Goal: Information Seeking & Learning: Learn about a topic

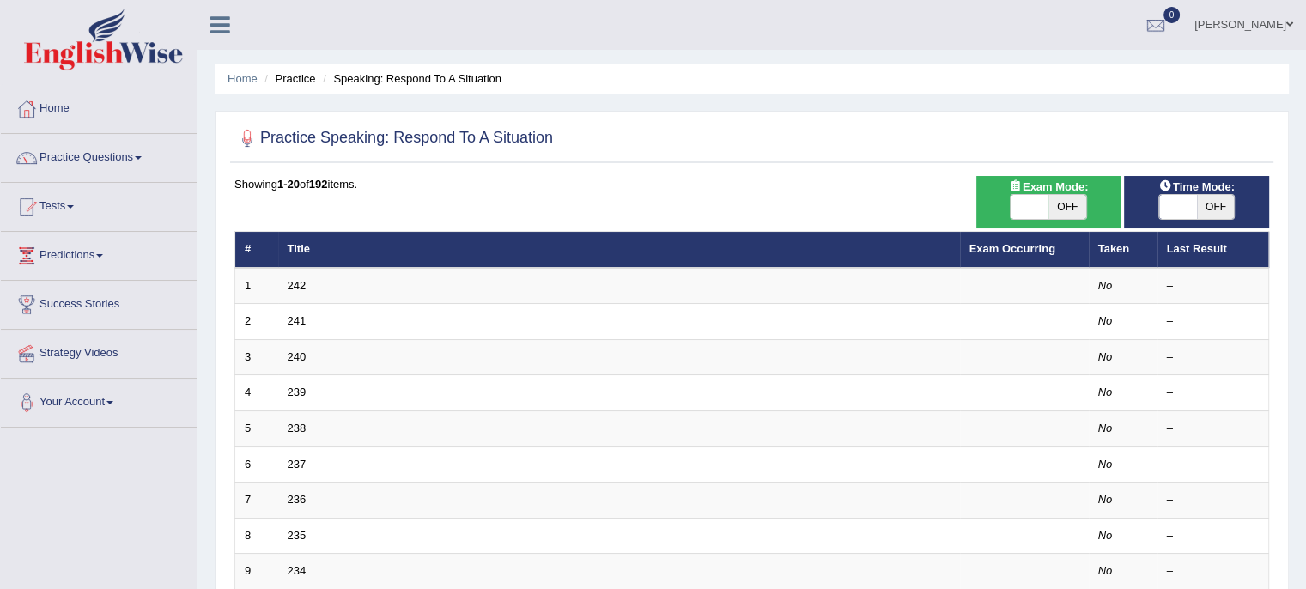
click at [92, 156] on link "Practice Questions" at bounding box center [99, 155] width 196 height 43
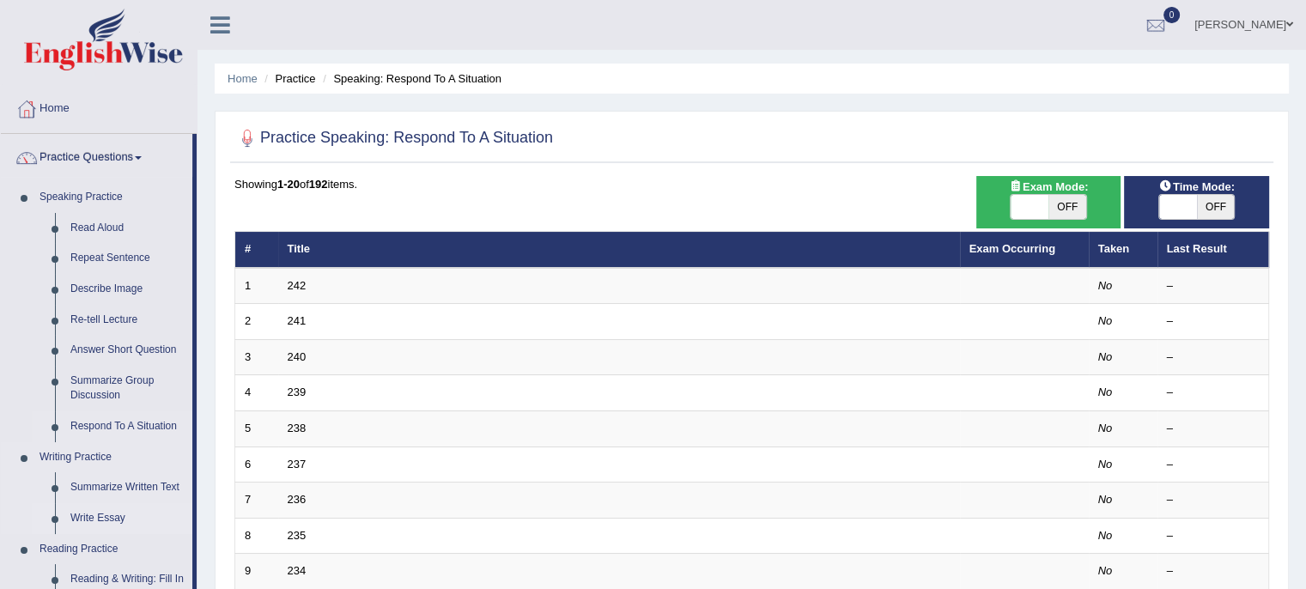
click at [96, 522] on link "Write Essay" at bounding box center [128, 518] width 130 height 31
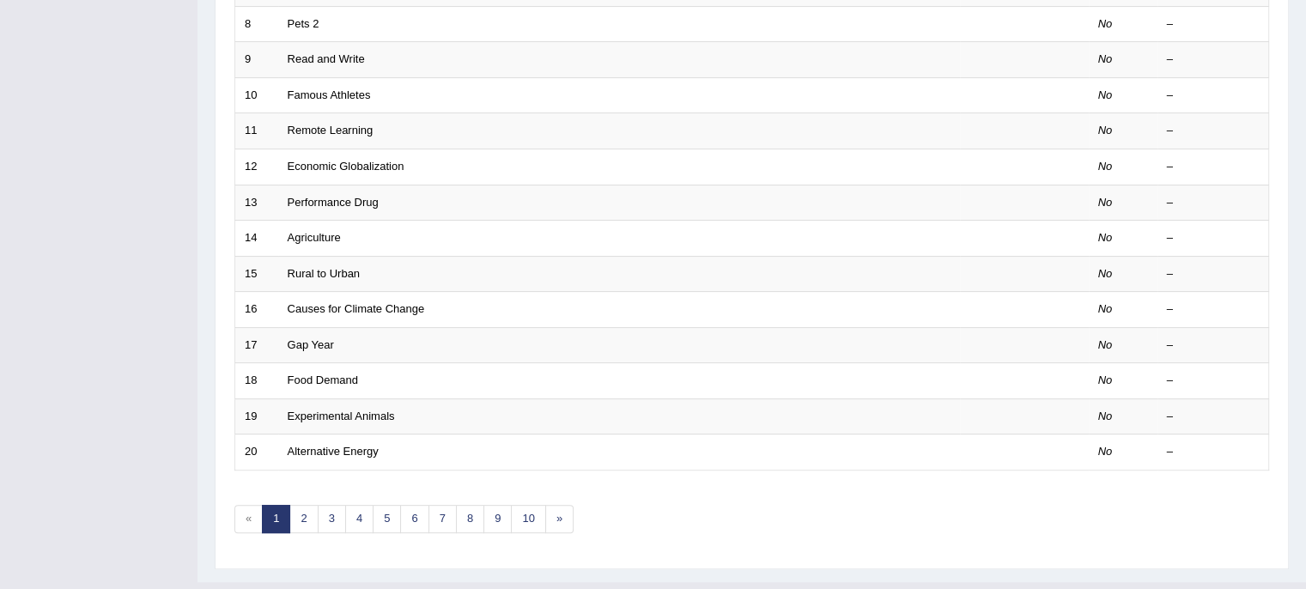
scroll to position [543, 0]
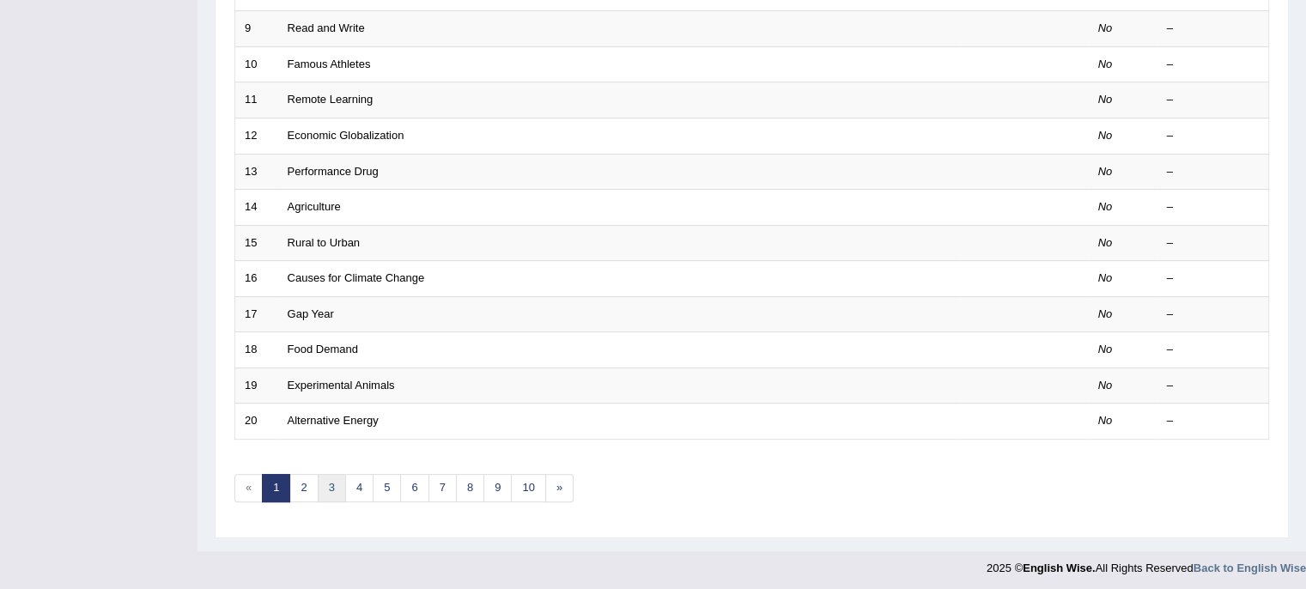
click at [326, 482] on link "3" at bounding box center [332, 488] width 28 height 28
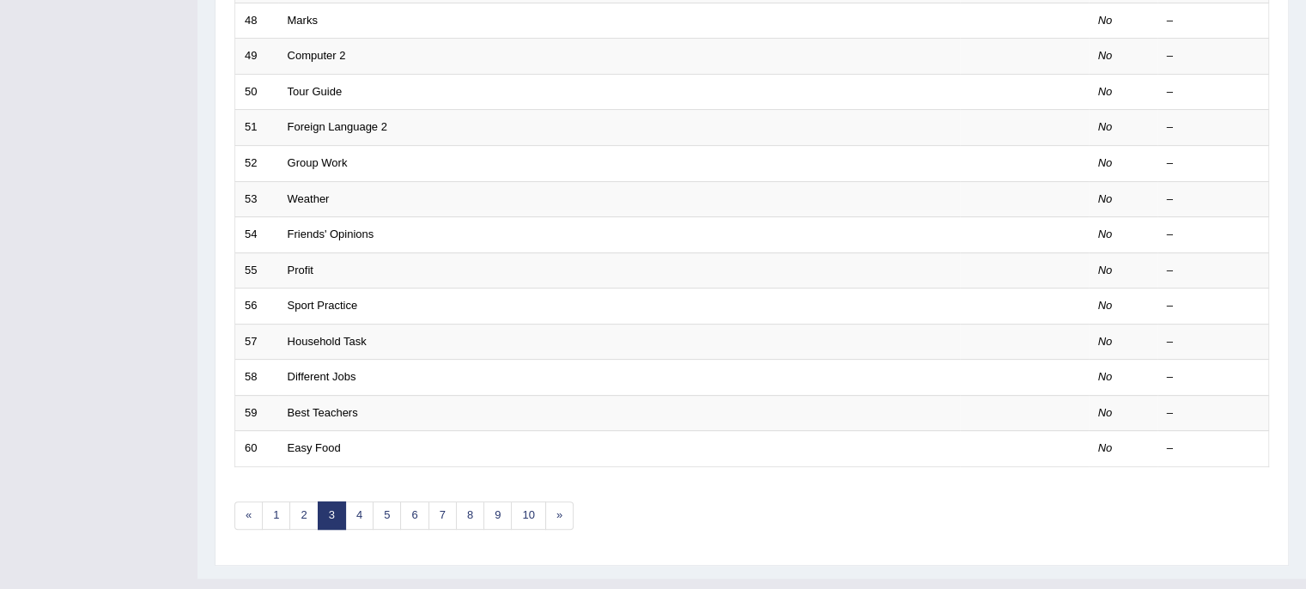
scroll to position [516, 0]
click at [521, 504] on link "10" at bounding box center [528, 514] width 34 height 28
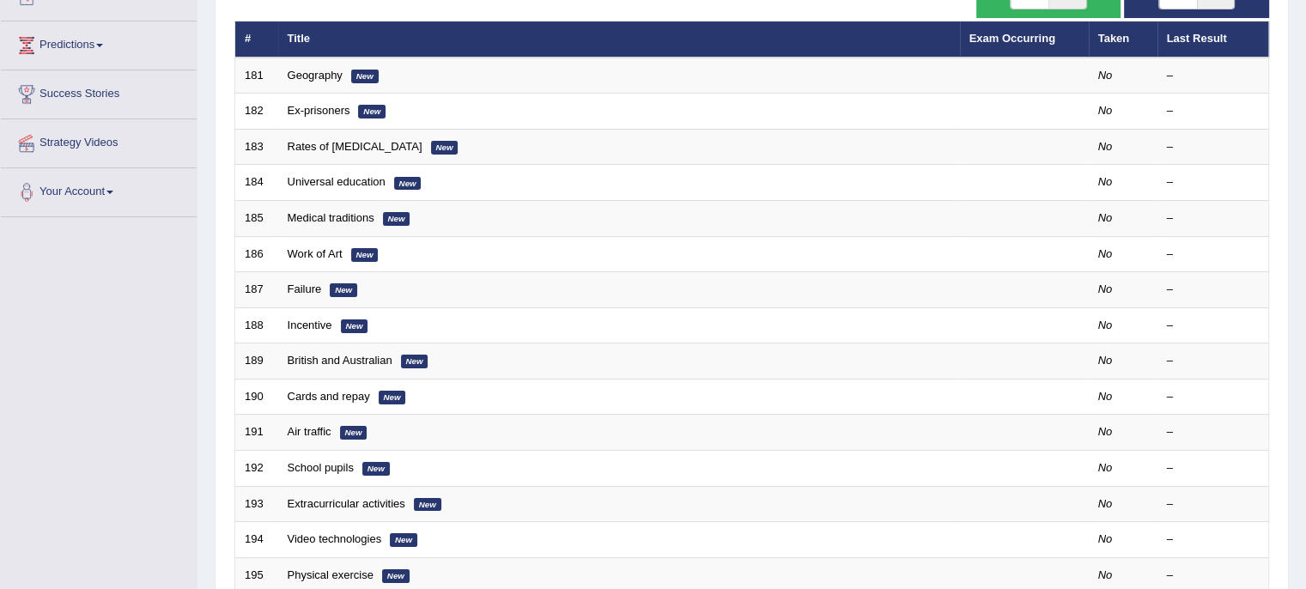
scroll to position [476, 0]
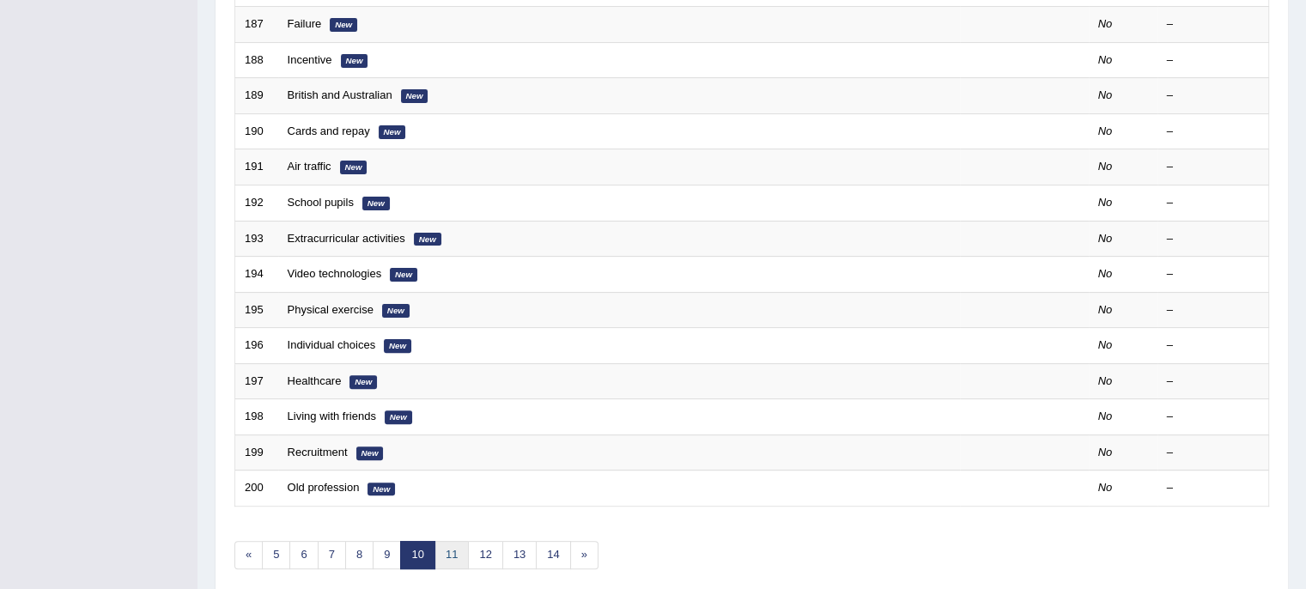
click at [446, 543] on link "11" at bounding box center [451, 555] width 34 height 28
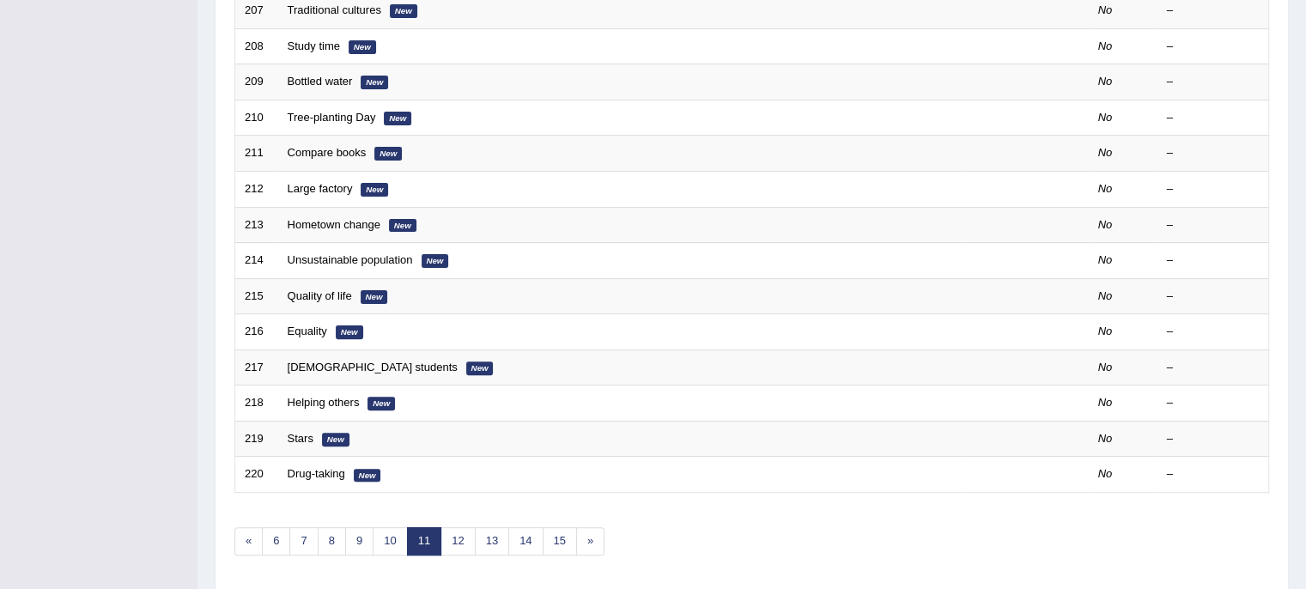
scroll to position [523, 0]
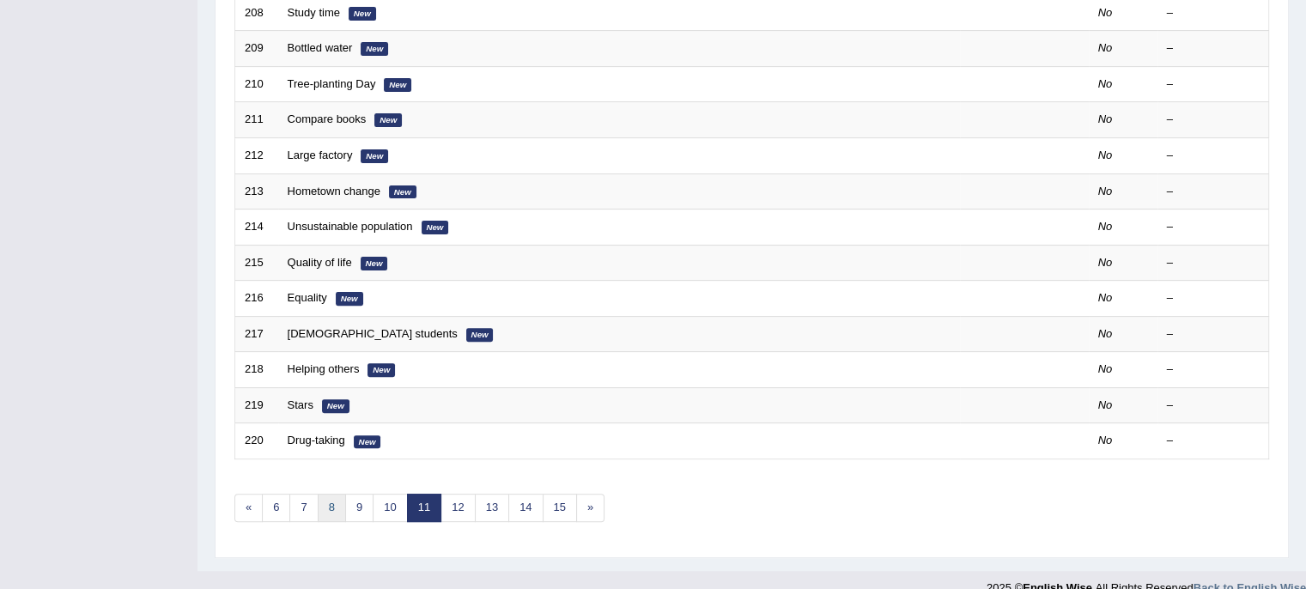
click at [320, 494] on link "8" at bounding box center [332, 508] width 28 height 28
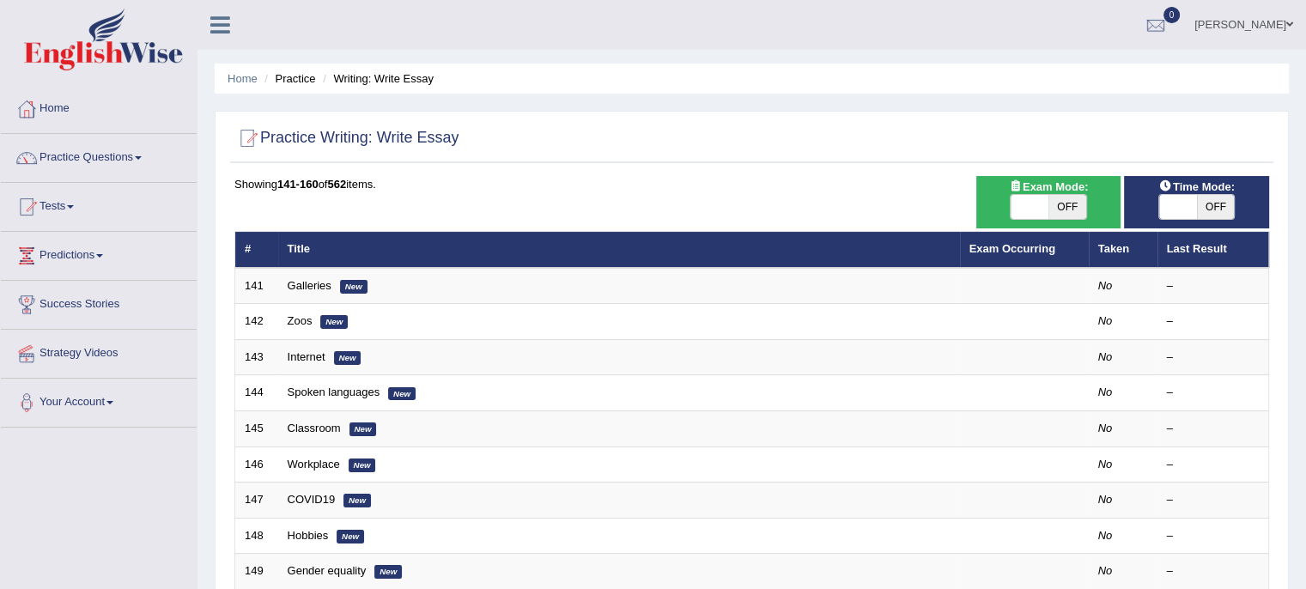
scroll to position [543, 0]
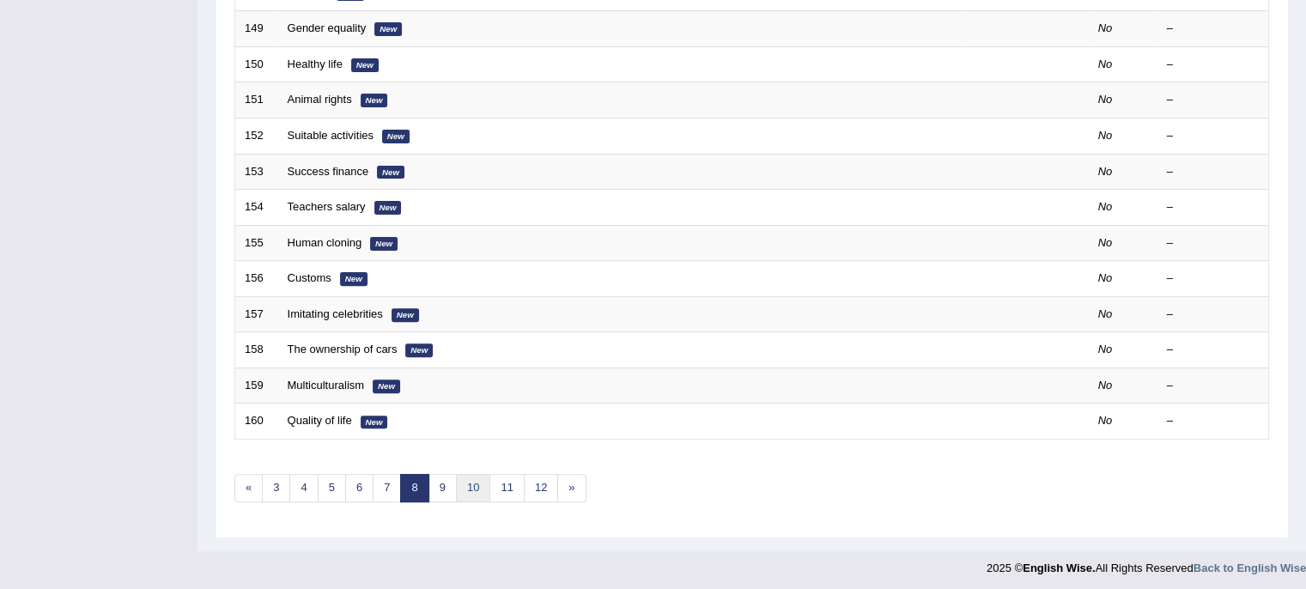
click at [466, 484] on link "10" at bounding box center [473, 488] width 34 height 28
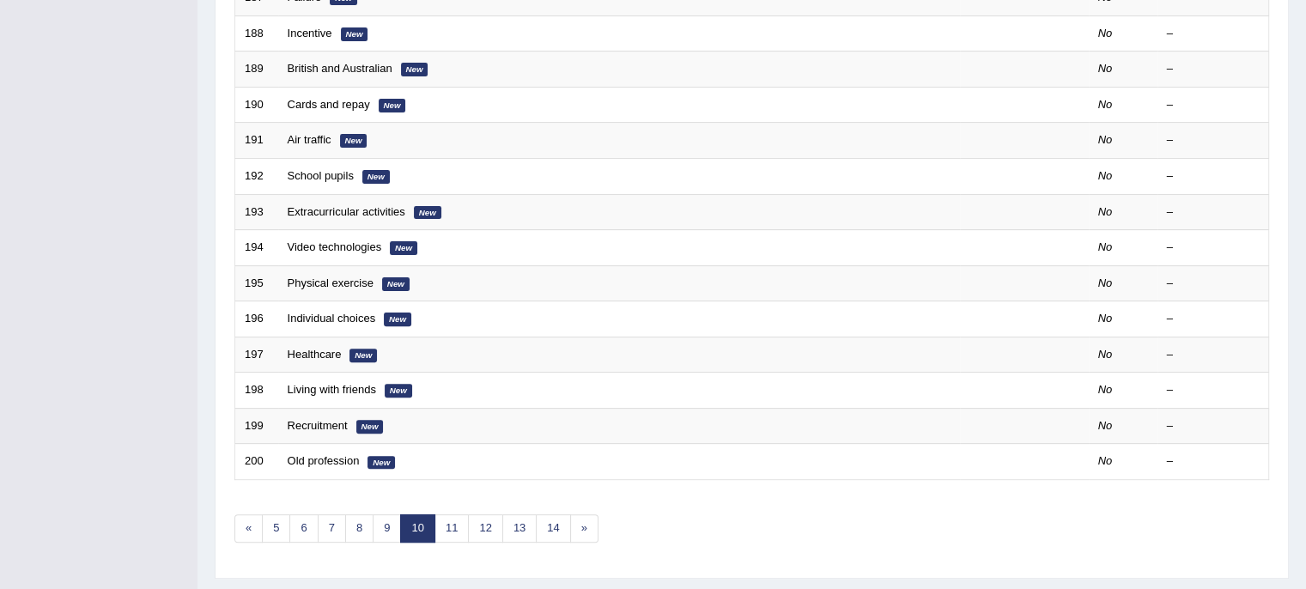
scroll to position [543, 0]
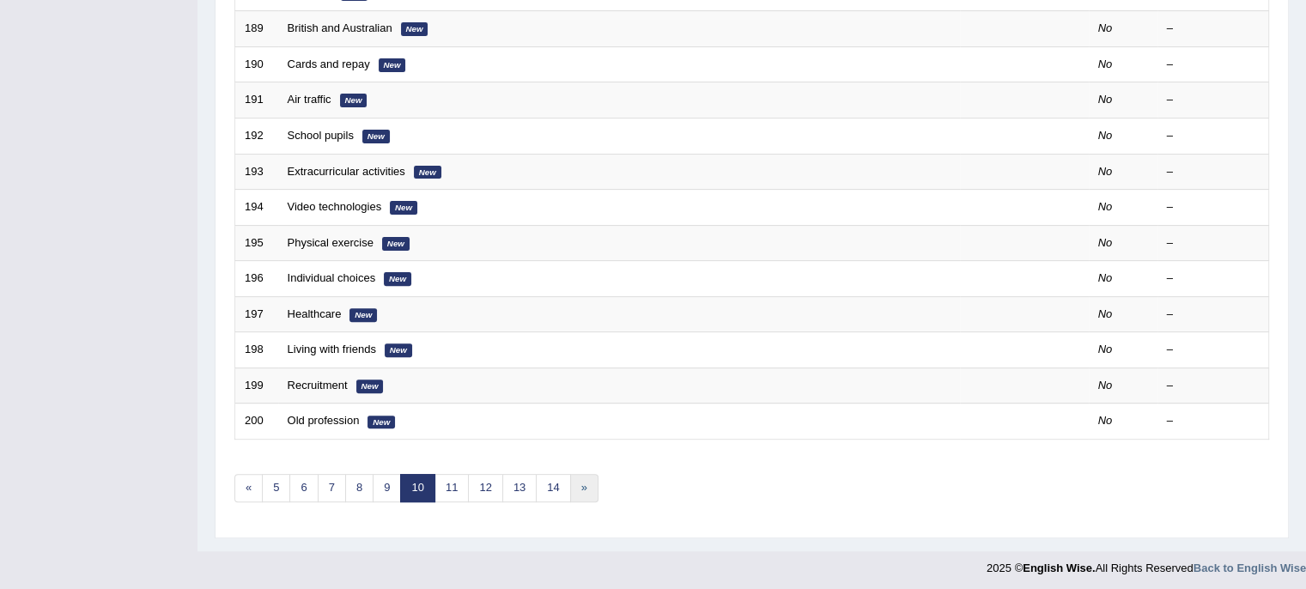
click at [579, 488] on link "»" at bounding box center [584, 488] width 28 height 28
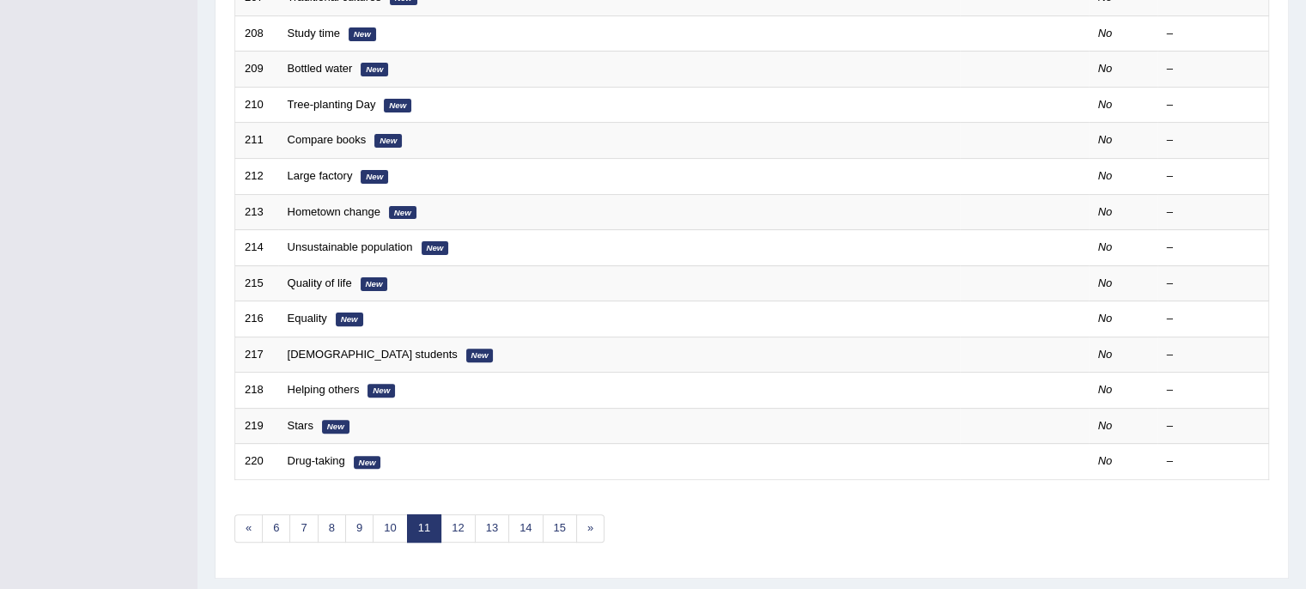
scroll to position [516, 0]
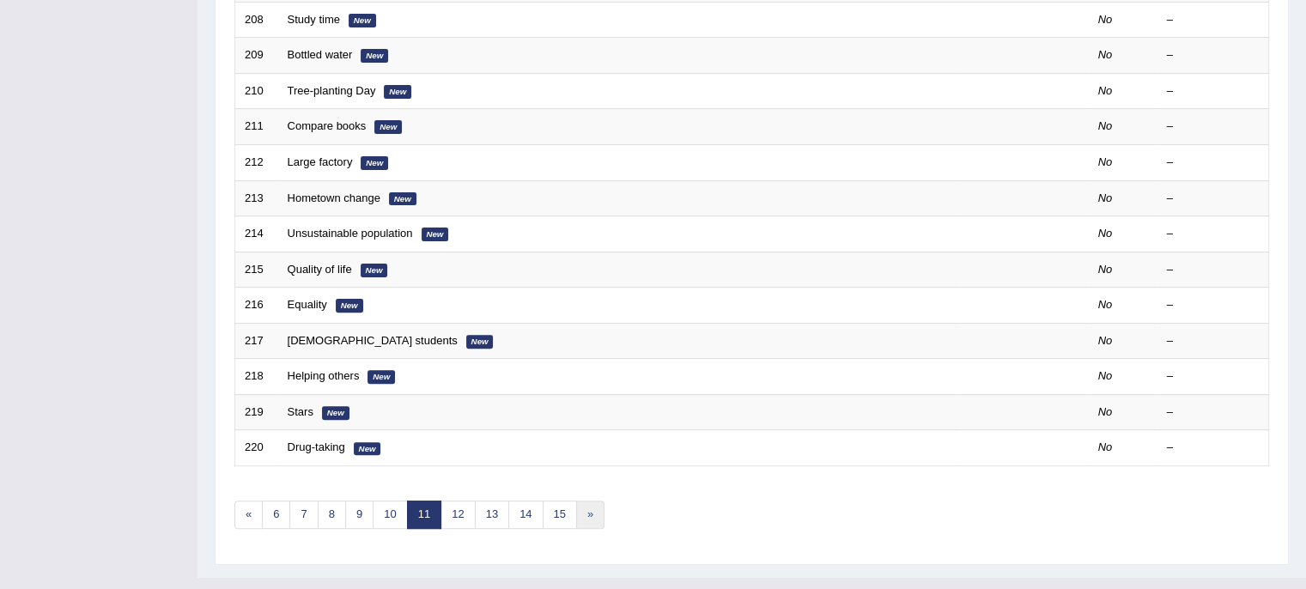
click at [589, 506] on link "»" at bounding box center [590, 514] width 28 height 28
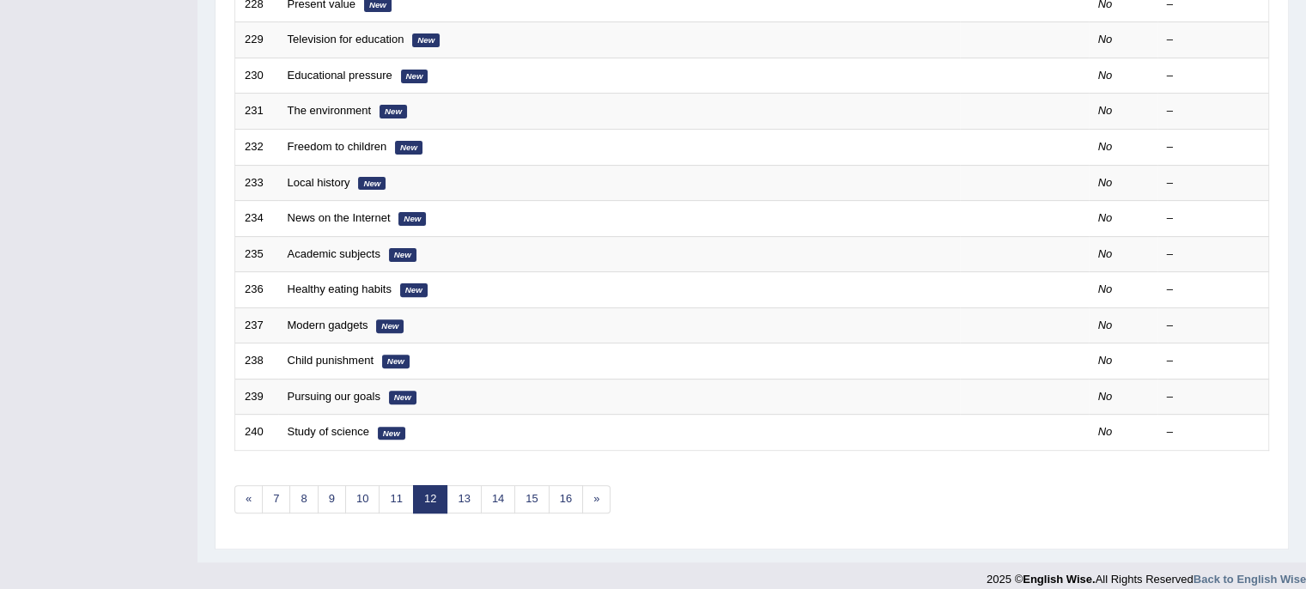
scroll to position [543, 0]
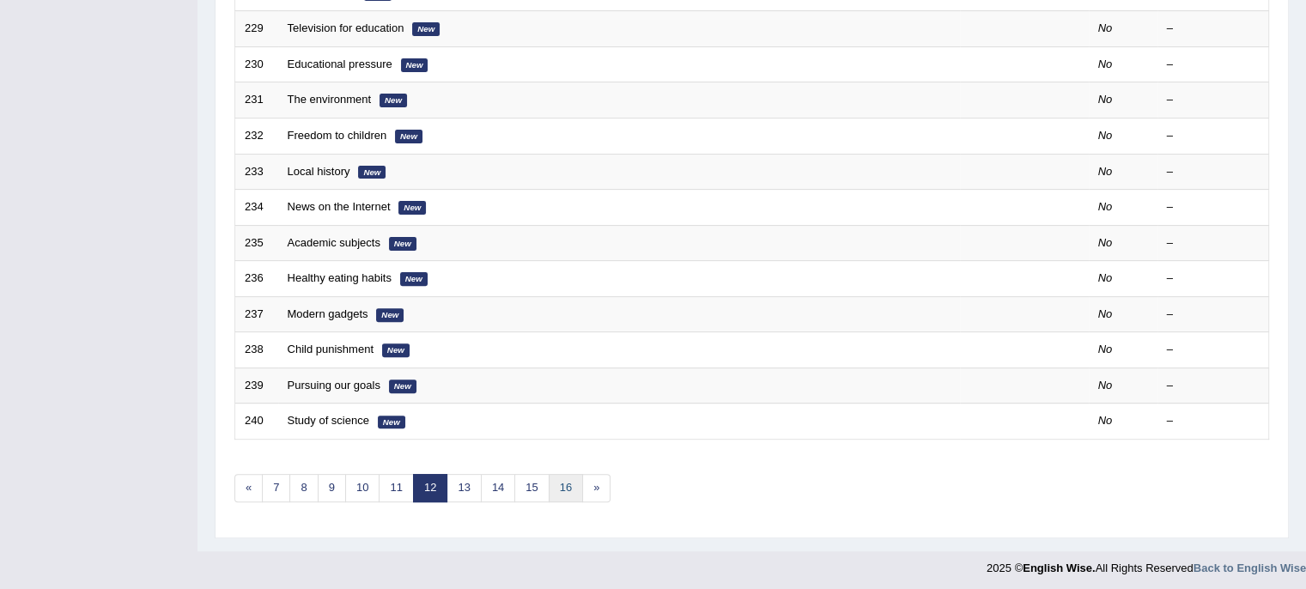
click at [567, 492] on link "16" at bounding box center [566, 488] width 34 height 28
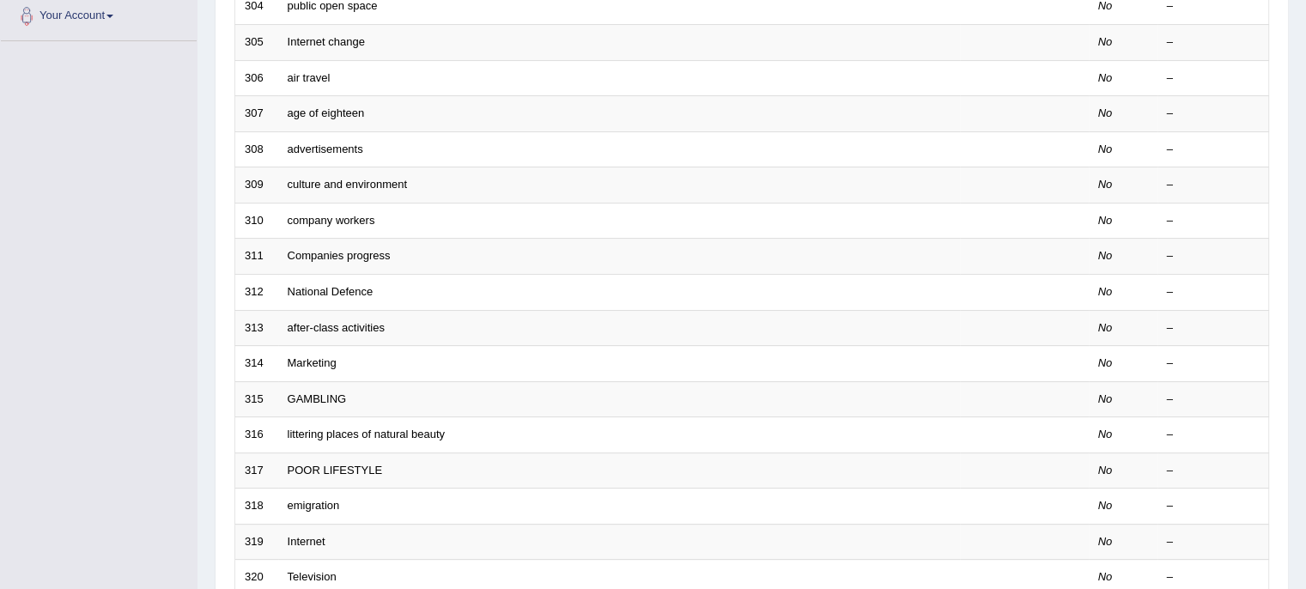
scroll to position [543, 0]
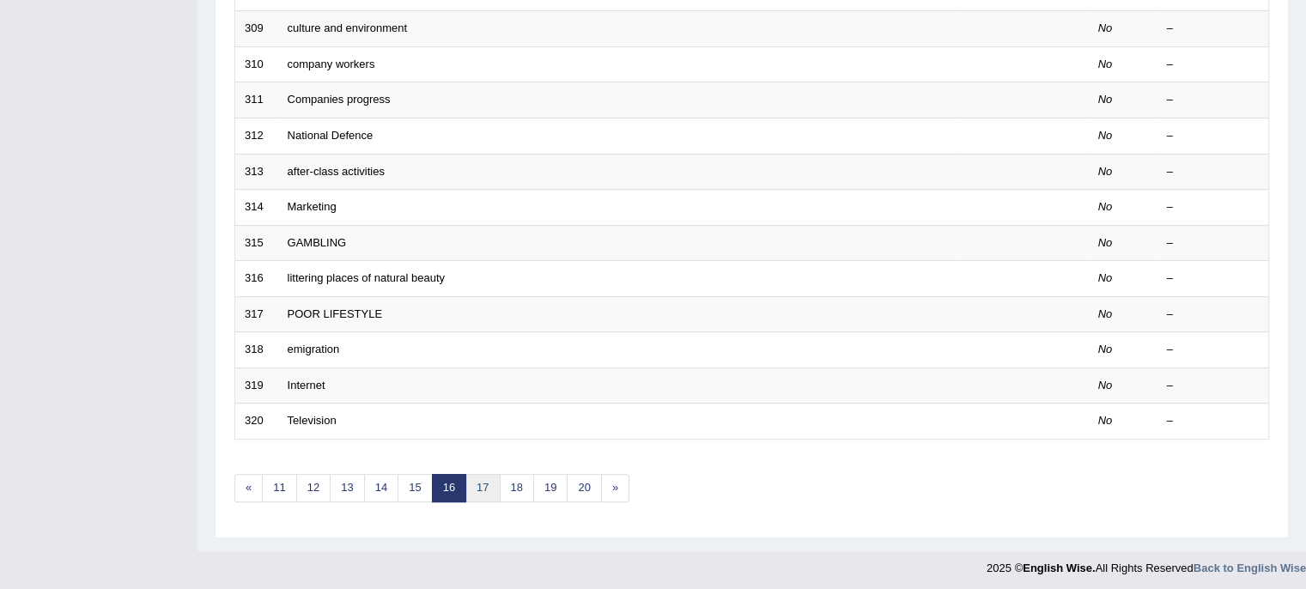
click at [482, 491] on link "17" at bounding box center [482, 488] width 34 height 28
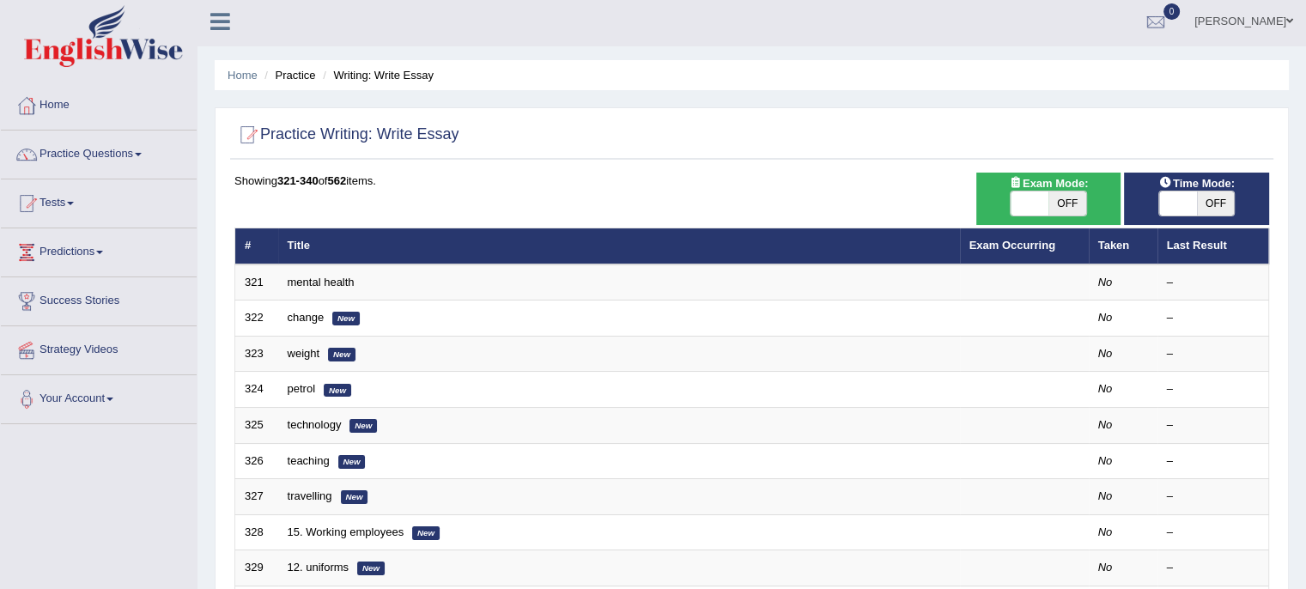
scroll to position [103, 0]
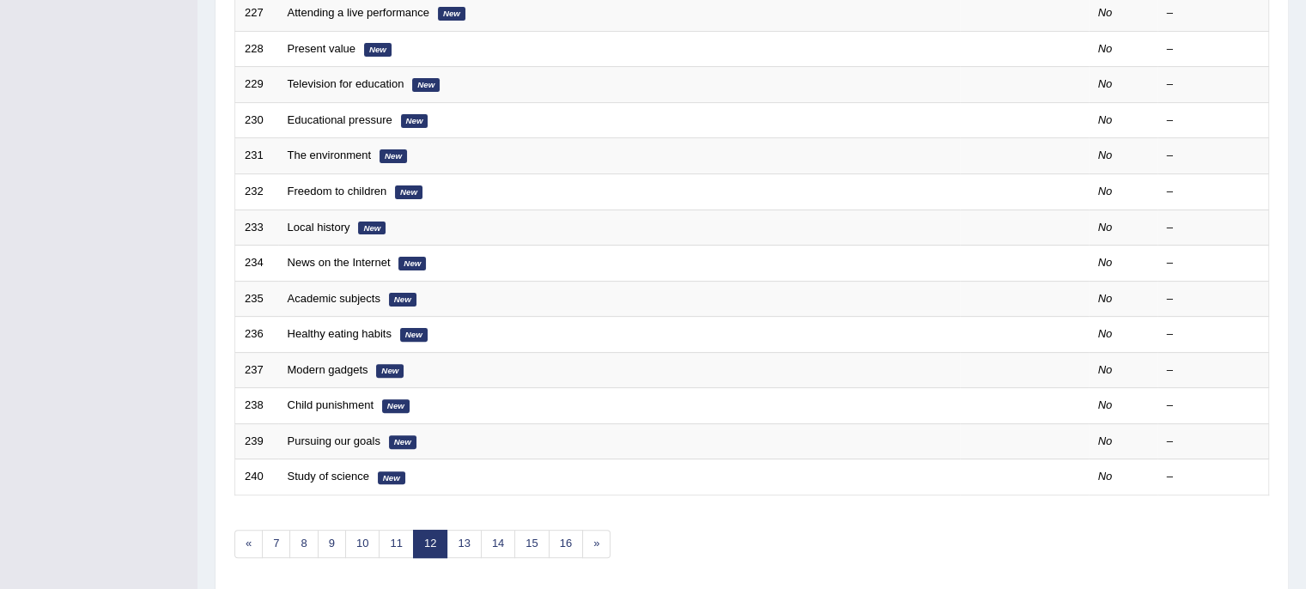
scroll to position [491, 0]
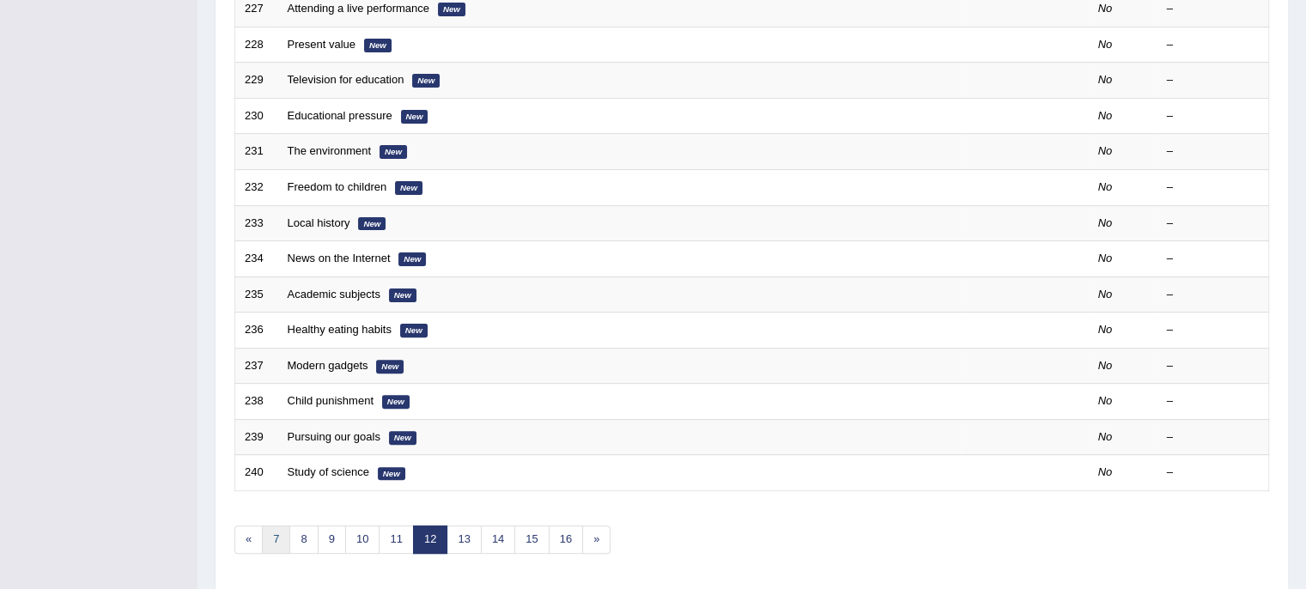
click at [282, 531] on link "7" at bounding box center [276, 539] width 28 height 28
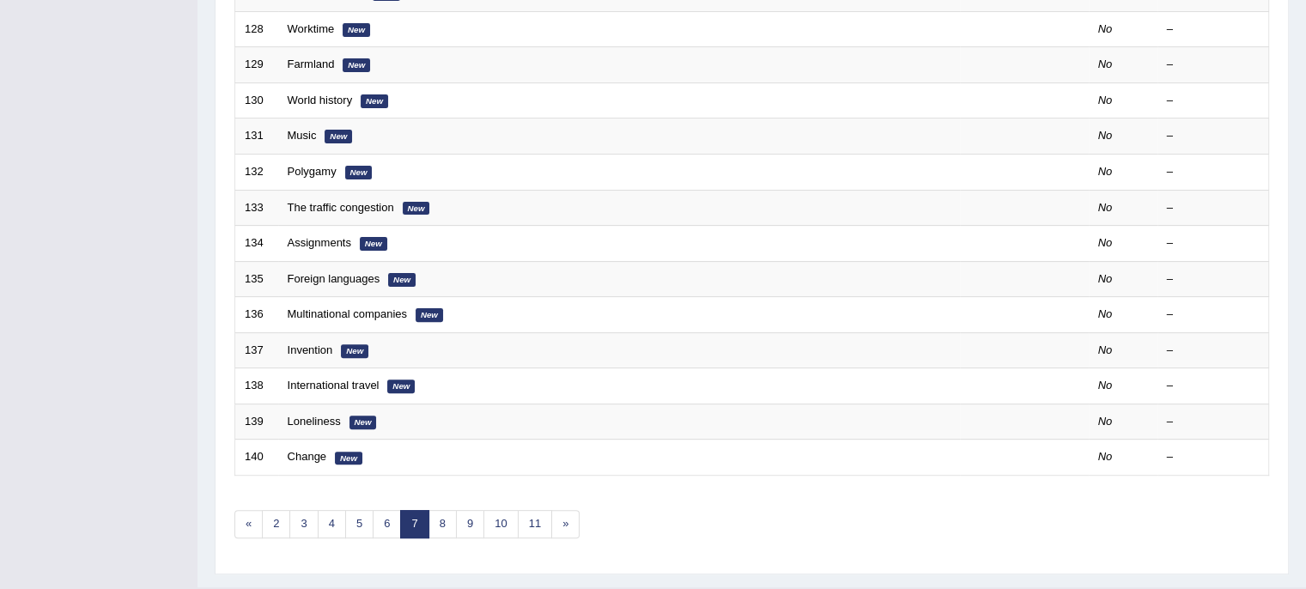
scroll to position [543, 0]
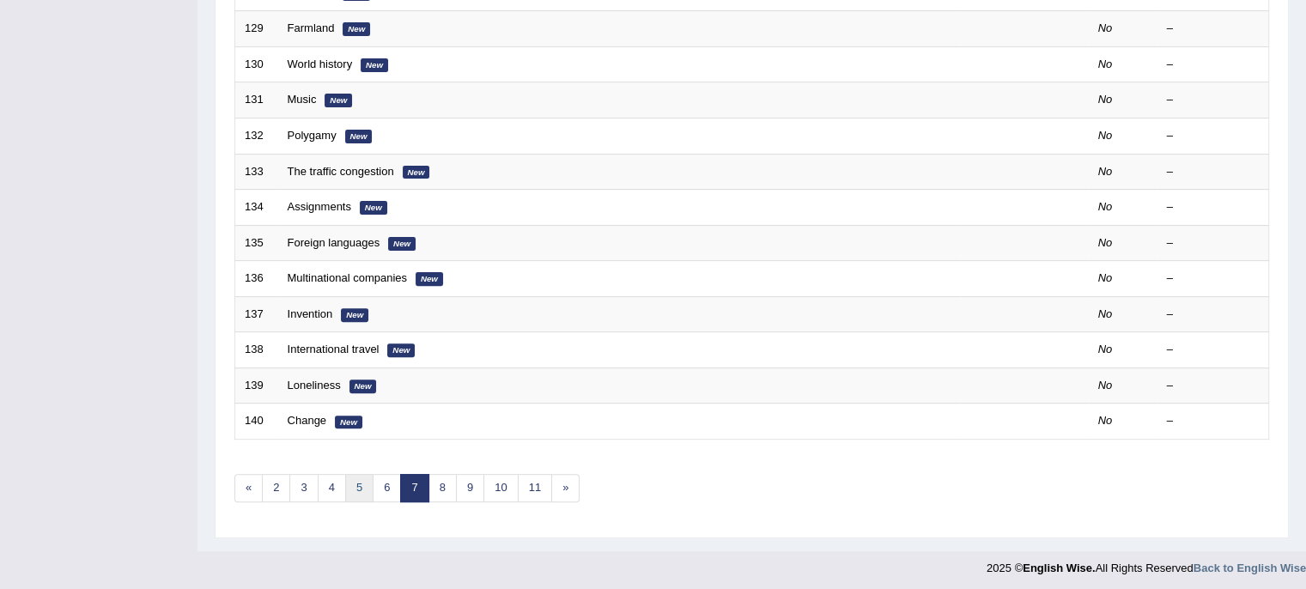
click at [347, 481] on link "5" at bounding box center [359, 488] width 28 height 28
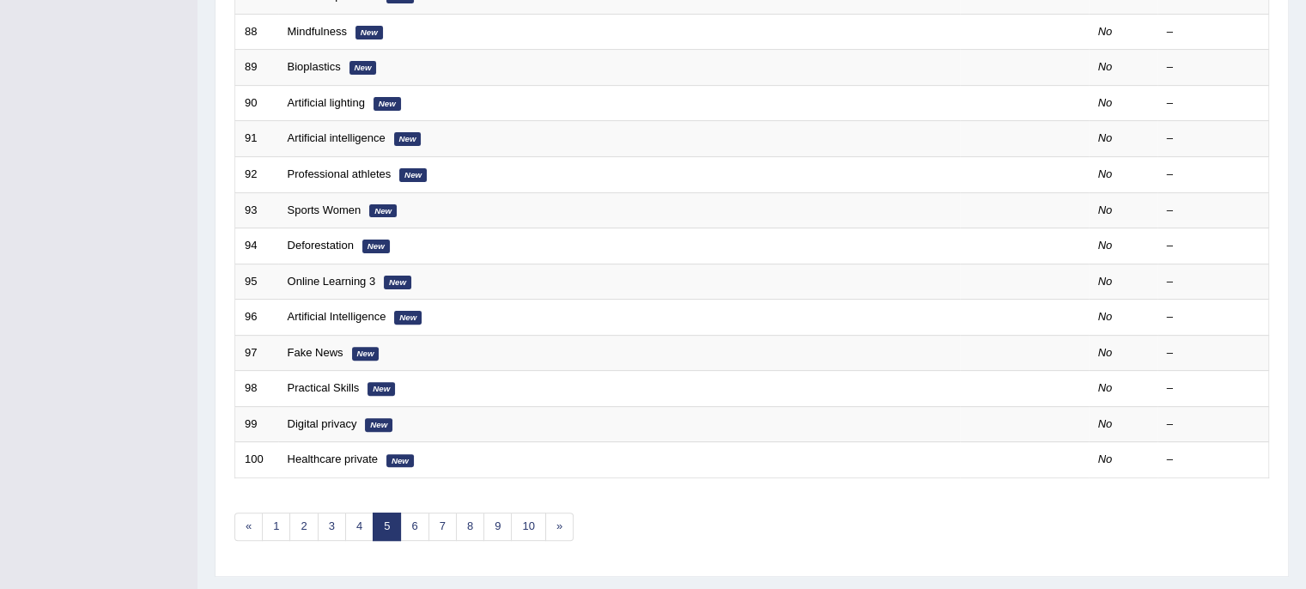
scroll to position [506, 0]
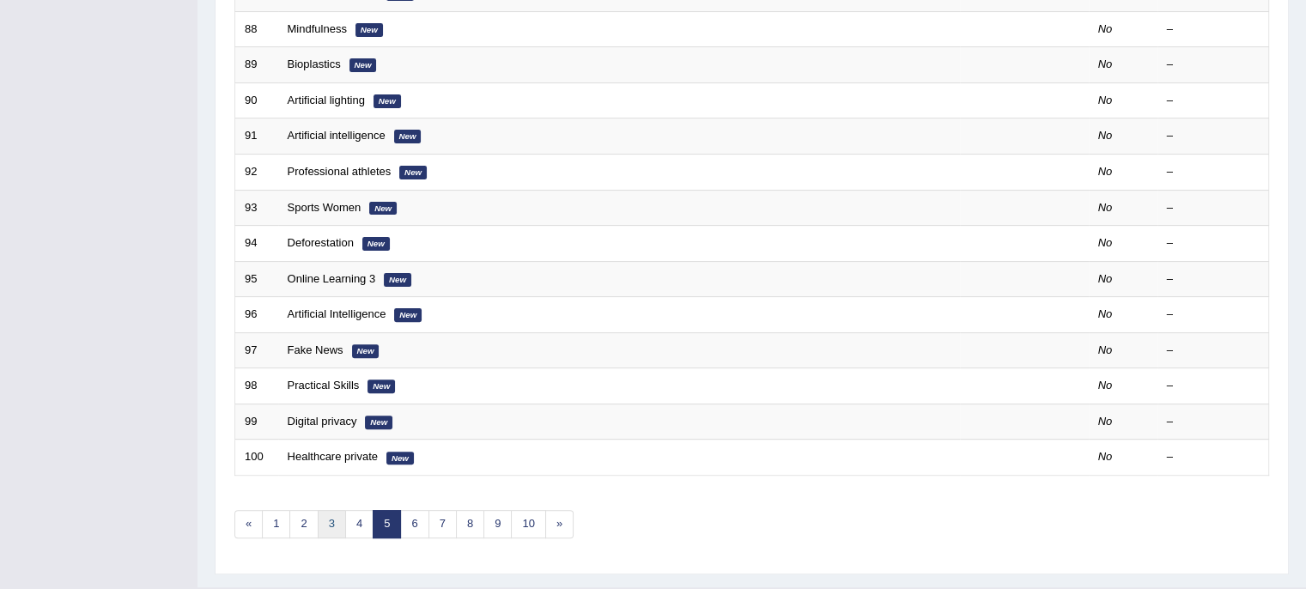
click at [323, 518] on link "3" at bounding box center [332, 524] width 28 height 28
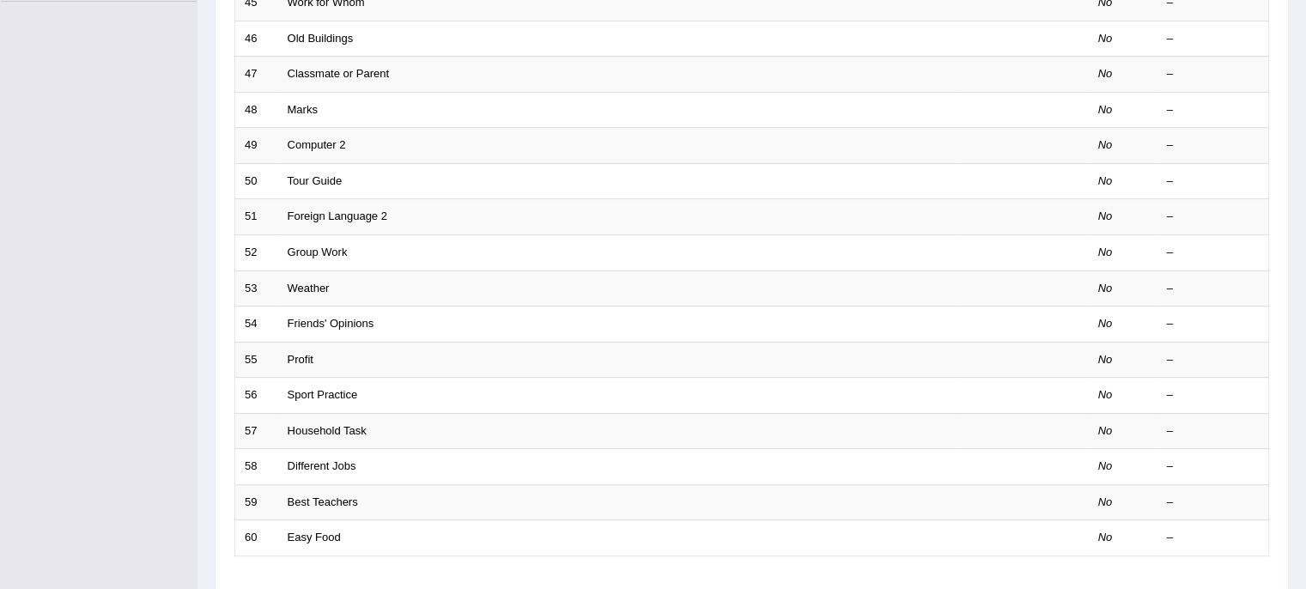
scroll to position [543, 0]
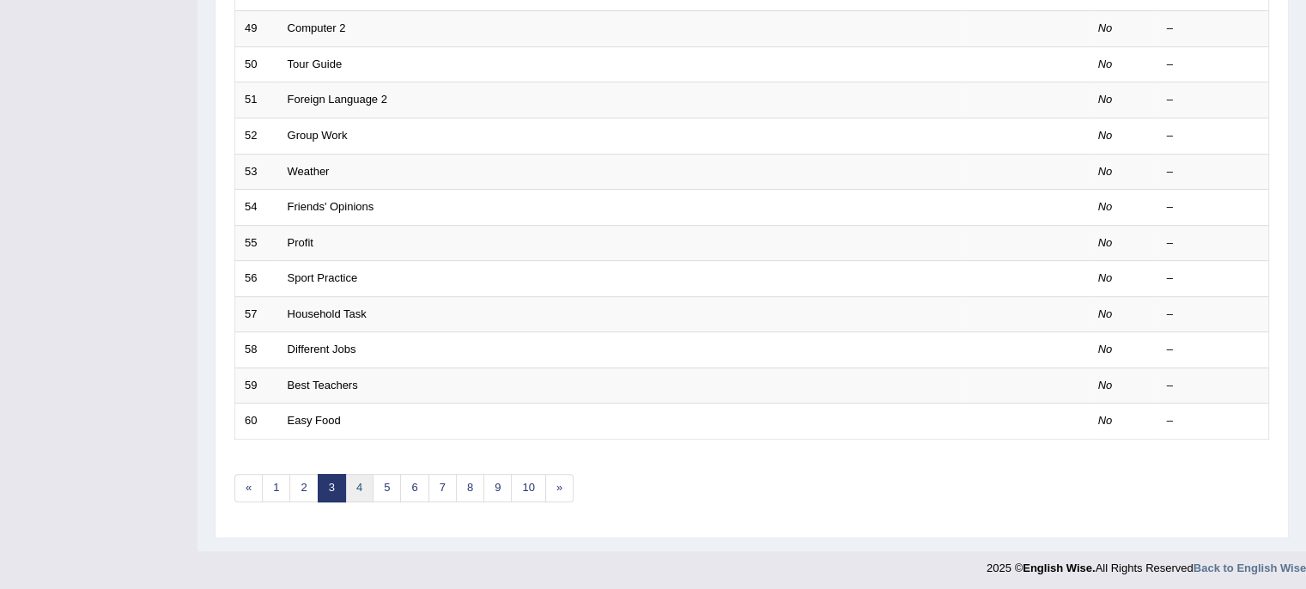
click at [357, 482] on link "4" at bounding box center [359, 488] width 28 height 28
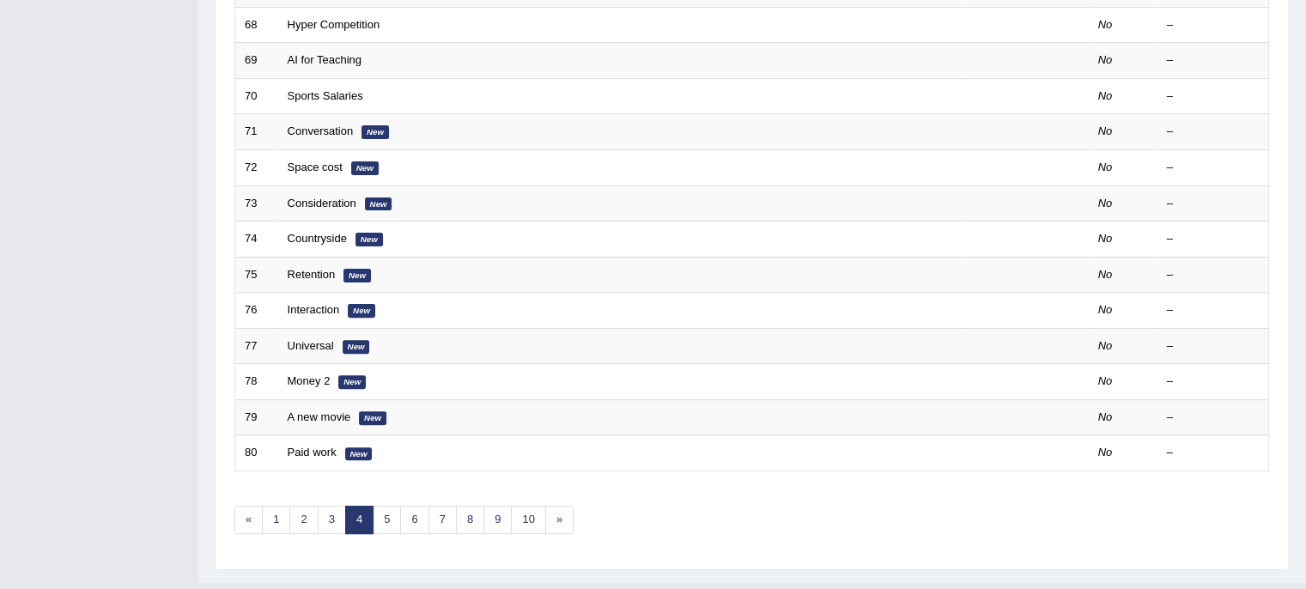
scroll to position [515, 0]
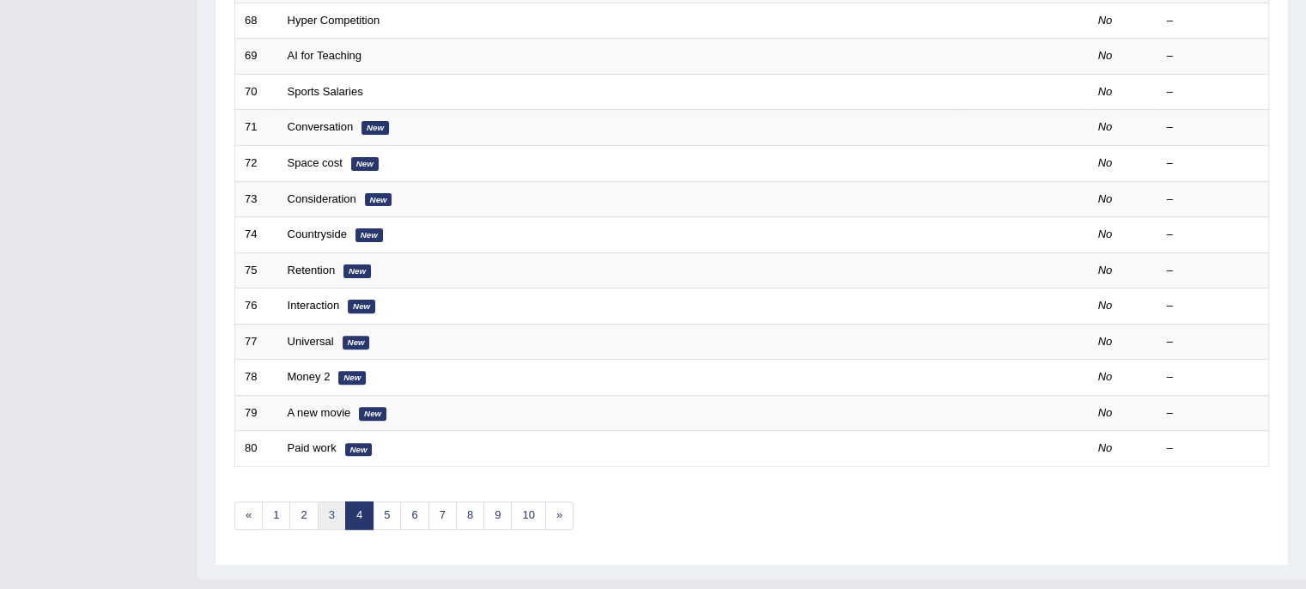
click at [324, 519] on link "3" at bounding box center [332, 515] width 28 height 28
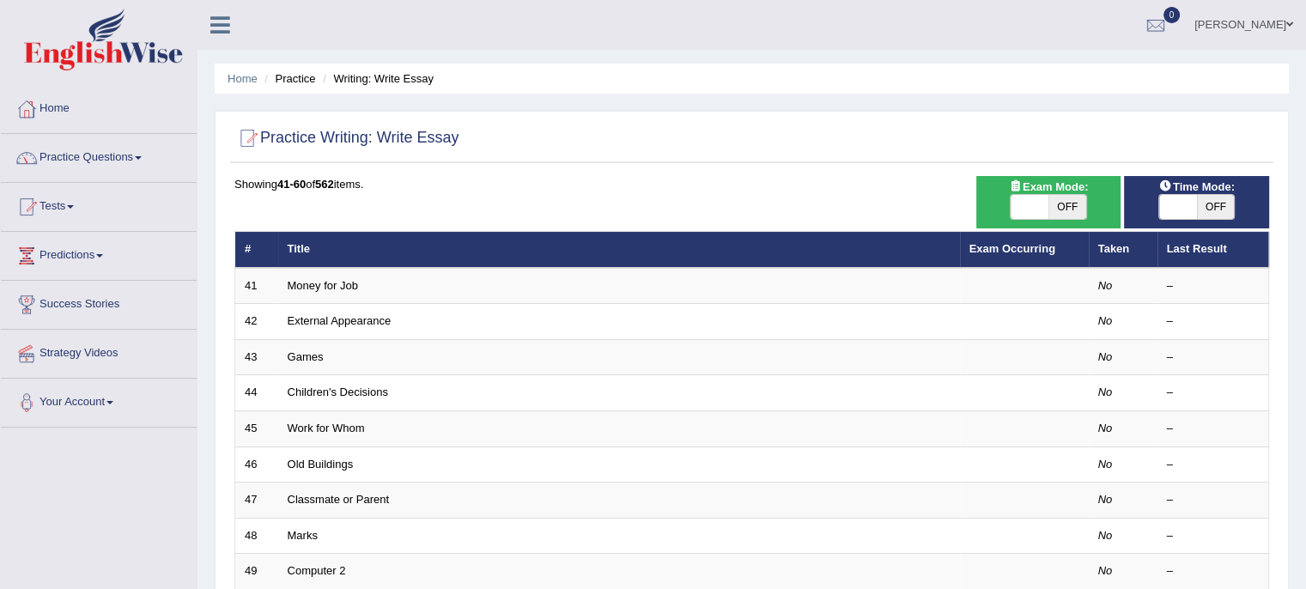
click at [136, 158] on link "Practice Questions" at bounding box center [99, 155] width 196 height 43
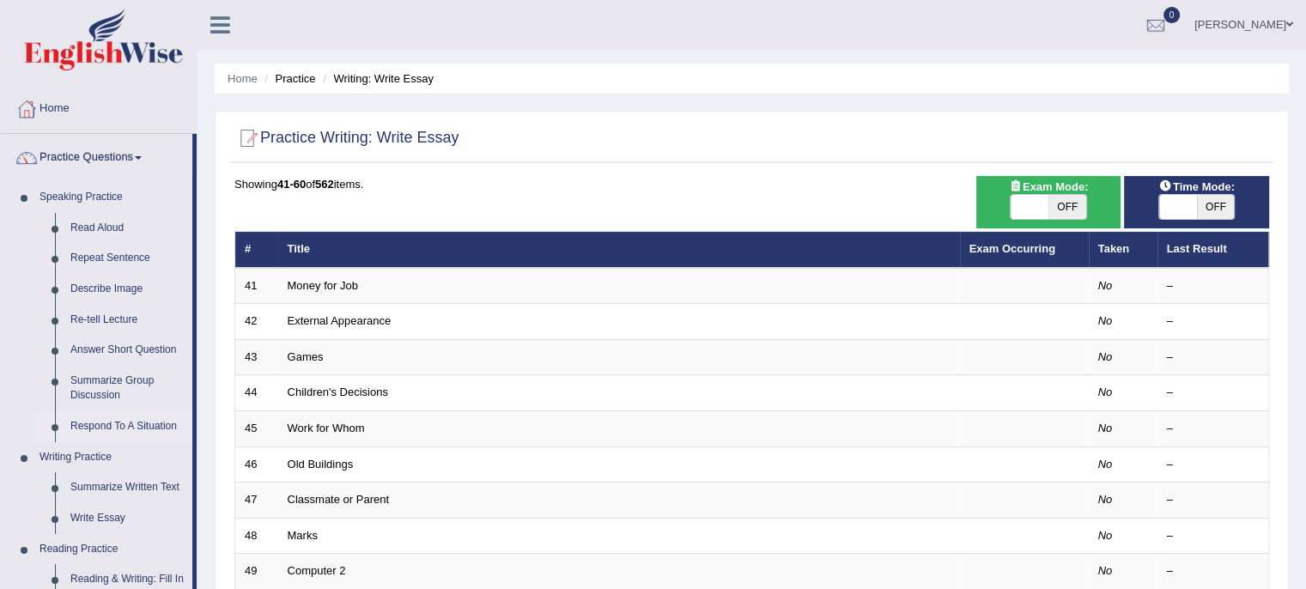
click at [93, 427] on link "Respond To A Situation" at bounding box center [128, 426] width 130 height 31
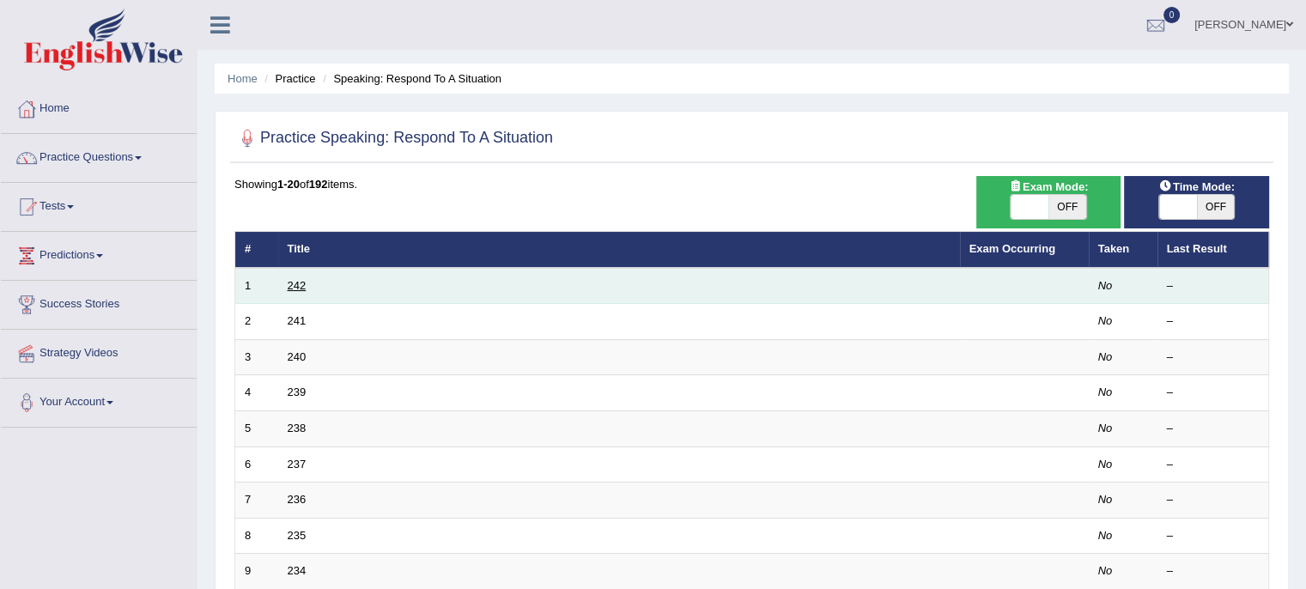
click at [295, 286] on link "242" at bounding box center [297, 285] width 19 height 13
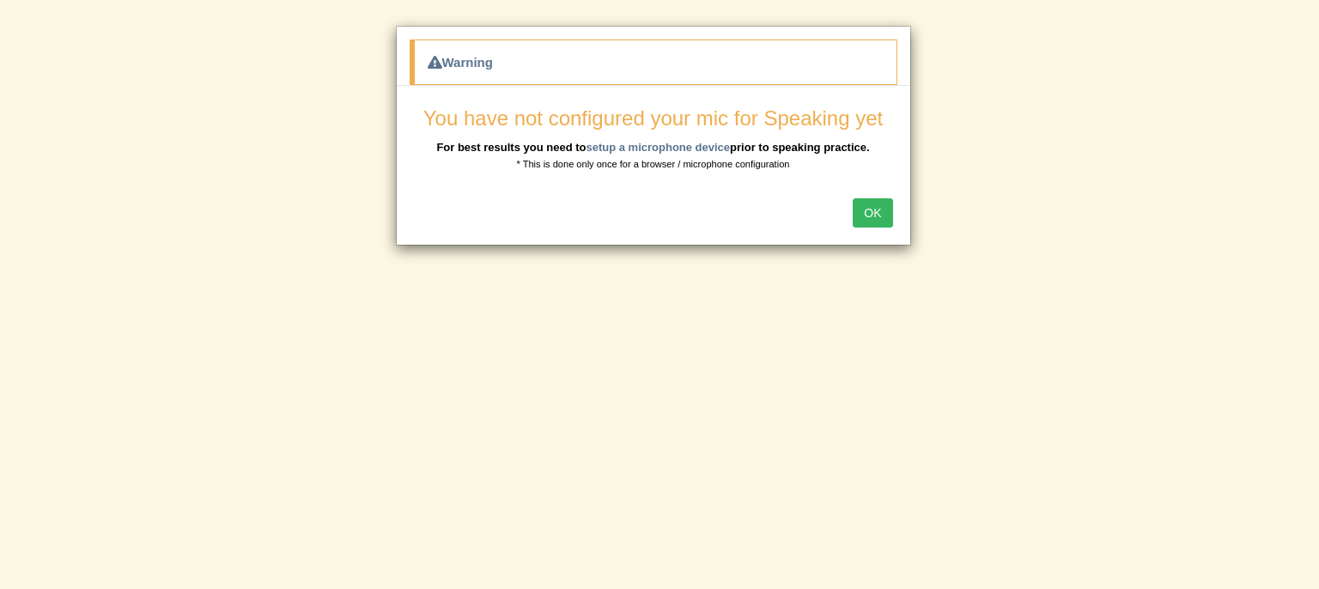
click at [871, 208] on button "OK" at bounding box center [871, 212] width 39 height 29
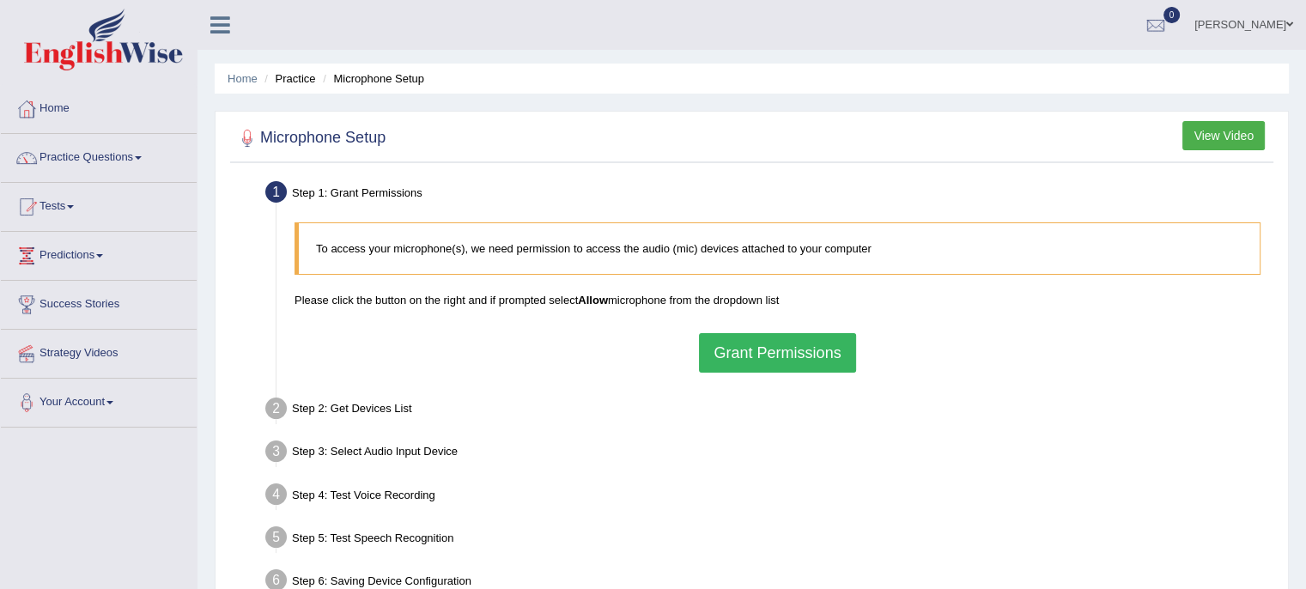
click at [769, 350] on button "Grant Permissions" at bounding box center [777, 352] width 156 height 39
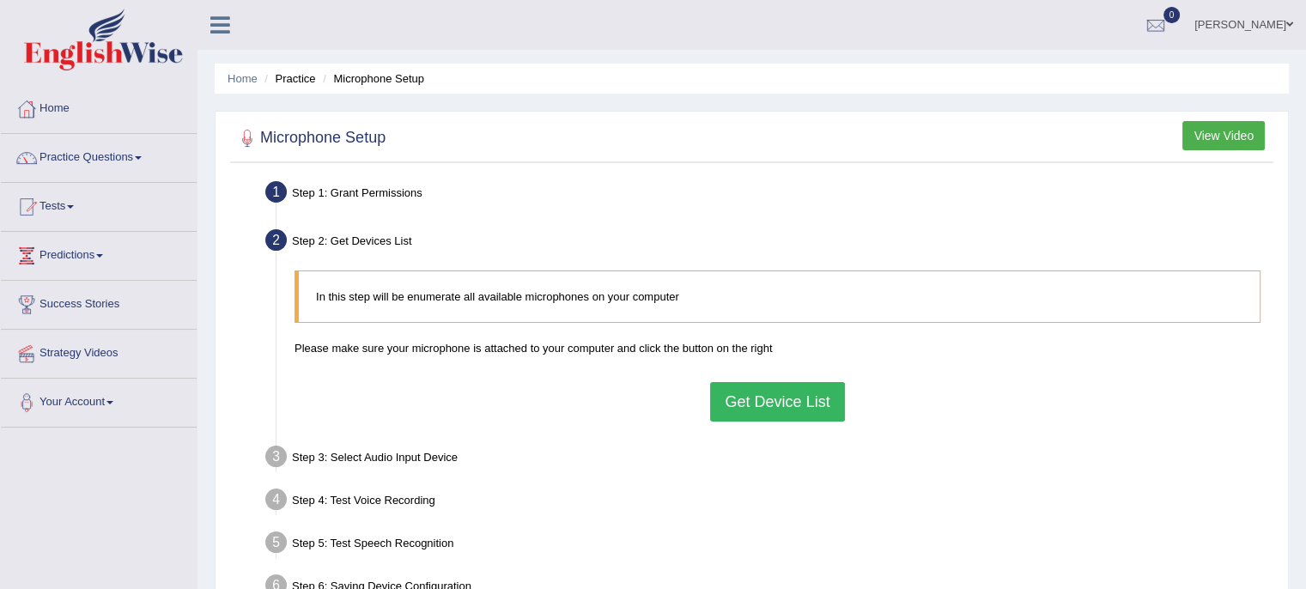
click at [775, 401] on button "Get Device List" at bounding box center [777, 401] width 134 height 39
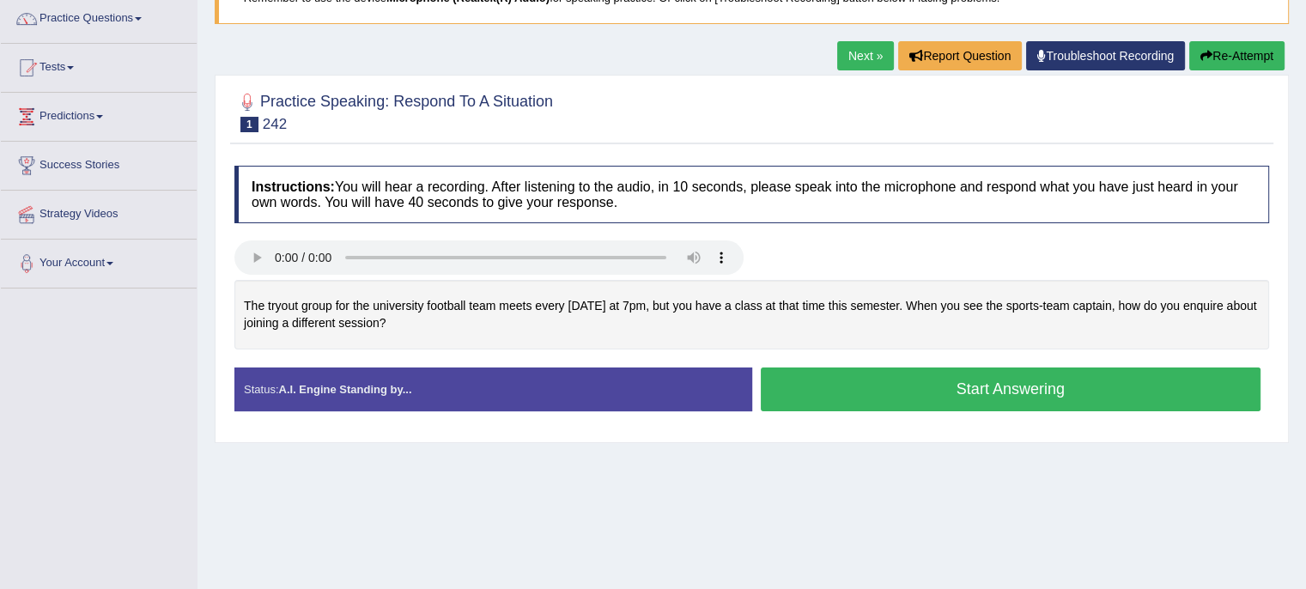
scroll to position [144, 0]
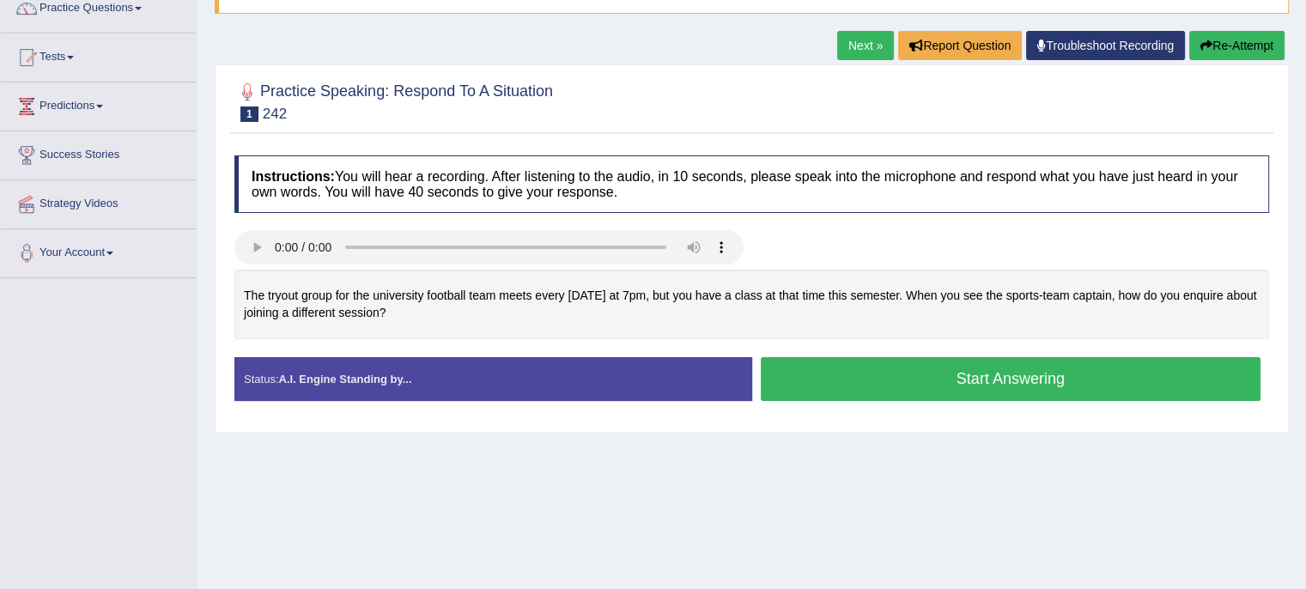
scroll to position [144, 0]
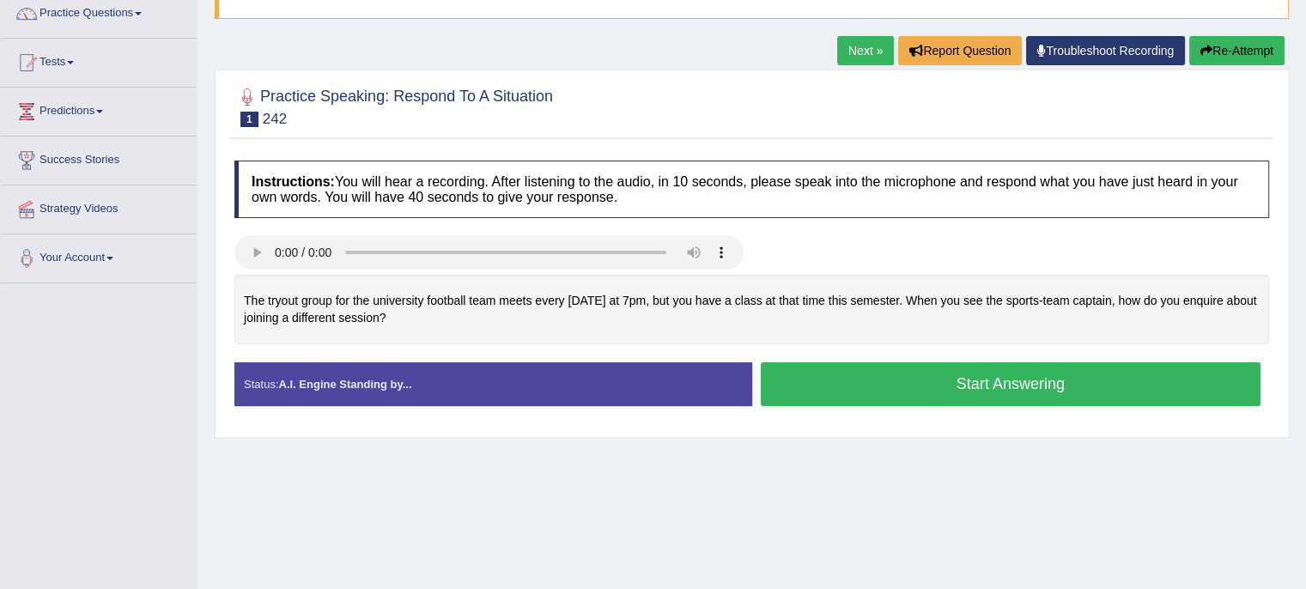
click at [837, 390] on button "Start Answering" at bounding box center [1011, 384] width 500 height 44
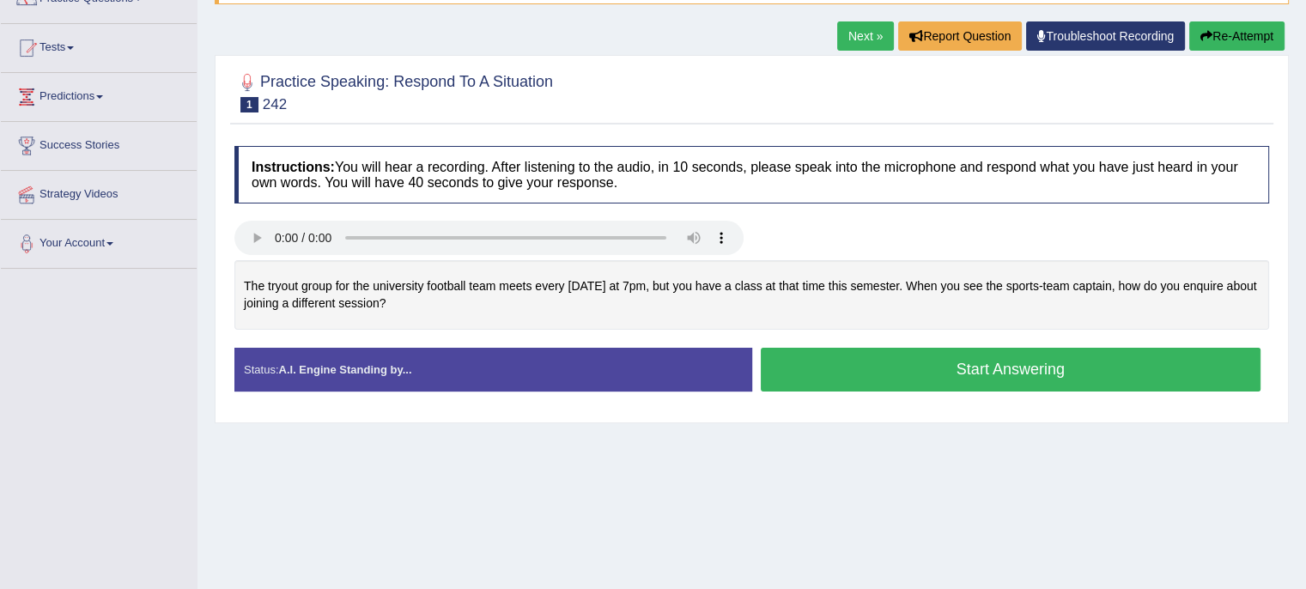
scroll to position [149, 0]
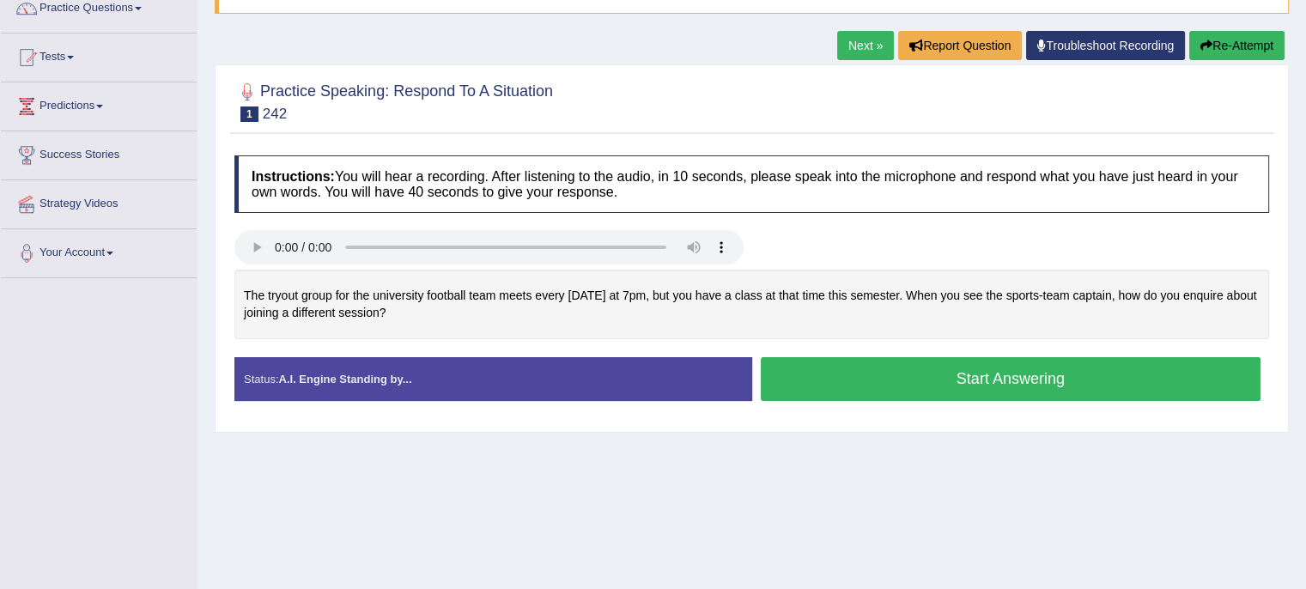
click at [968, 379] on button "Start Answering" at bounding box center [1011, 379] width 500 height 44
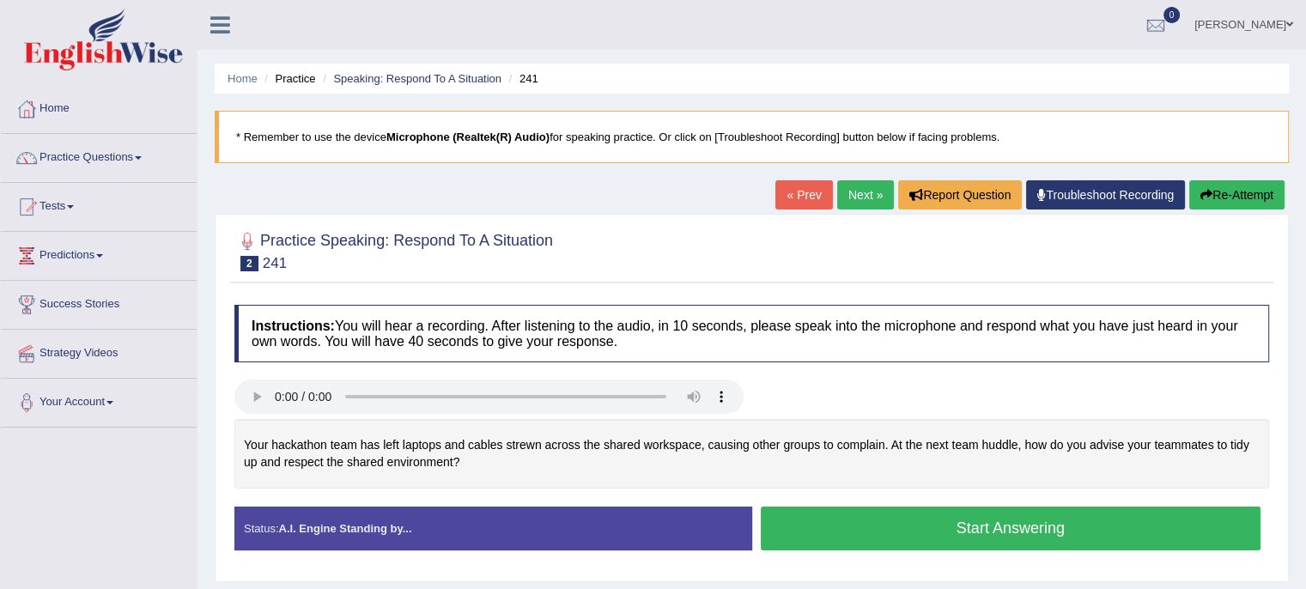
click at [965, 528] on button "Start Answering" at bounding box center [1011, 528] width 500 height 44
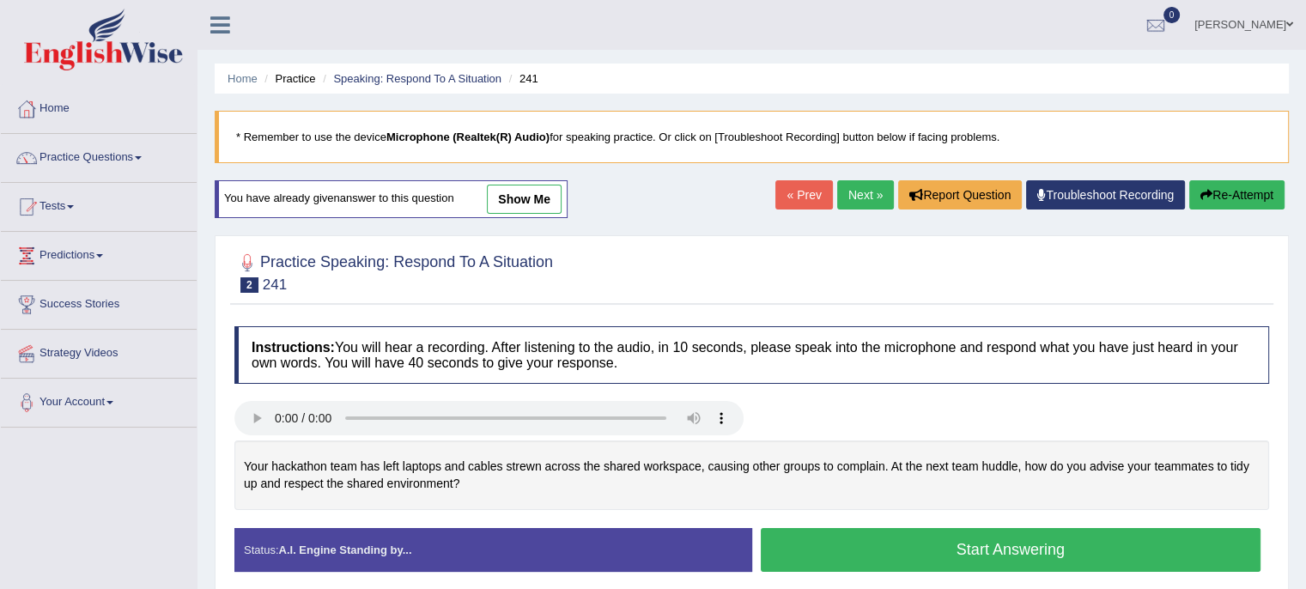
click at [864, 538] on button "Start Answering" at bounding box center [1011, 550] width 500 height 44
click at [793, 540] on button "Start Answering" at bounding box center [1011, 550] width 500 height 44
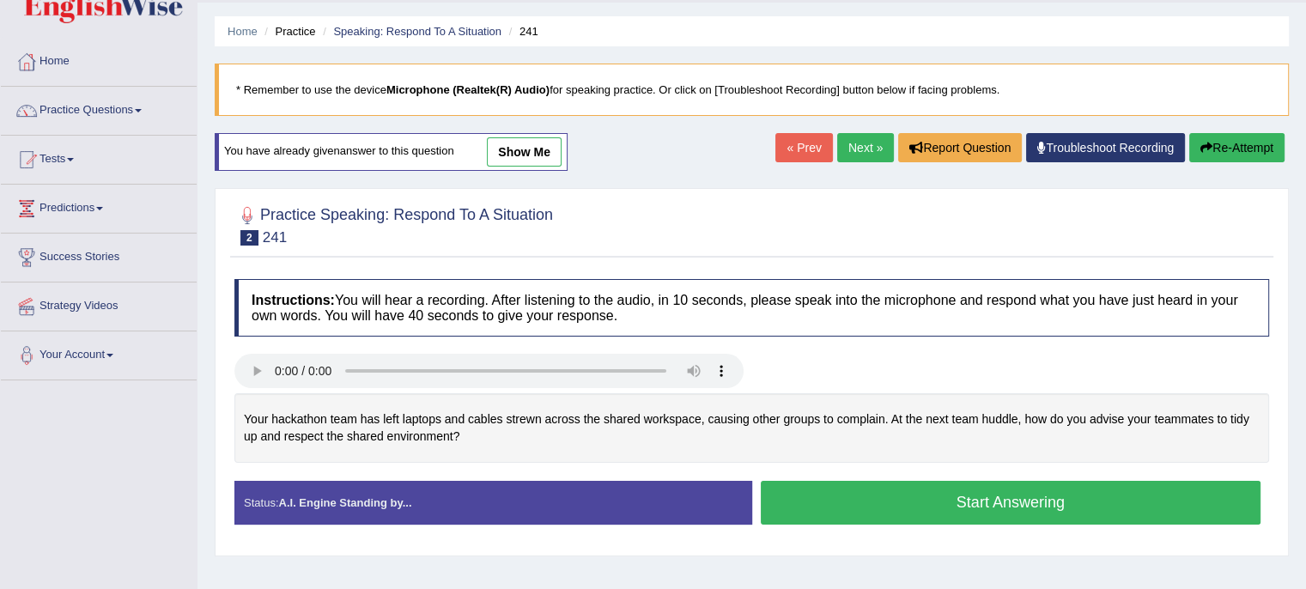
click at [819, 492] on button "Start Answering" at bounding box center [1011, 503] width 500 height 44
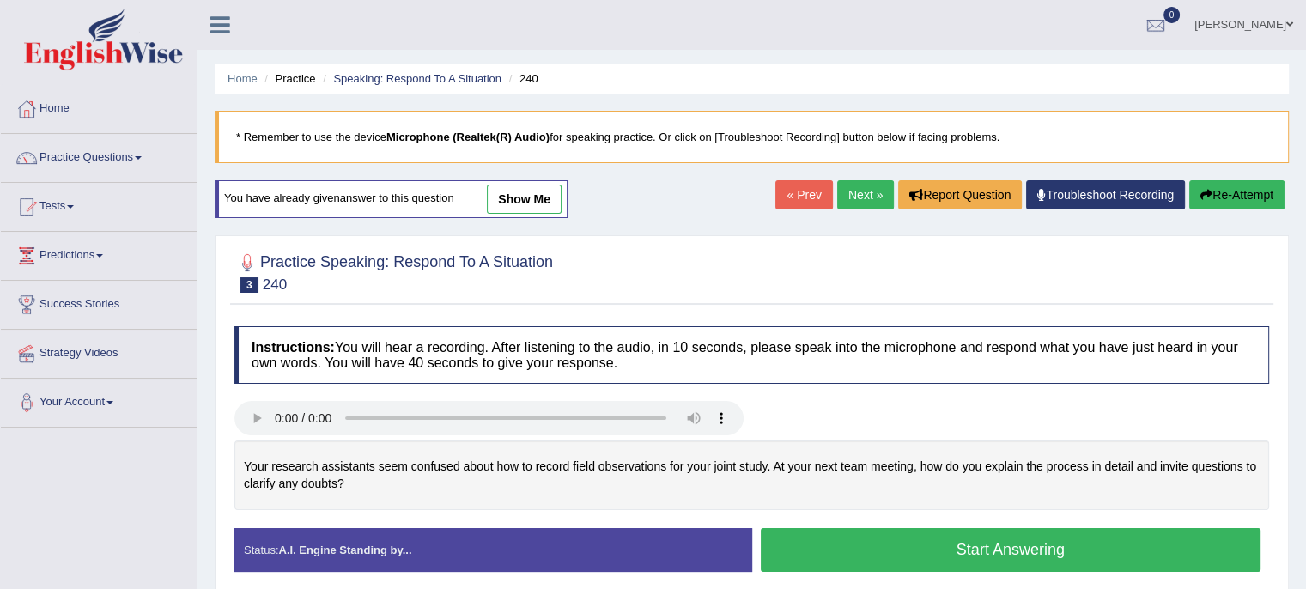
click at [932, 558] on button "Start Answering" at bounding box center [1011, 550] width 500 height 44
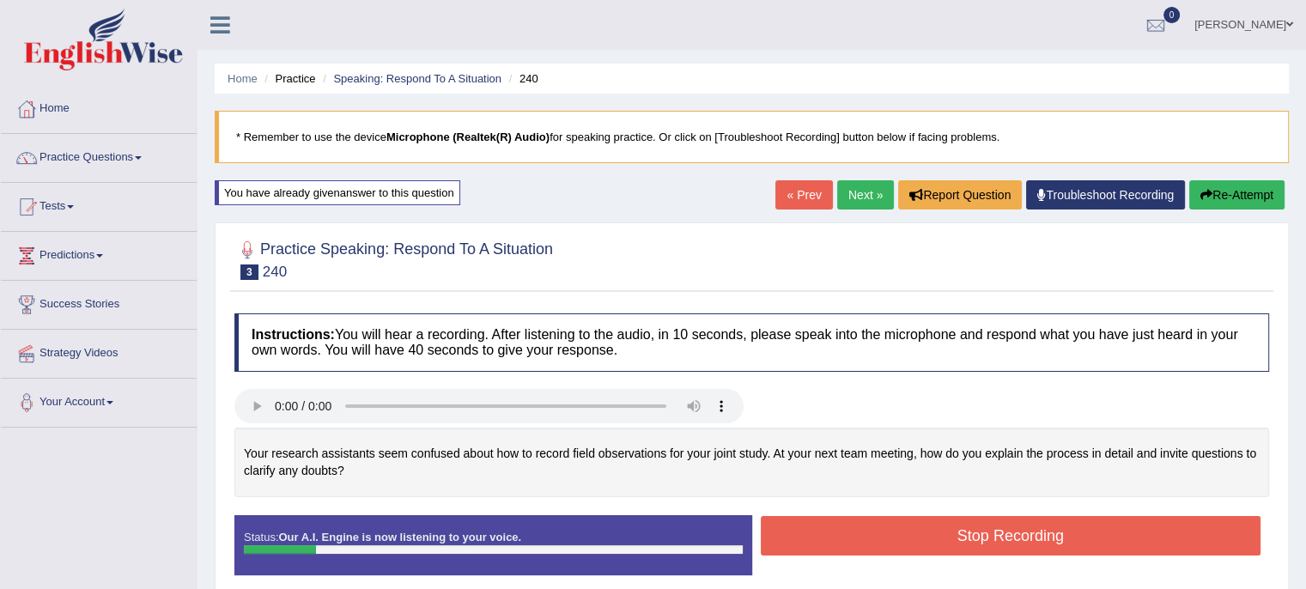
click at [1237, 188] on button "Re-Attempt" at bounding box center [1236, 194] width 95 height 29
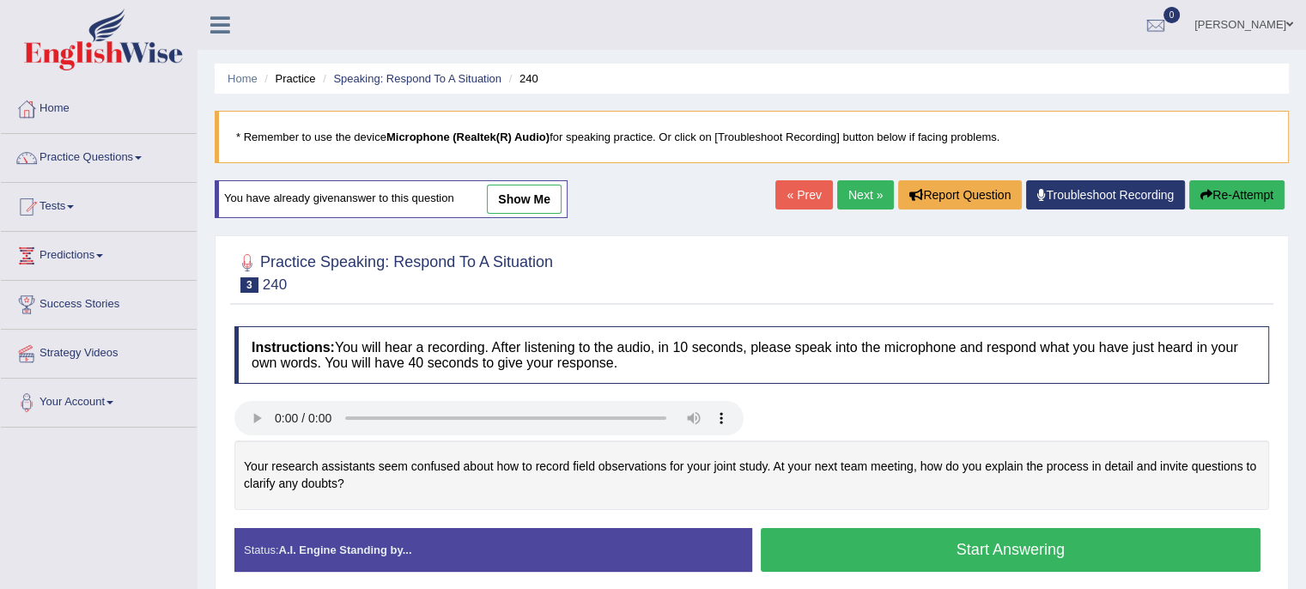
click at [967, 554] on button "Start Answering" at bounding box center [1011, 550] width 500 height 44
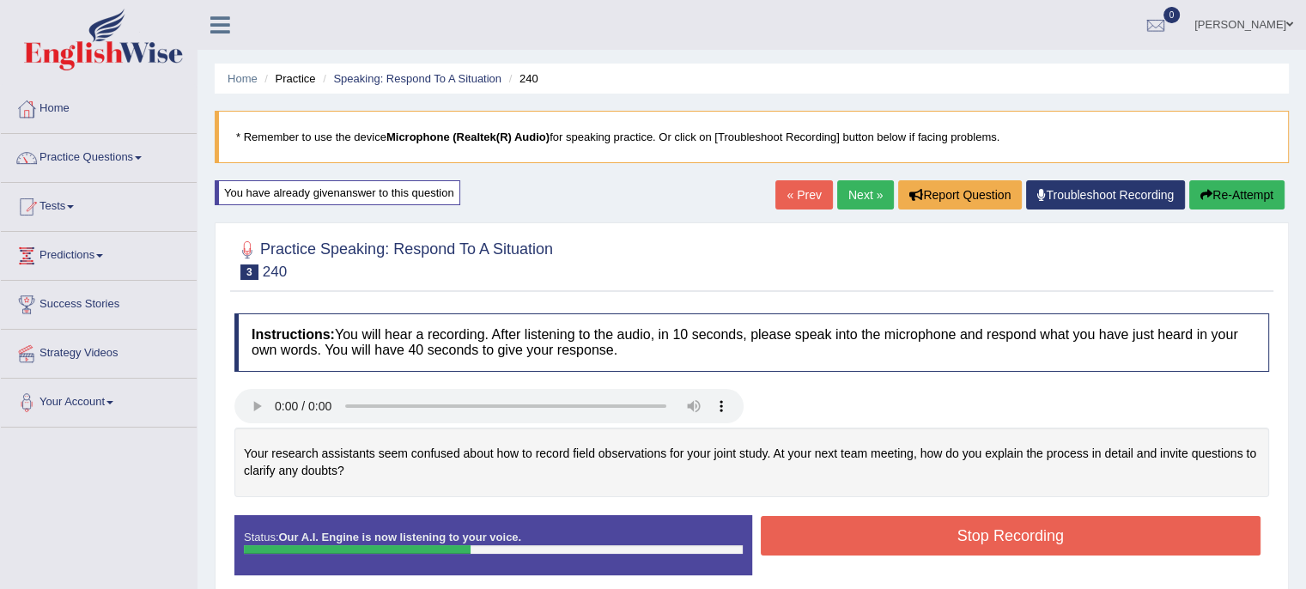
click at [1070, 529] on button "Stop Recording" at bounding box center [1011, 535] width 500 height 39
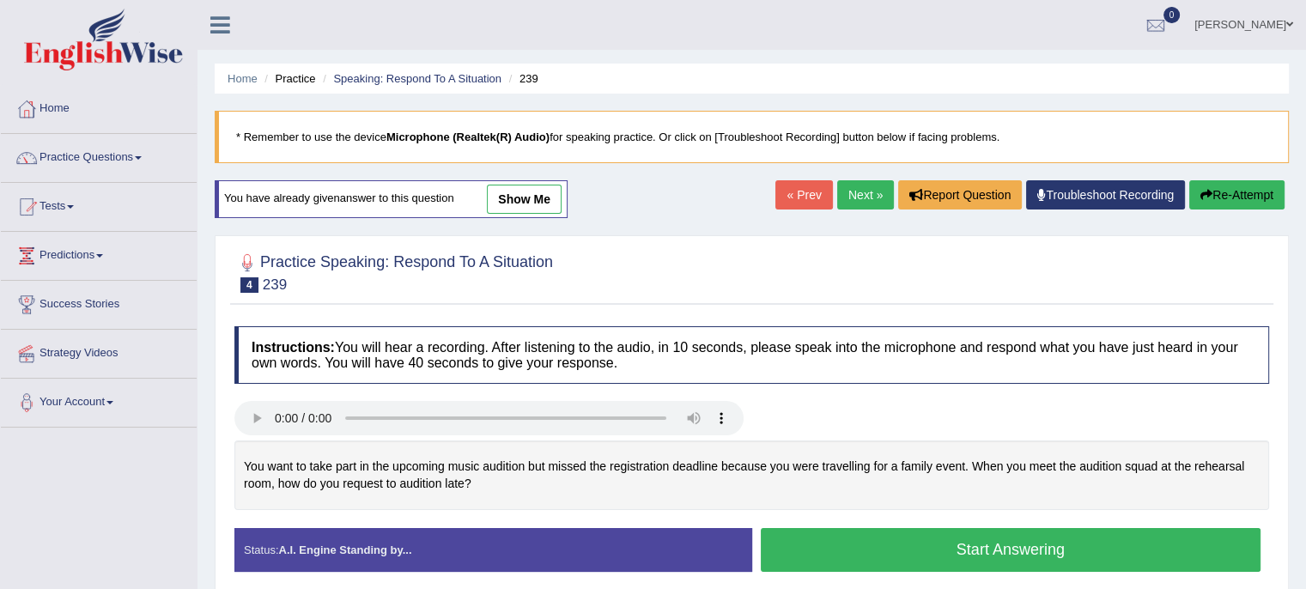
click at [843, 557] on button "Start Answering" at bounding box center [1011, 550] width 500 height 44
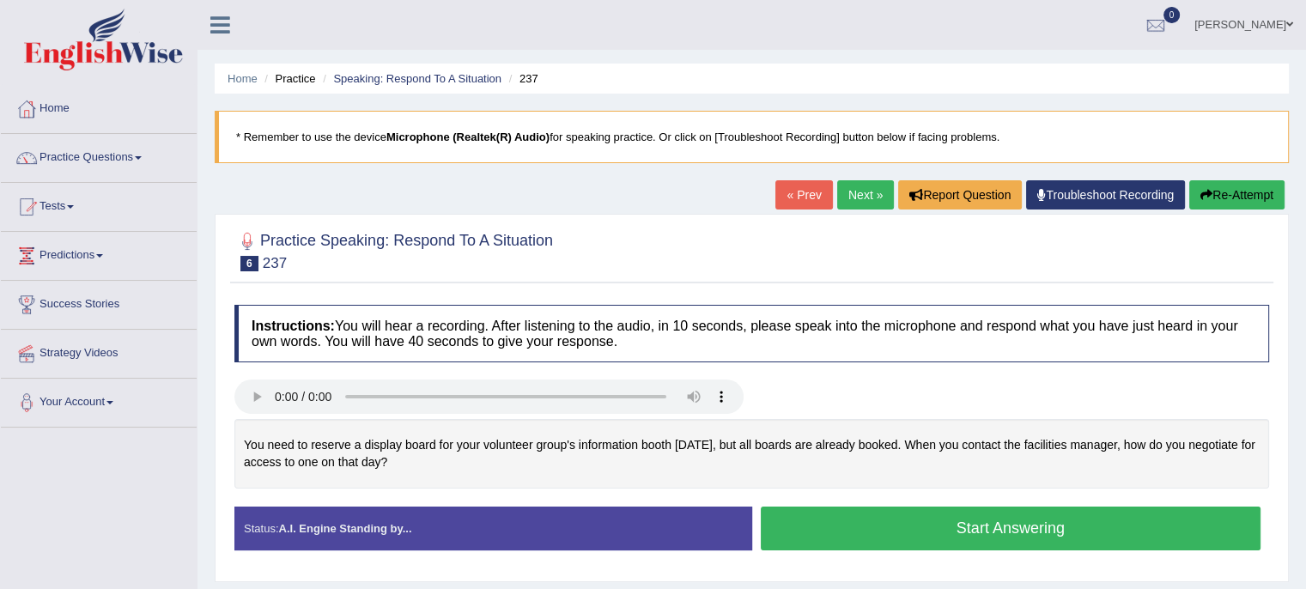
click at [791, 541] on button "Start Answering" at bounding box center [1011, 528] width 500 height 44
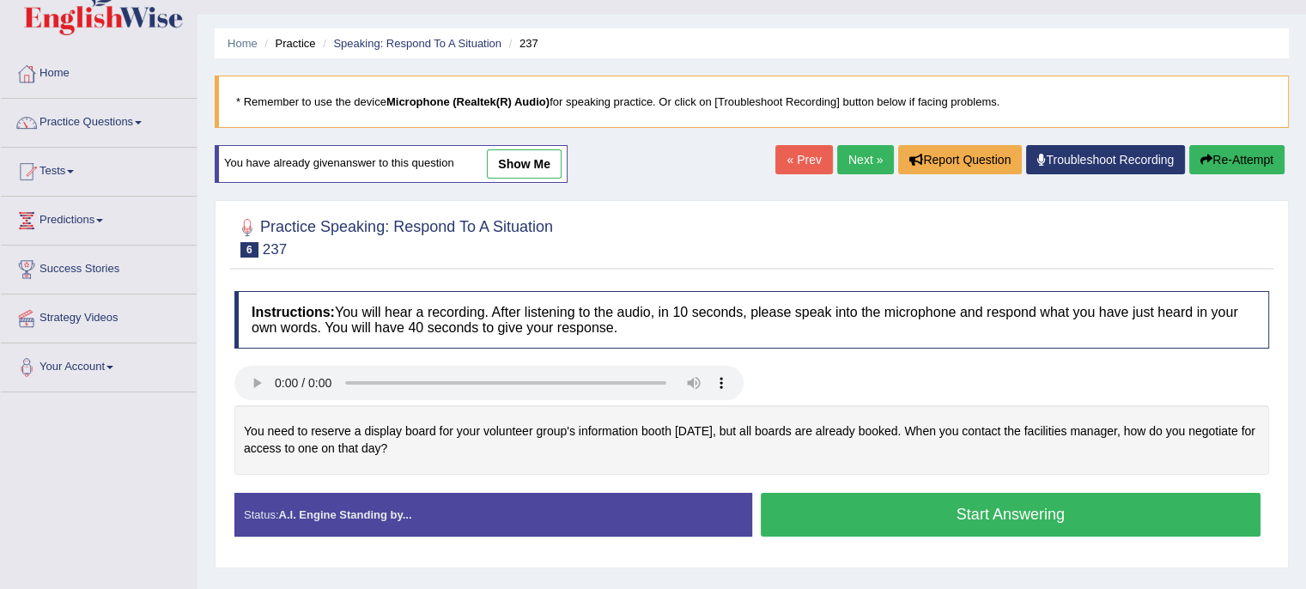
drag, startPoint x: 848, startPoint y: 383, endPoint x: 877, endPoint y: 348, distance: 45.7
click at [877, 348] on div "Instructions: You will hear a recording. After listening to the audio, in 10 se…" at bounding box center [751, 420] width 1043 height 276
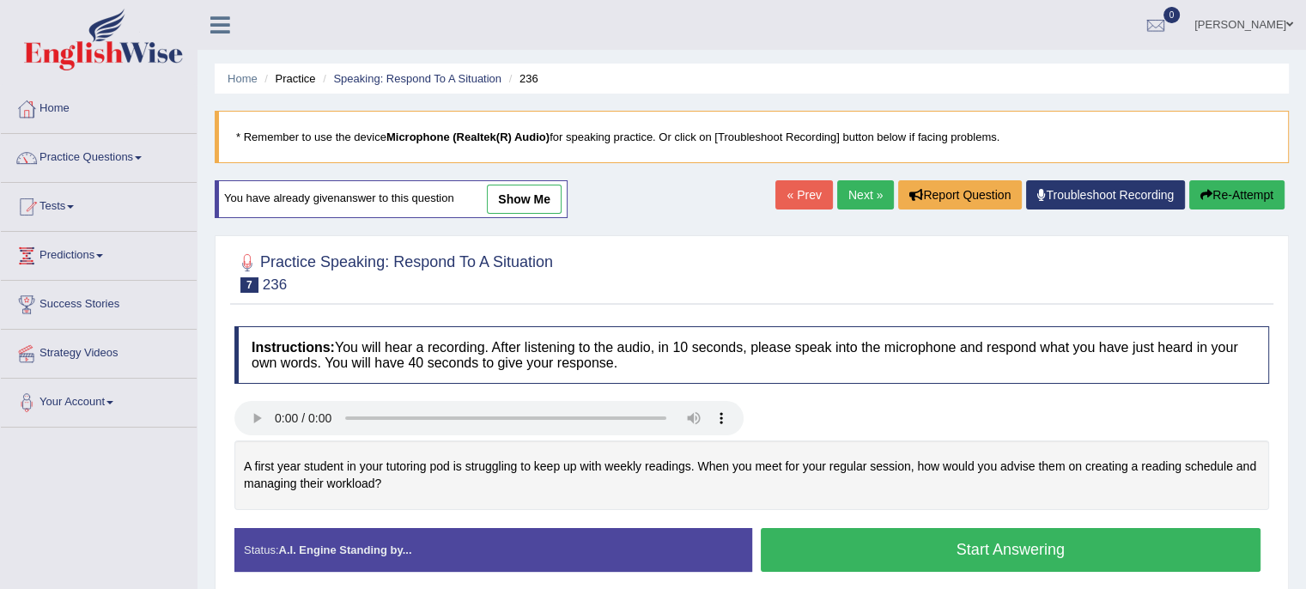
click at [837, 535] on button "Start Answering" at bounding box center [1011, 550] width 500 height 44
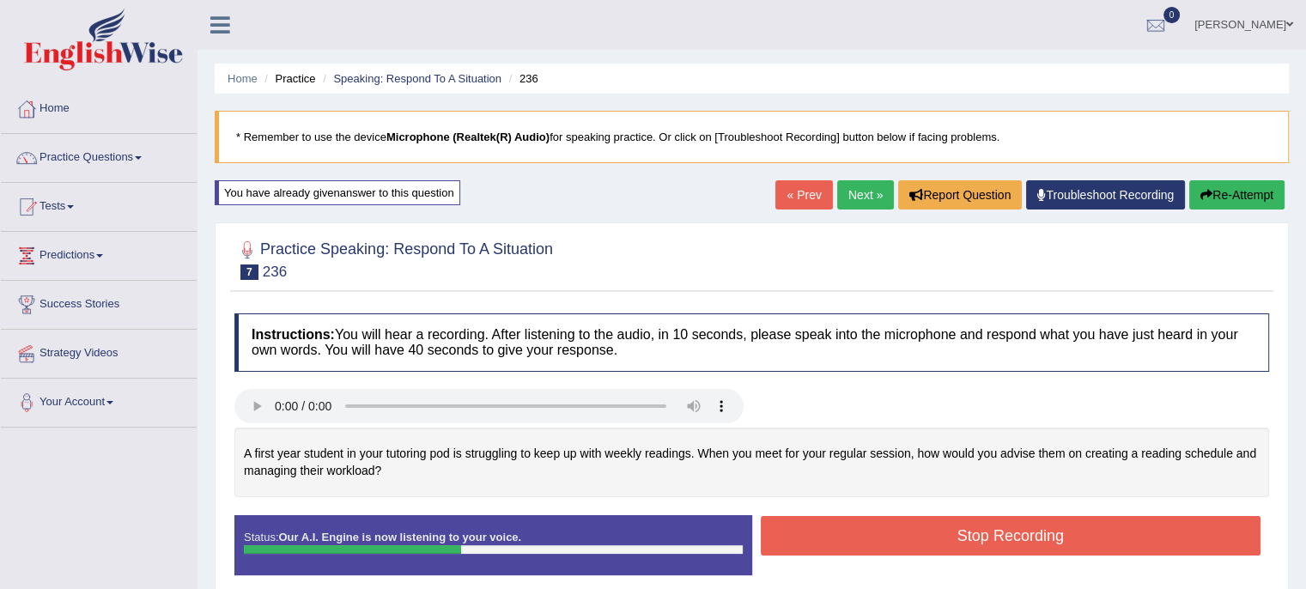
click at [844, 540] on button "Stop Recording" at bounding box center [1011, 535] width 500 height 39
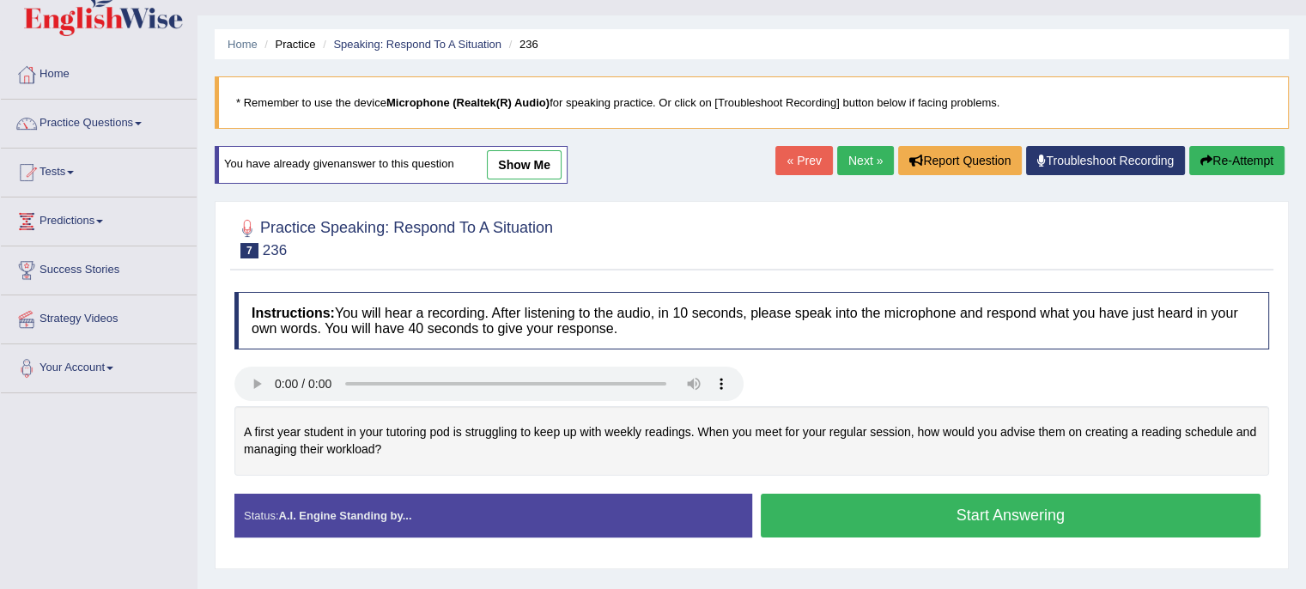
scroll to position [34, 0]
click at [865, 505] on button "Start Answering" at bounding box center [1011, 516] width 500 height 44
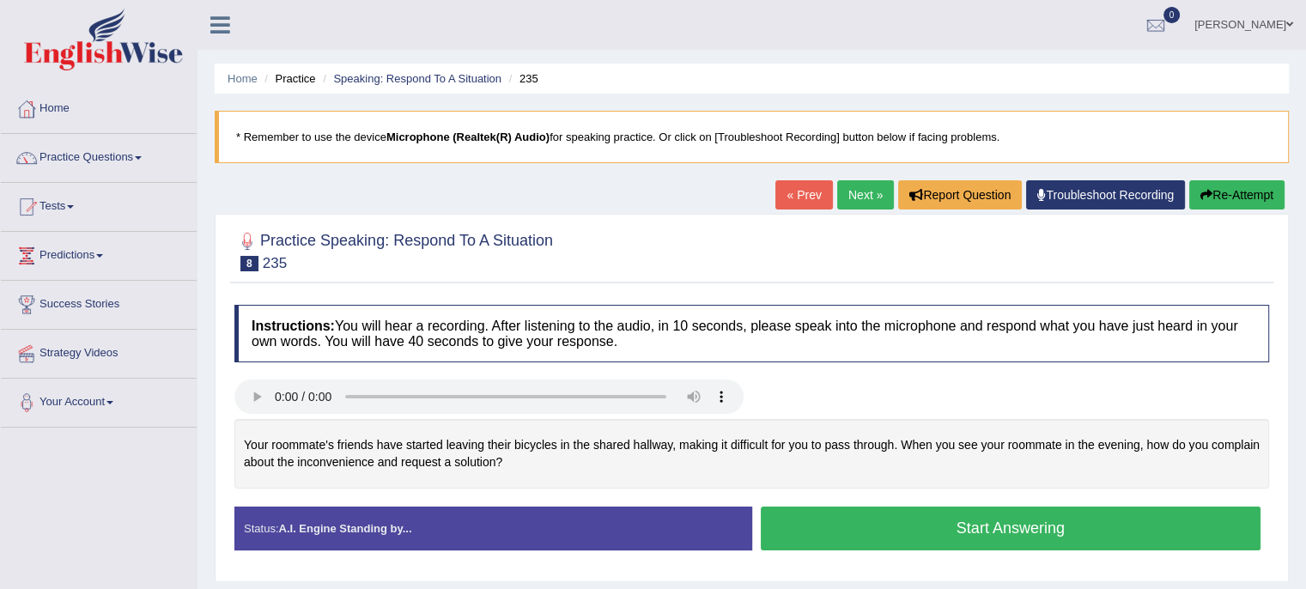
click at [968, 528] on button "Start Answering" at bounding box center [1011, 528] width 500 height 44
click at [897, 524] on button "Start Answering" at bounding box center [1011, 528] width 500 height 44
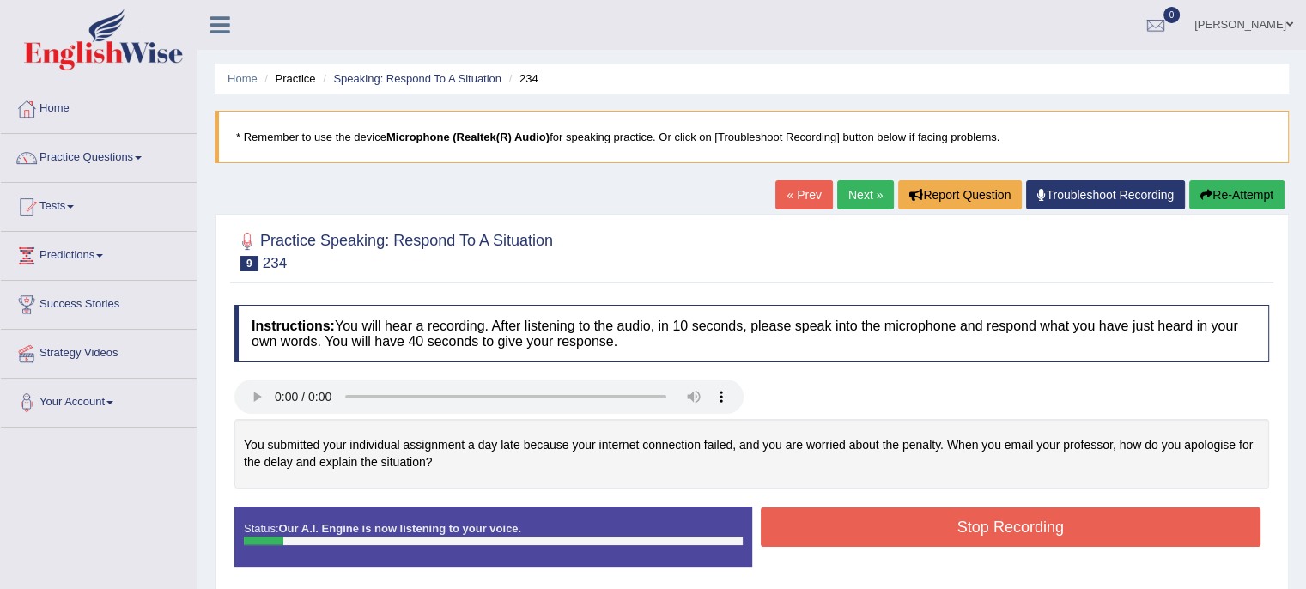
click at [1221, 186] on button "Re-Attempt" at bounding box center [1236, 194] width 95 height 29
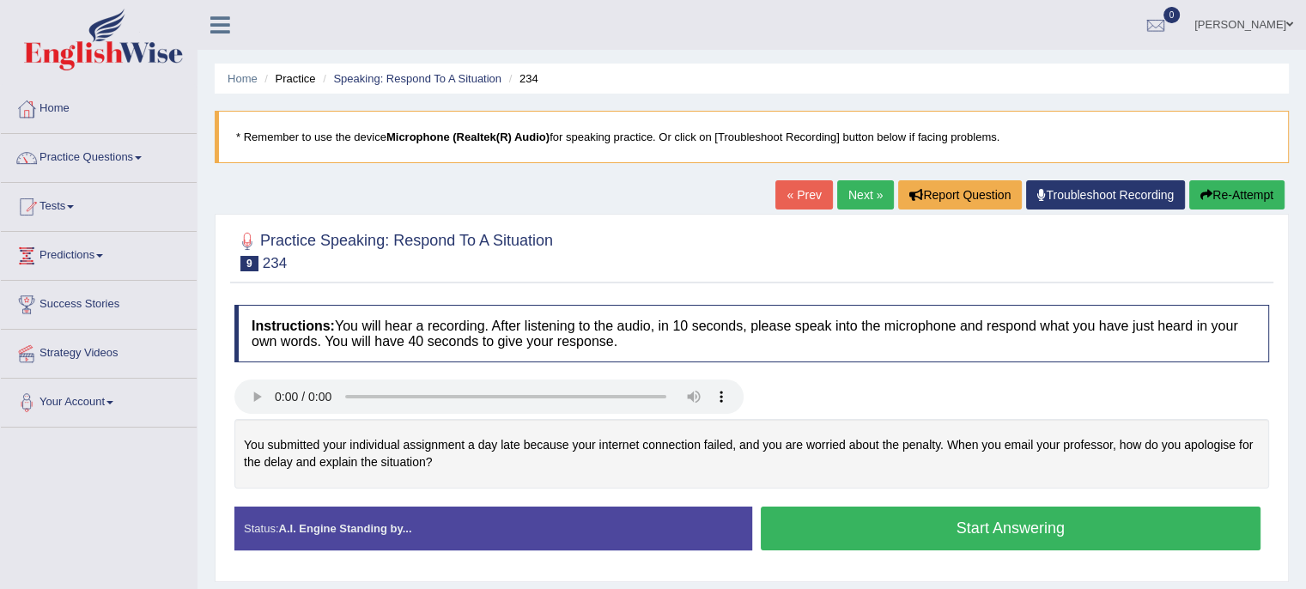
click at [1028, 530] on button "Start Answering" at bounding box center [1011, 528] width 500 height 44
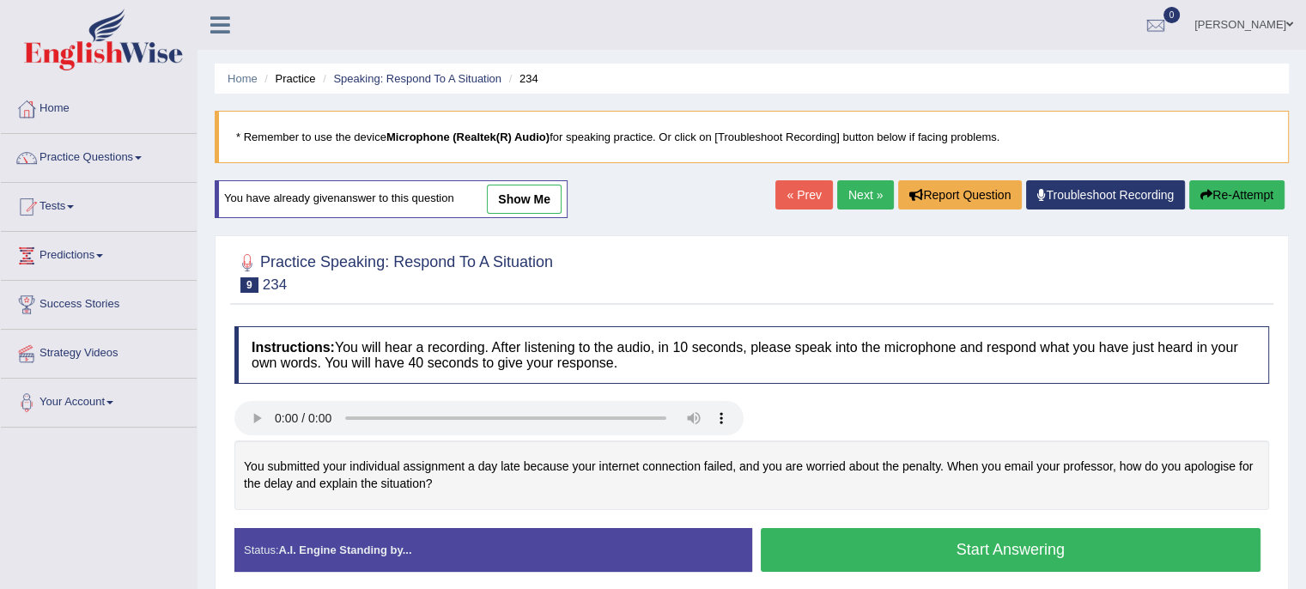
click at [967, 545] on button "Start Answering" at bounding box center [1011, 550] width 500 height 44
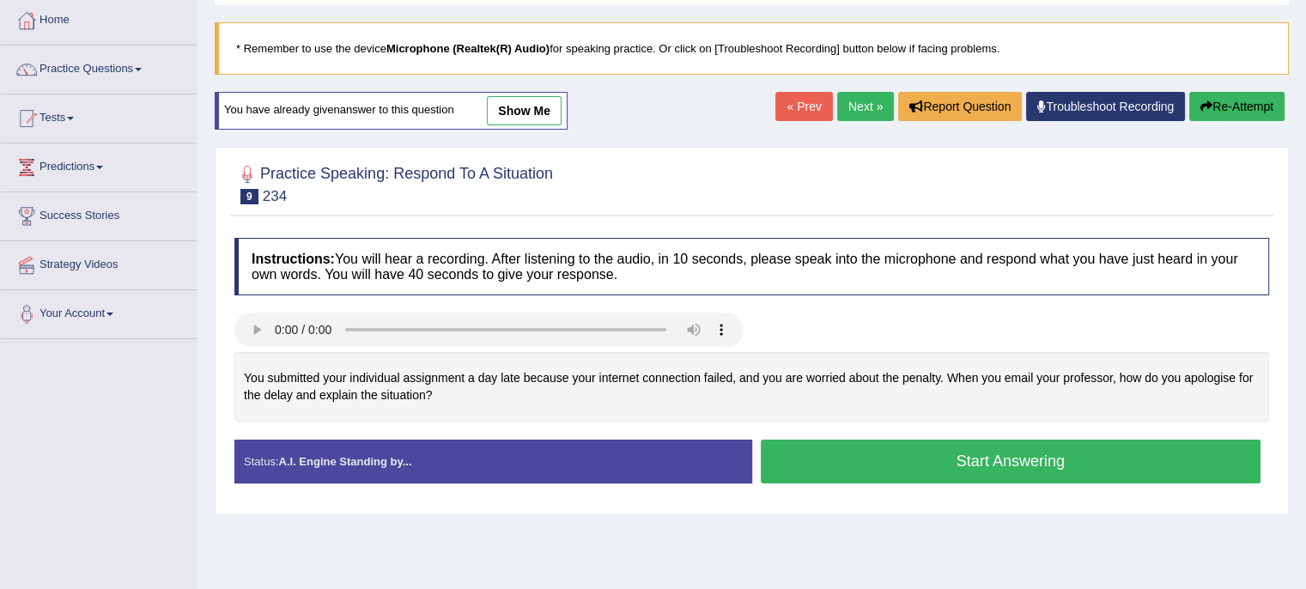
click at [1023, 458] on button "Start Answering" at bounding box center [1011, 462] width 500 height 44
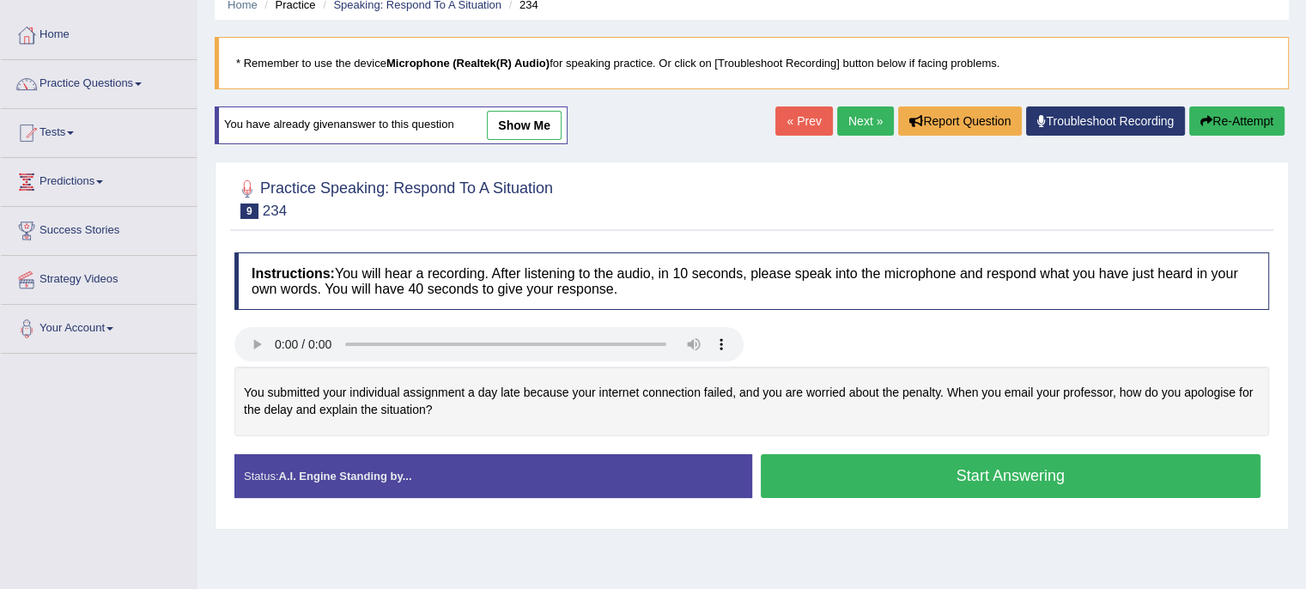
click at [1017, 466] on button "Start Answering" at bounding box center [1011, 476] width 500 height 44
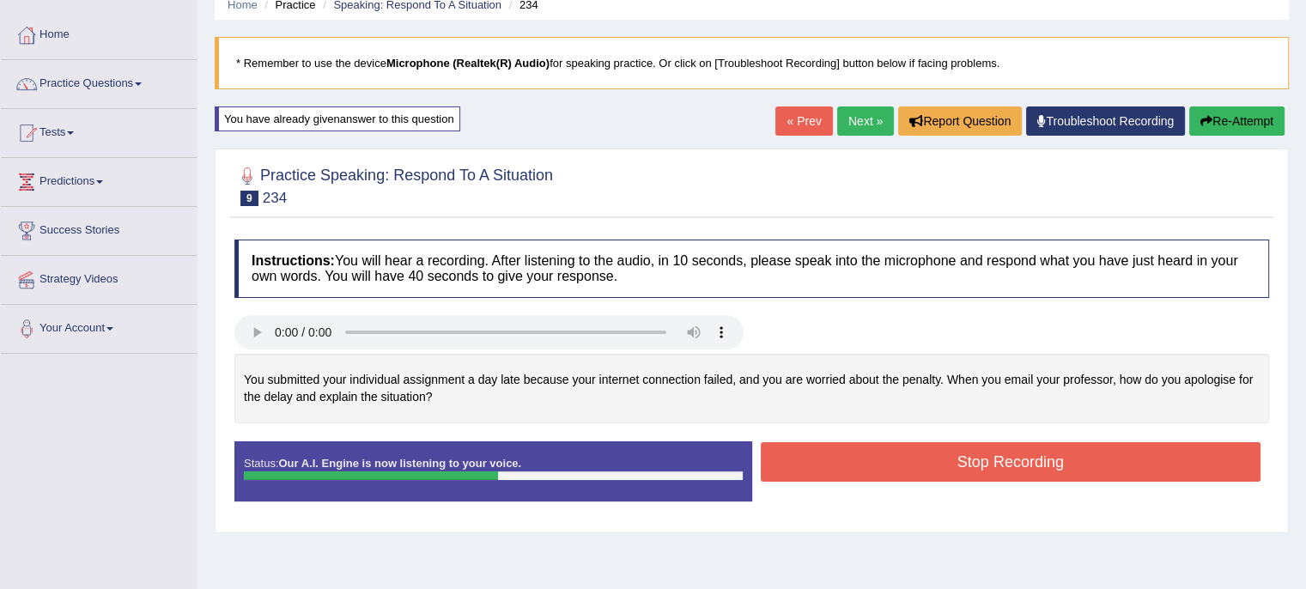
click at [1017, 466] on button "Stop Recording" at bounding box center [1011, 461] width 500 height 39
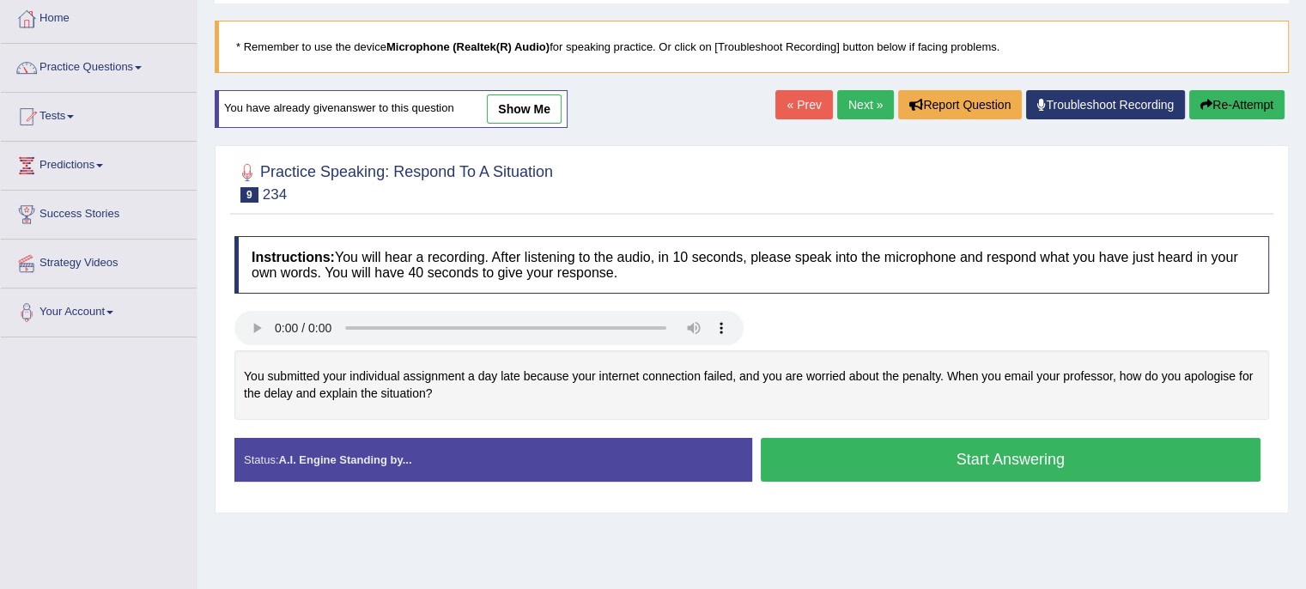
click at [851, 456] on button "Start Answering" at bounding box center [1011, 460] width 500 height 44
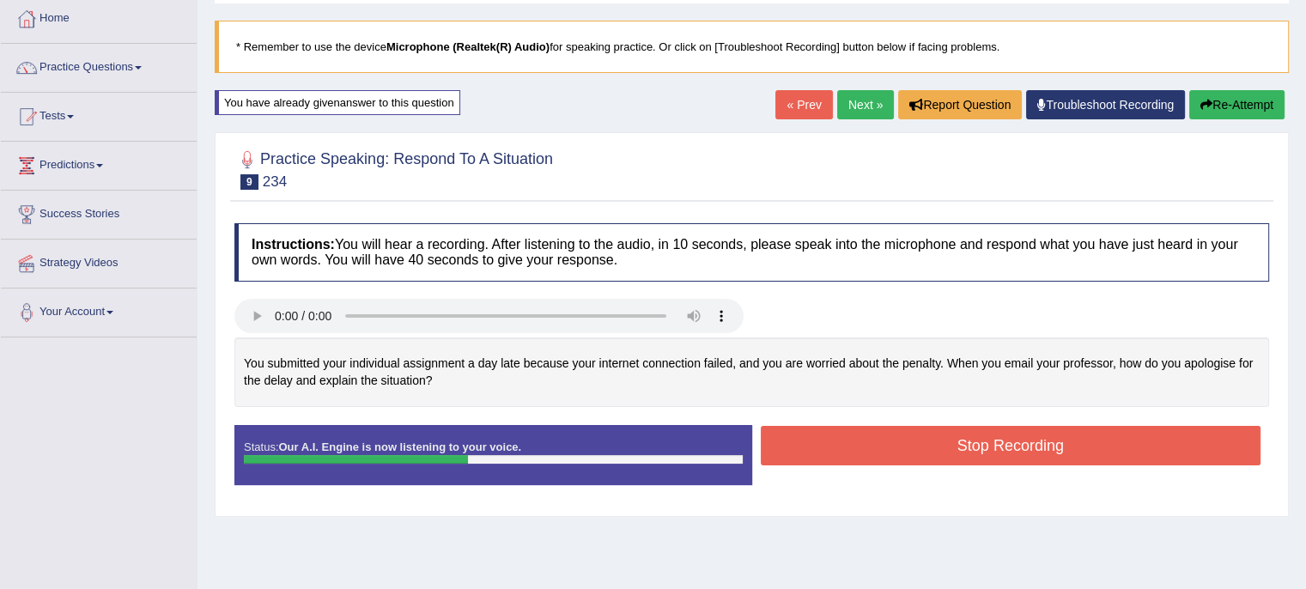
click at [1066, 437] on button "Stop Recording" at bounding box center [1011, 445] width 500 height 39
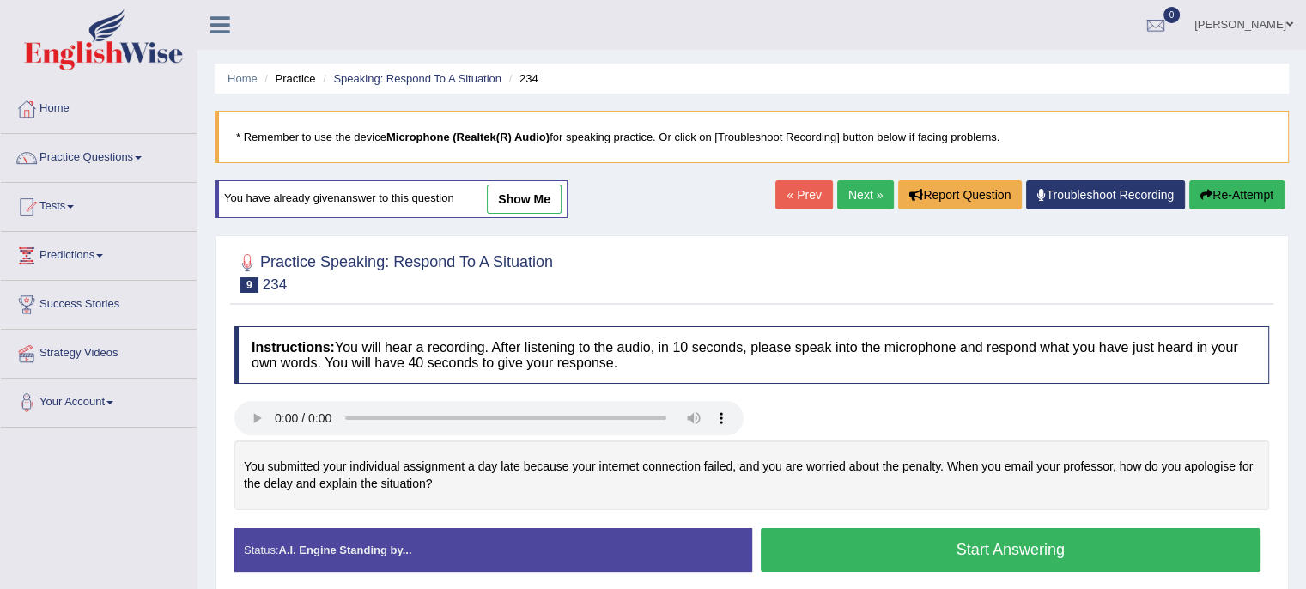
click at [1009, 546] on button "Start Answering" at bounding box center [1011, 550] width 500 height 44
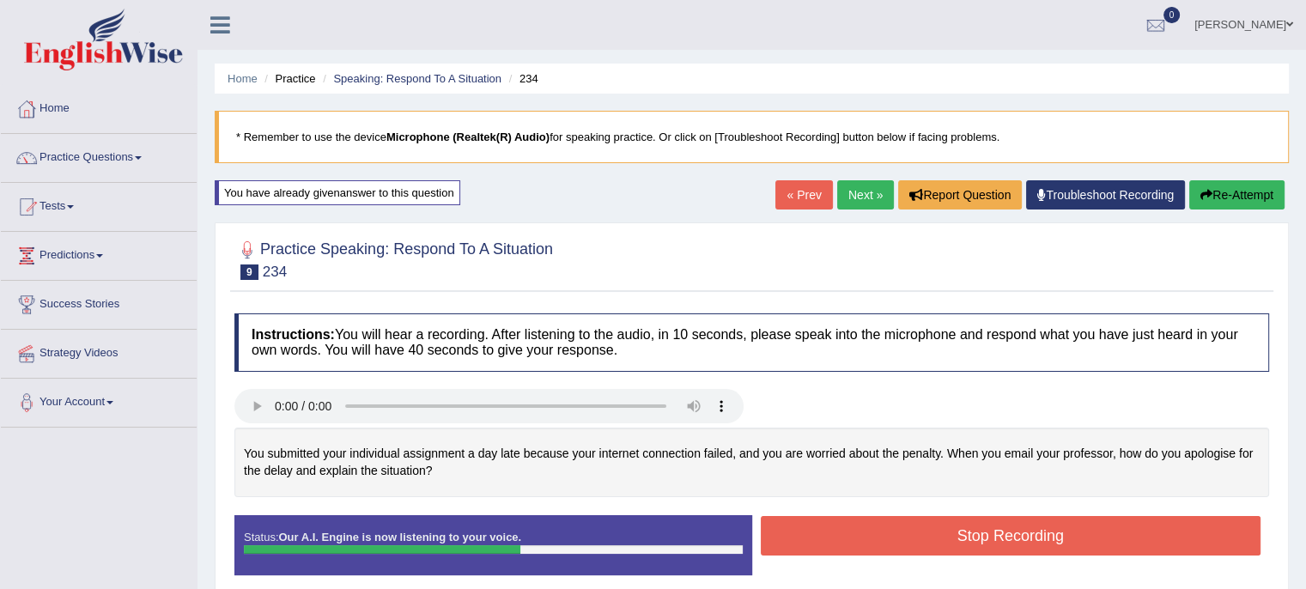
click at [1009, 546] on button "Stop Recording" at bounding box center [1011, 535] width 500 height 39
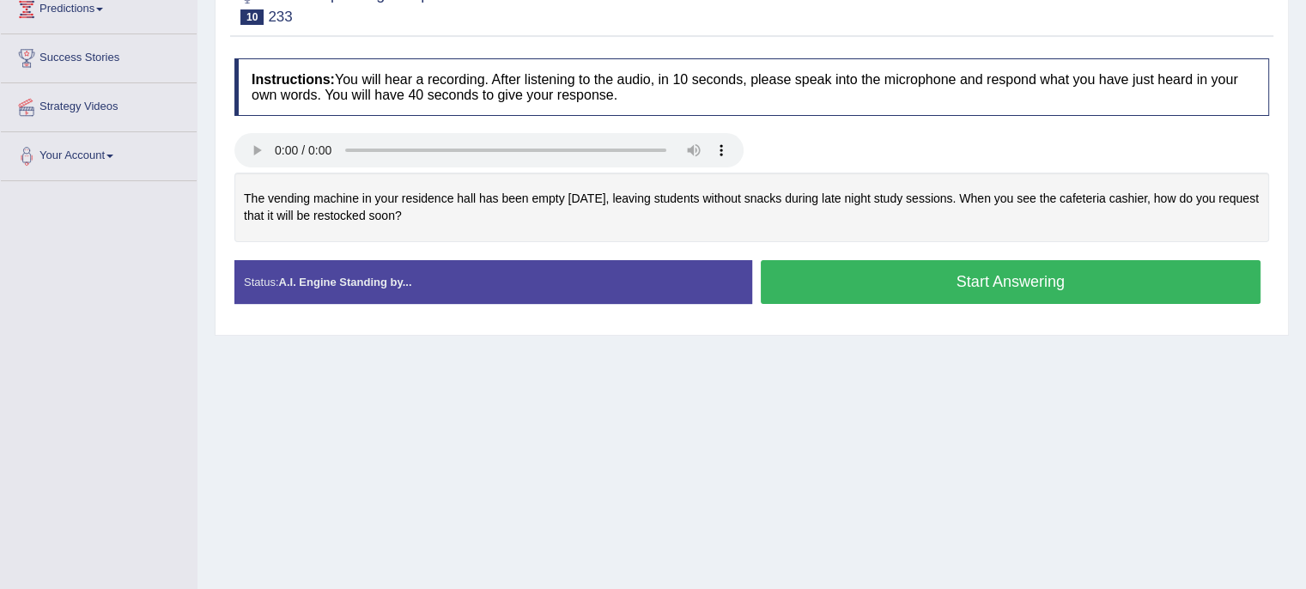
scroll to position [252, 0]
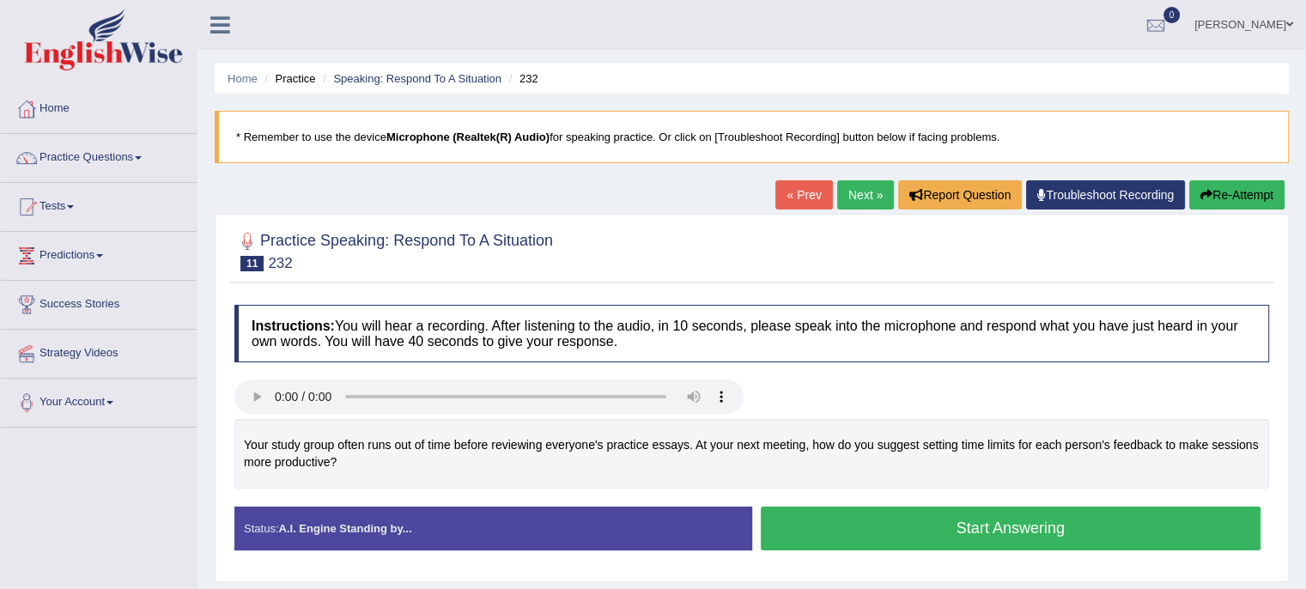
click at [1029, 528] on button "Start Answering" at bounding box center [1011, 528] width 500 height 44
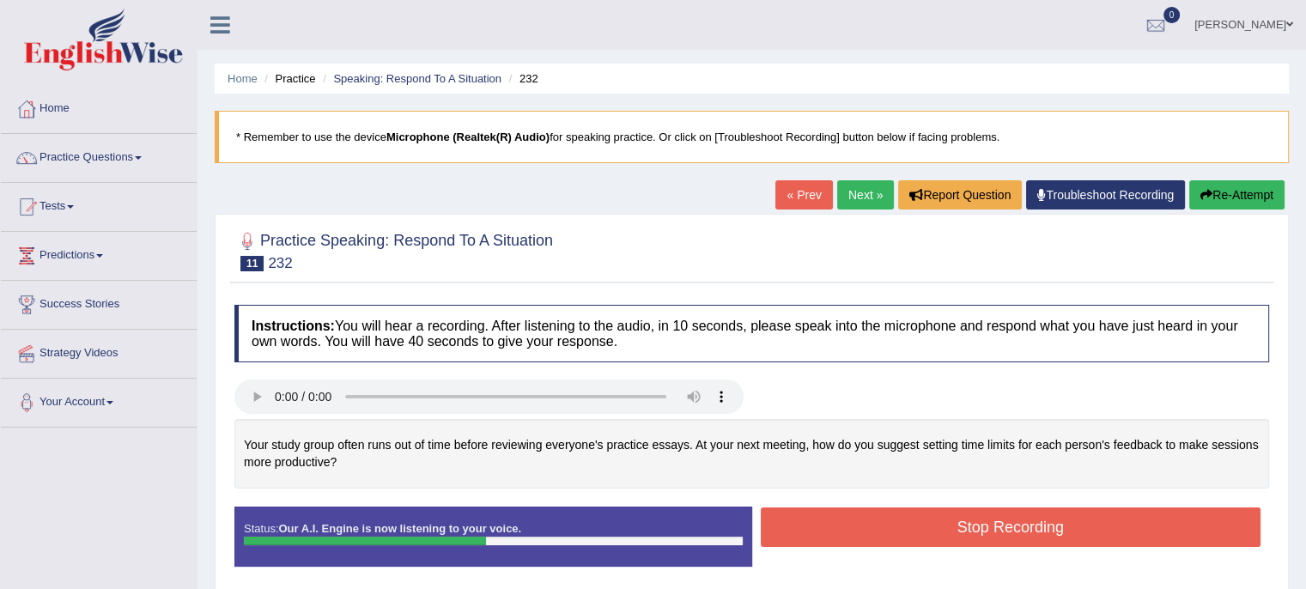
click at [1029, 528] on button "Stop Recording" at bounding box center [1011, 526] width 500 height 39
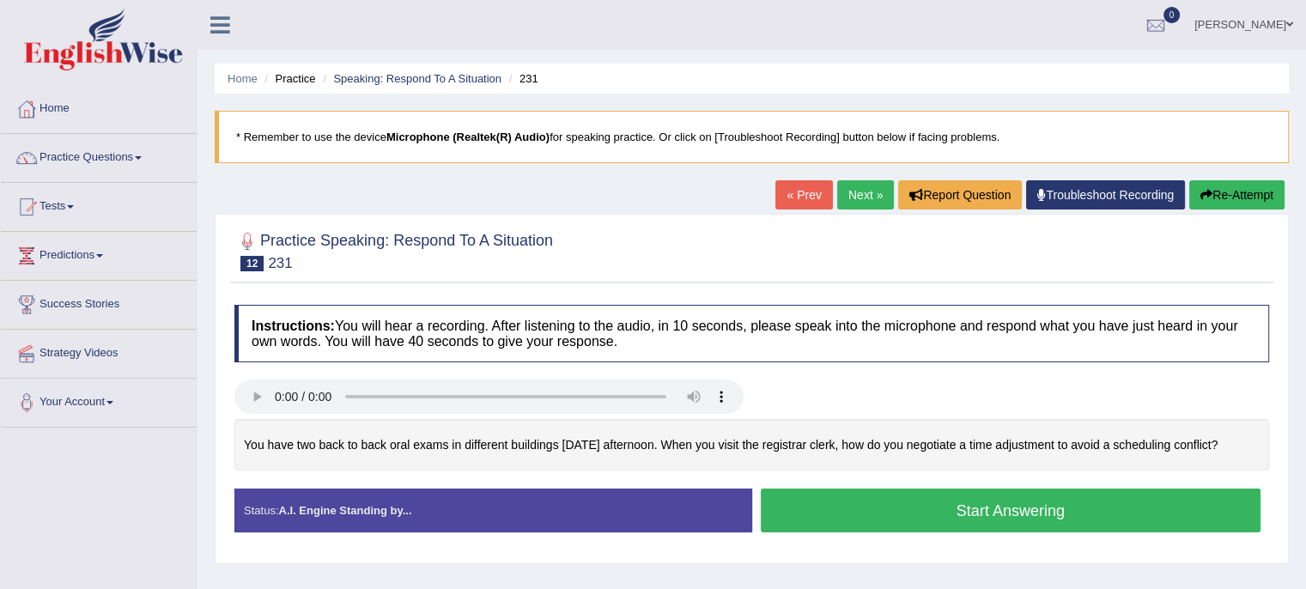
click at [1051, 496] on button "Start Answering" at bounding box center [1011, 510] width 500 height 44
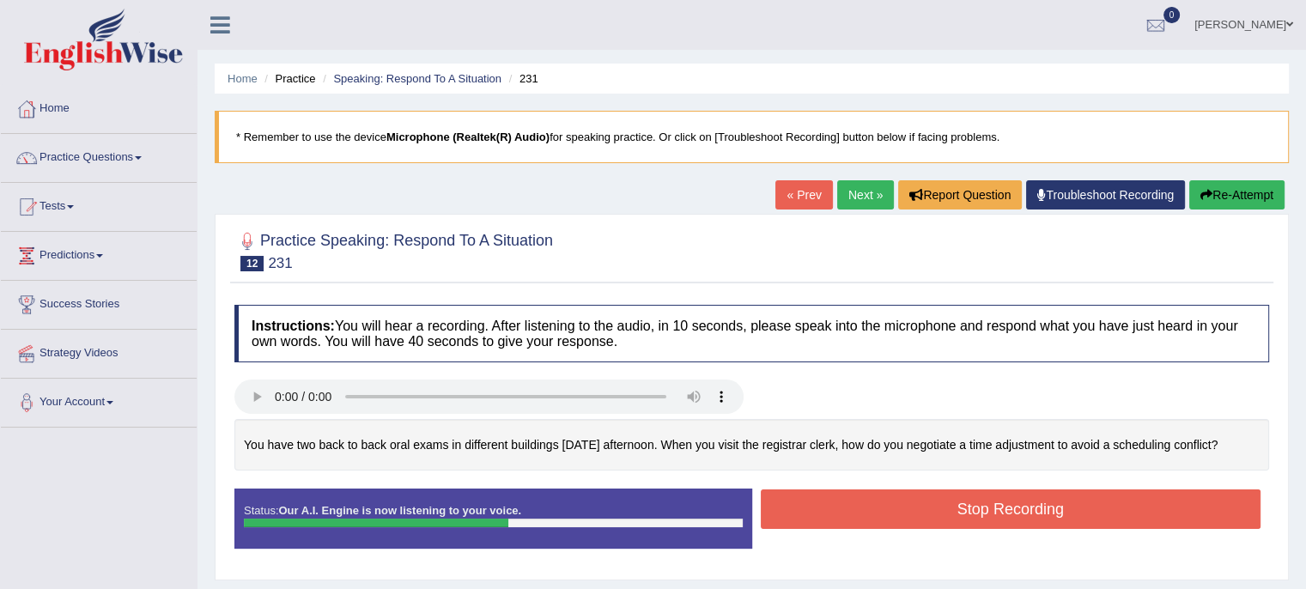
click at [1051, 496] on button "Stop Recording" at bounding box center [1011, 508] width 500 height 39
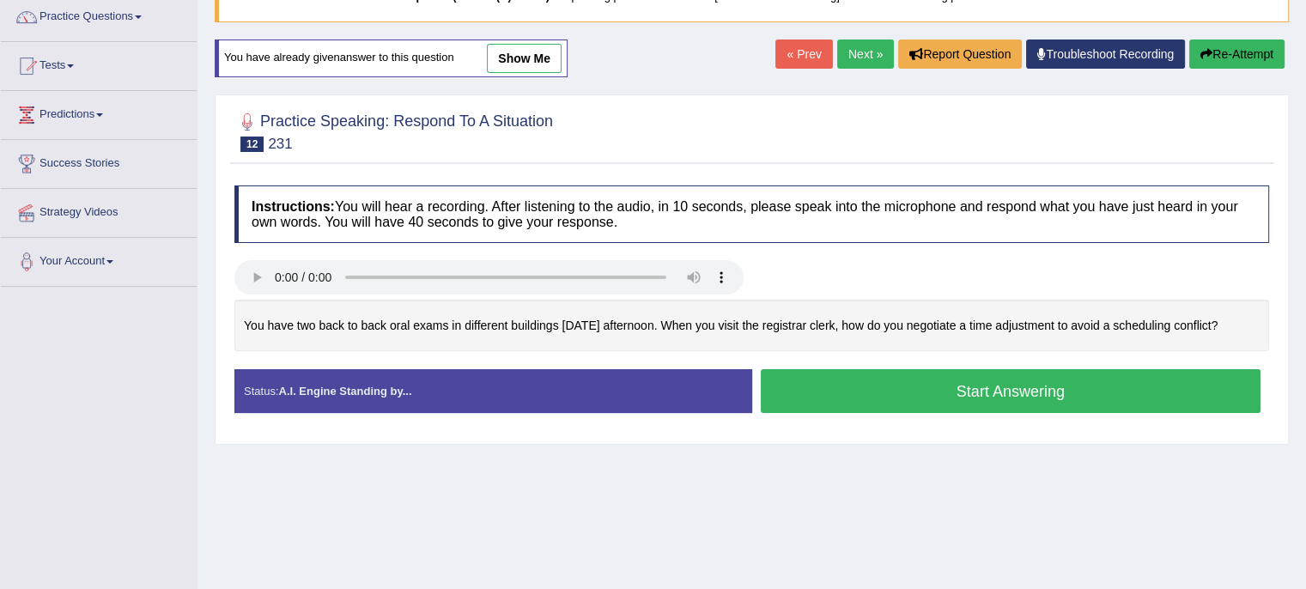
click at [1034, 384] on button "Start Answering" at bounding box center [1011, 391] width 500 height 44
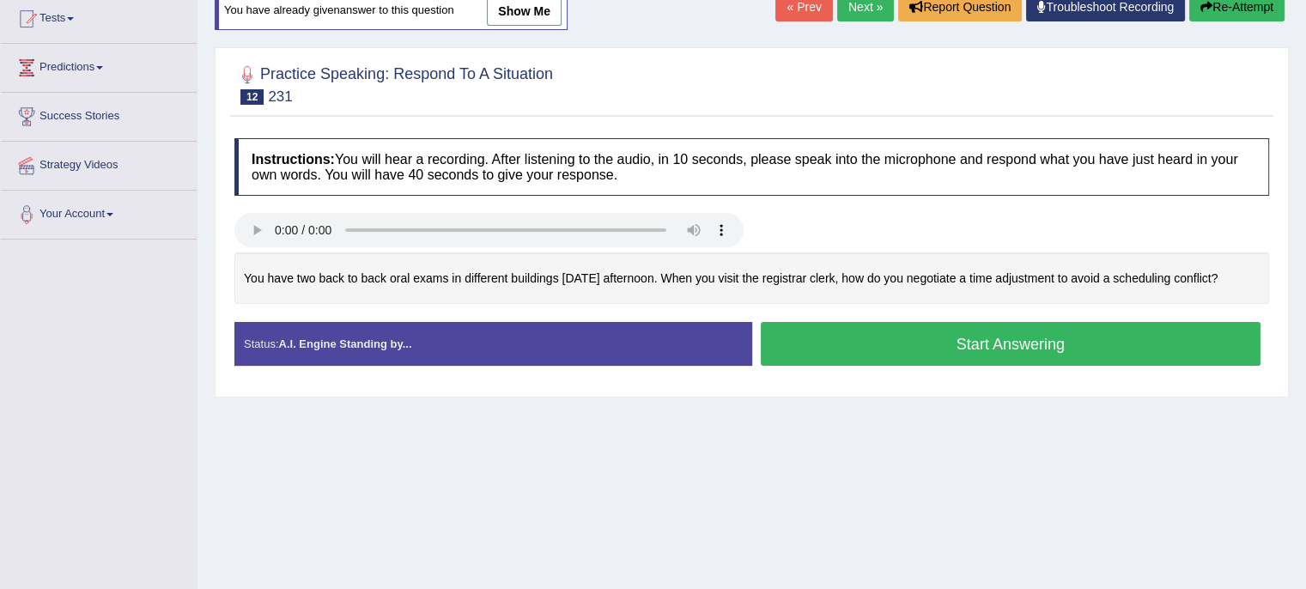
click at [1106, 332] on button "Start Answering" at bounding box center [1011, 344] width 500 height 44
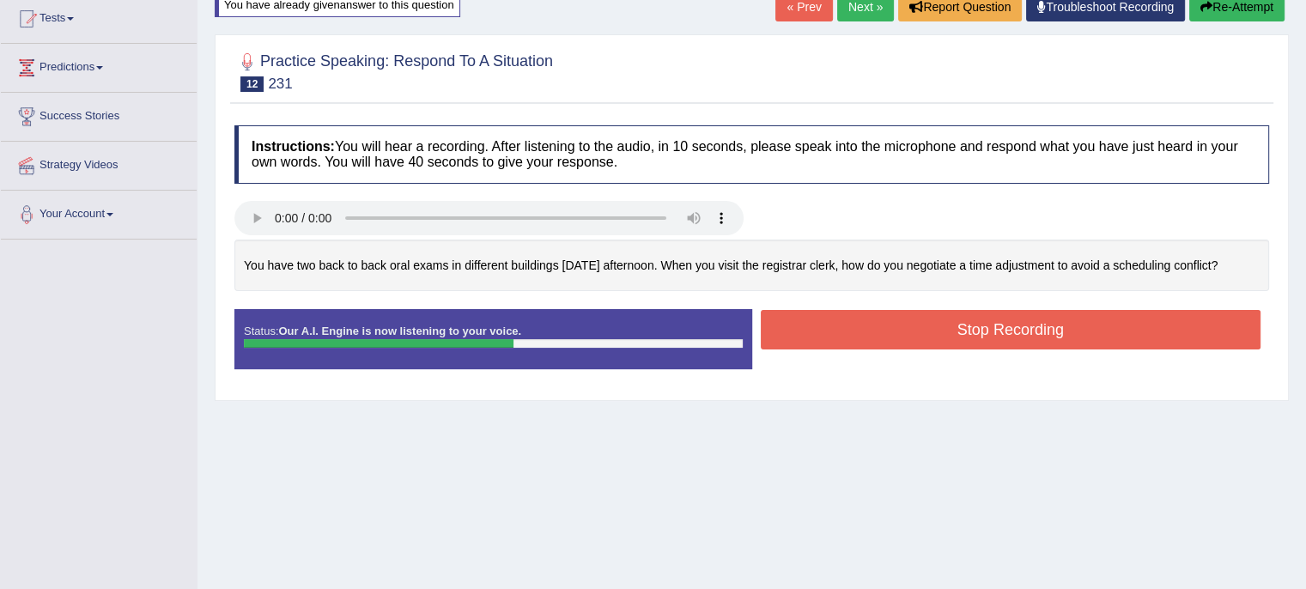
click at [1106, 332] on button "Stop Recording" at bounding box center [1011, 329] width 500 height 39
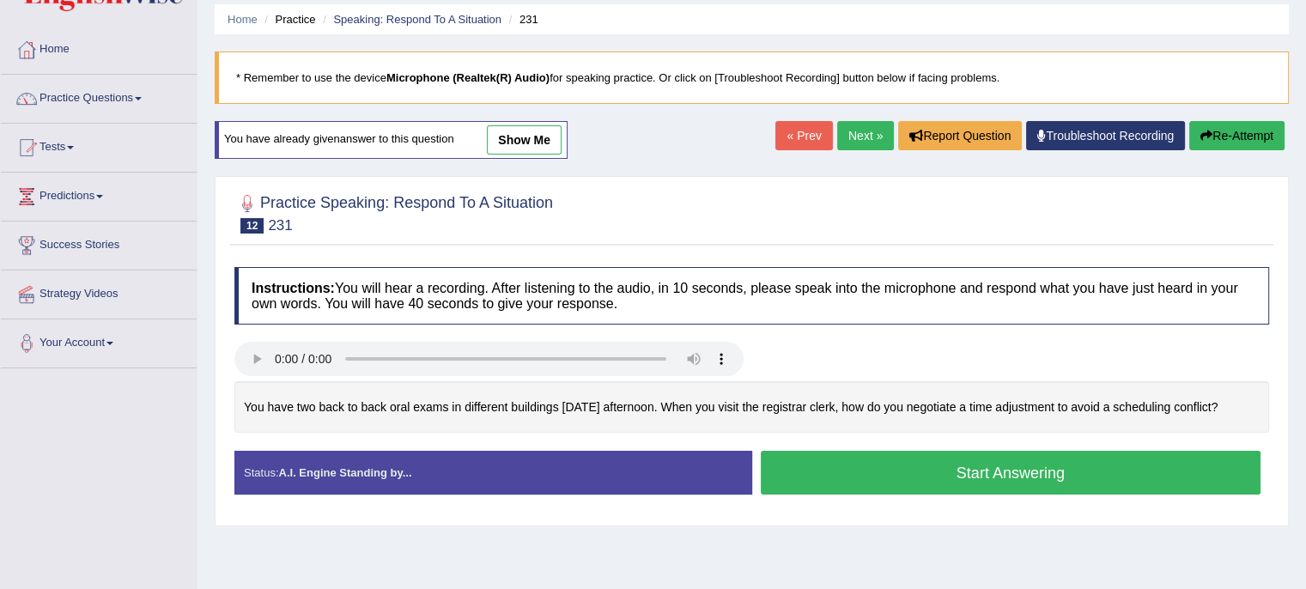
click at [1009, 478] on button "Start Answering" at bounding box center [1011, 473] width 500 height 44
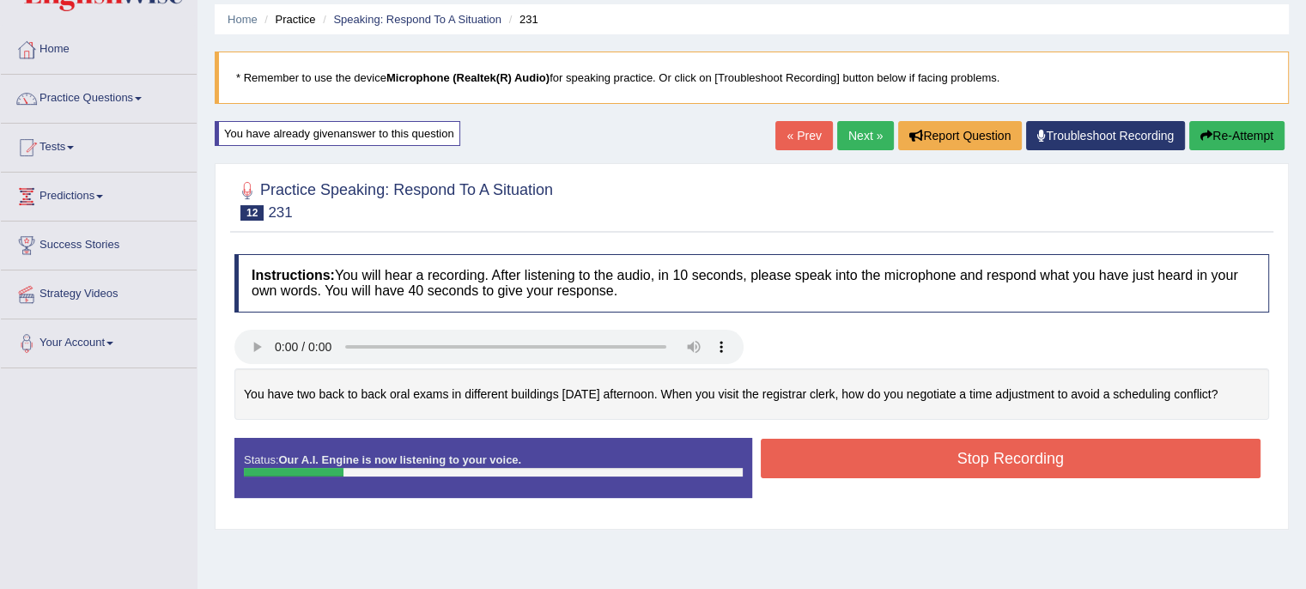
click at [1233, 122] on button "Re-Attempt" at bounding box center [1236, 135] width 95 height 29
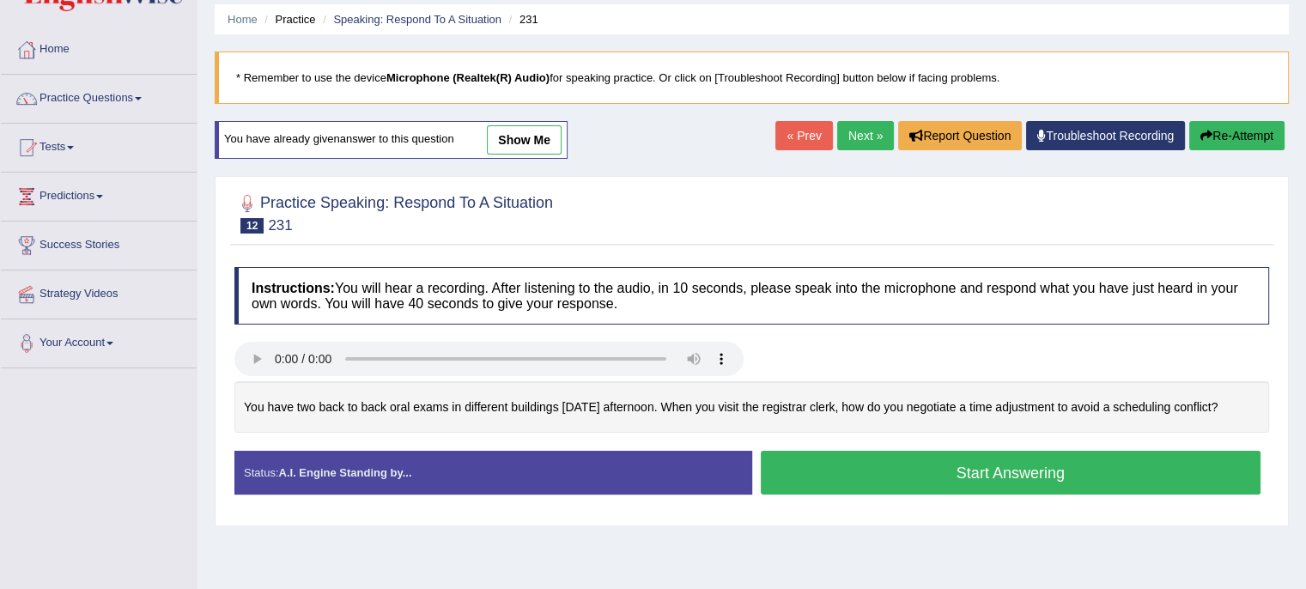
click at [1229, 135] on button "Re-Attempt" at bounding box center [1236, 135] width 95 height 29
click at [1043, 481] on button "Start Answering" at bounding box center [1011, 473] width 500 height 44
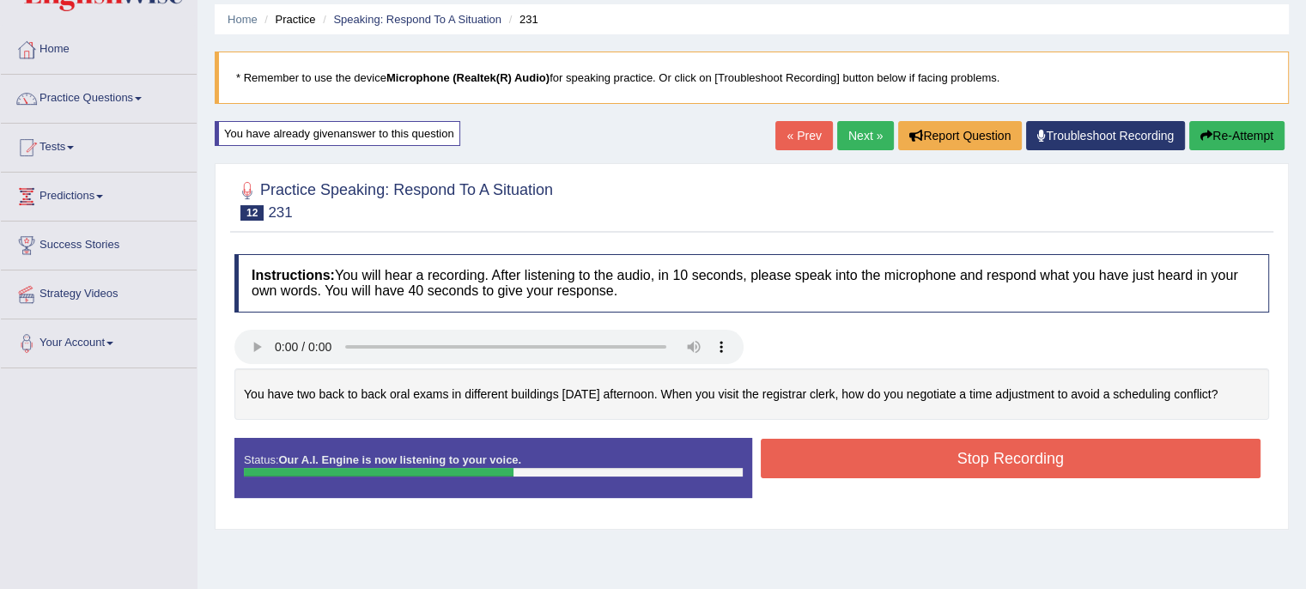
click at [1043, 464] on button "Stop Recording" at bounding box center [1011, 458] width 500 height 39
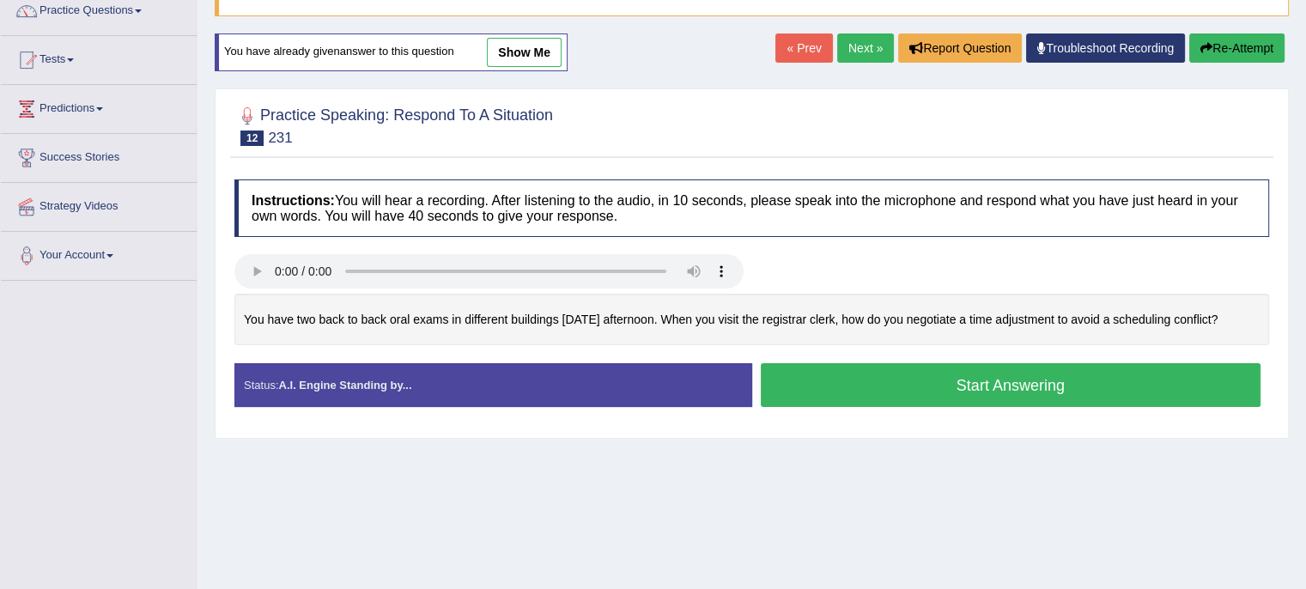
click at [974, 380] on button "Start Answering" at bounding box center [1011, 385] width 500 height 44
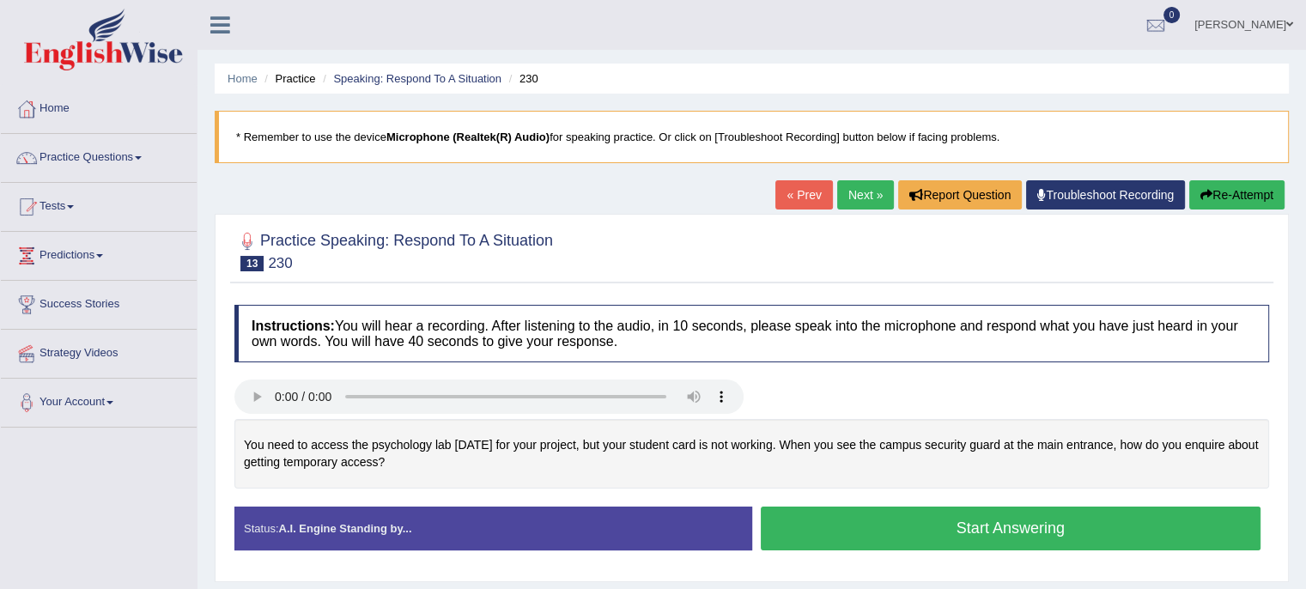
click at [921, 523] on button "Start Answering" at bounding box center [1011, 528] width 500 height 44
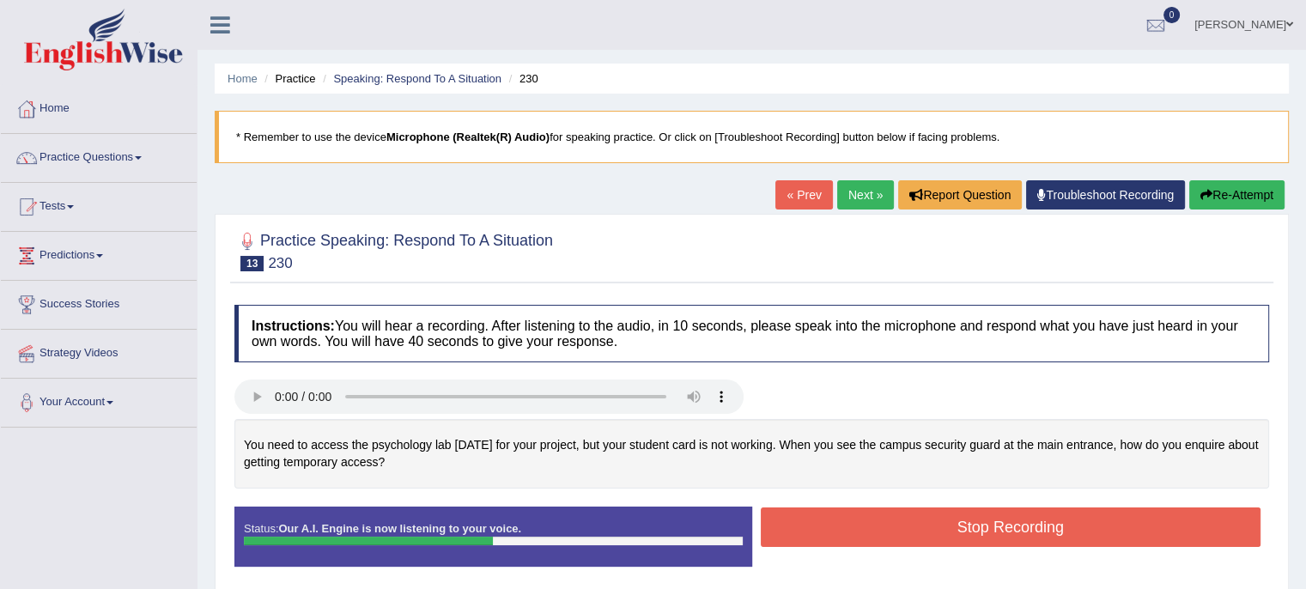
click at [921, 523] on button "Stop Recording" at bounding box center [1011, 526] width 500 height 39
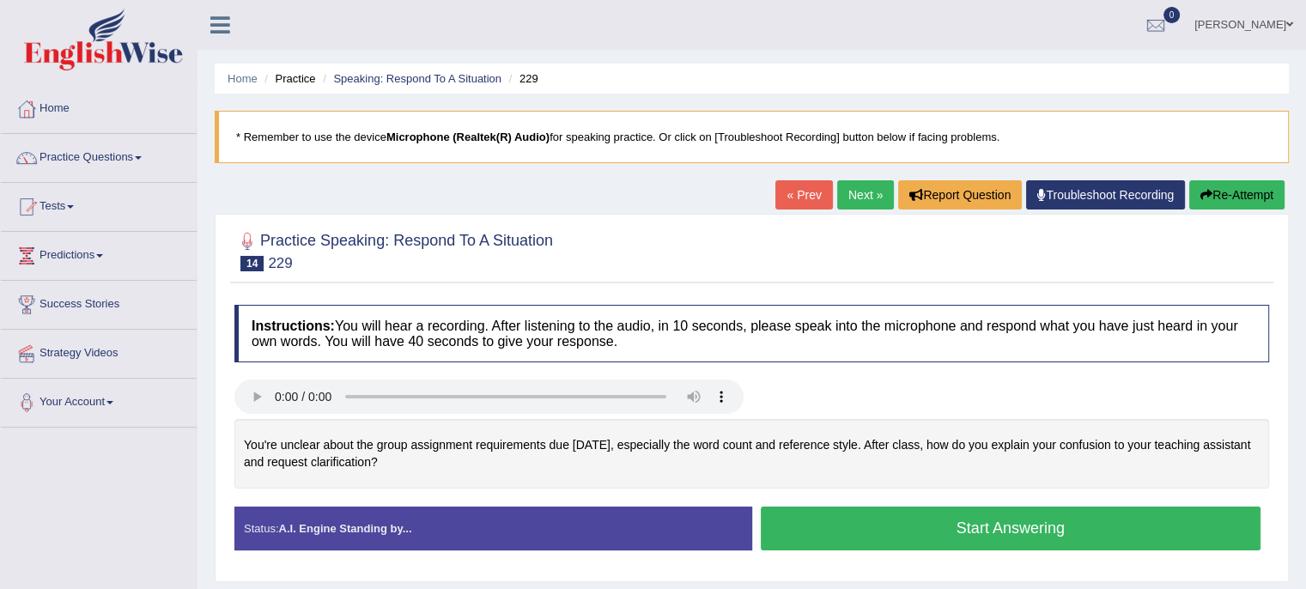
click at [834, 523] on button "Start Answering" at bounding box center [1011, 528] width 500 height 44
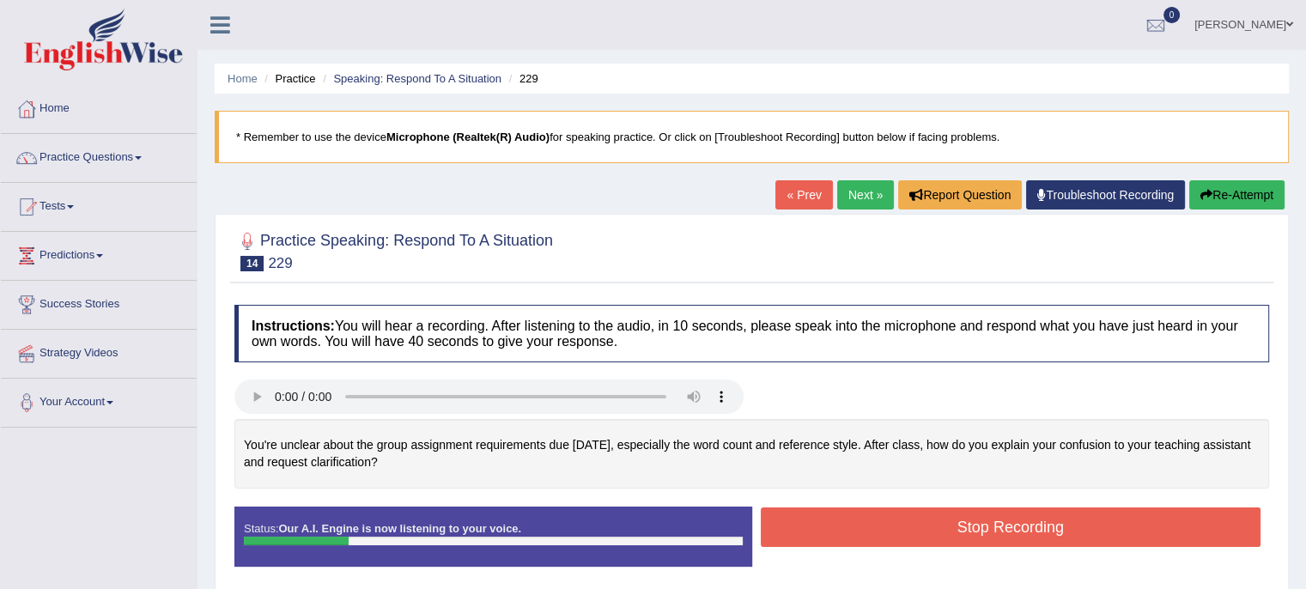
click at [1201, 192] on icon "button" at bounding box center [1206, 195] width 12 height 12
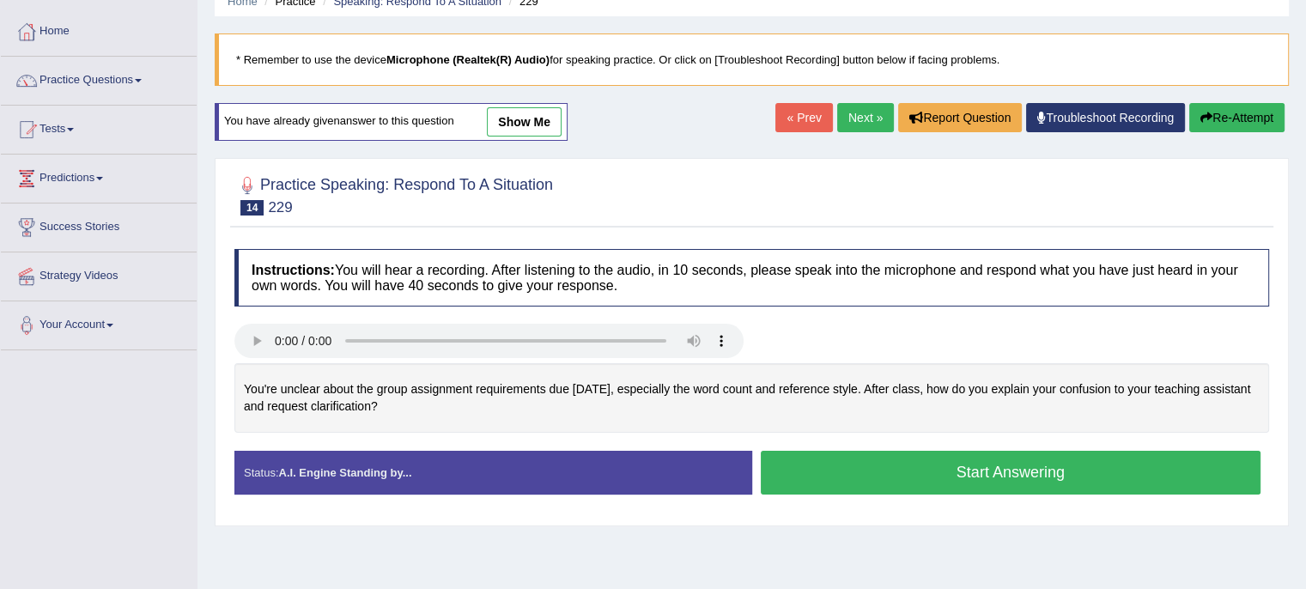
click at [992, 470] on button "Start Answering" at bounding box center [1011, 473] width 500 height 44
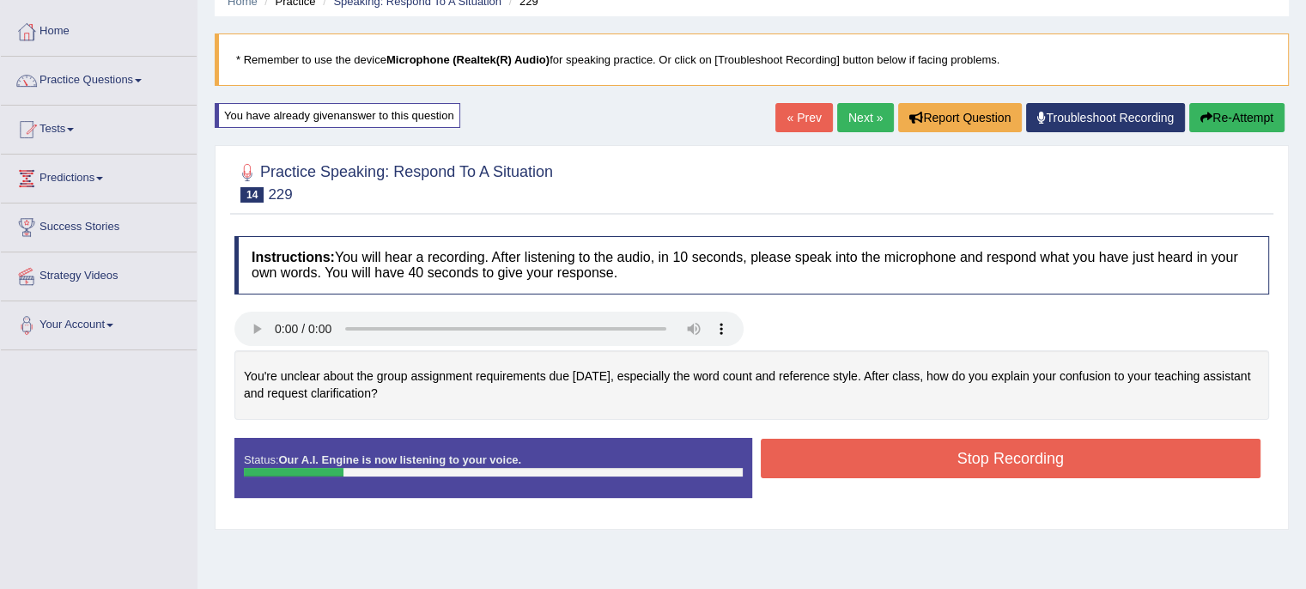
click at [1222, 118] on button "Re-Attempt" at bounding box center [1236, 117] width 95 height 29
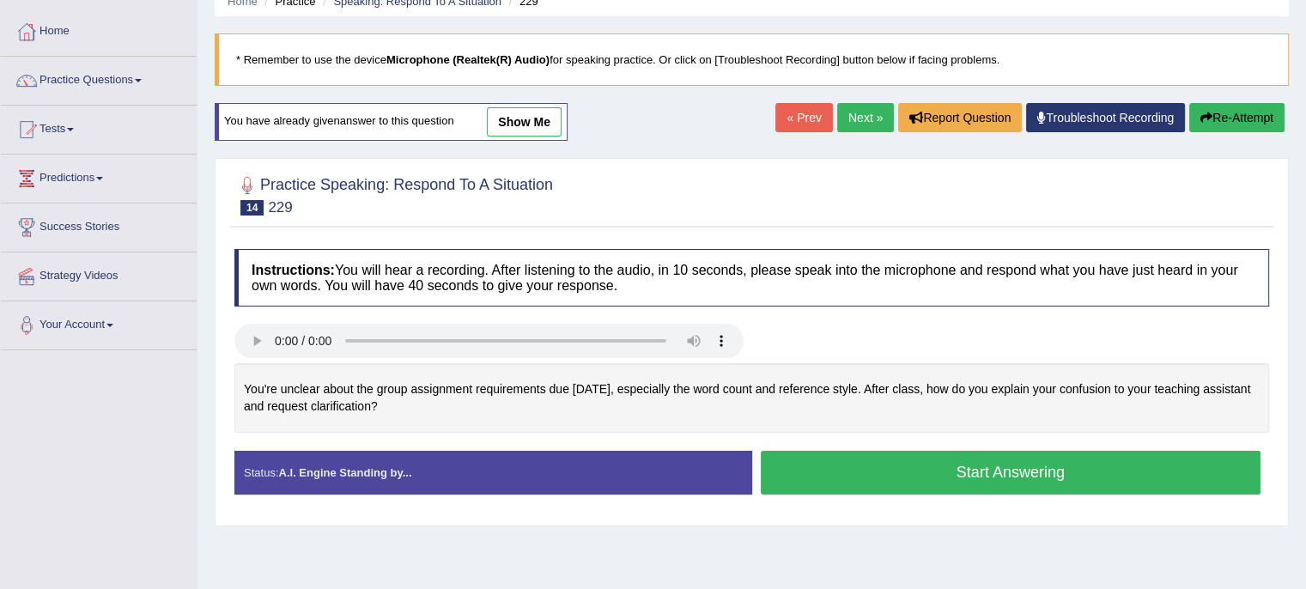
click at [1051, 454] on button "Start Answering" at bounding box center [1011, 473] width 500 height 44
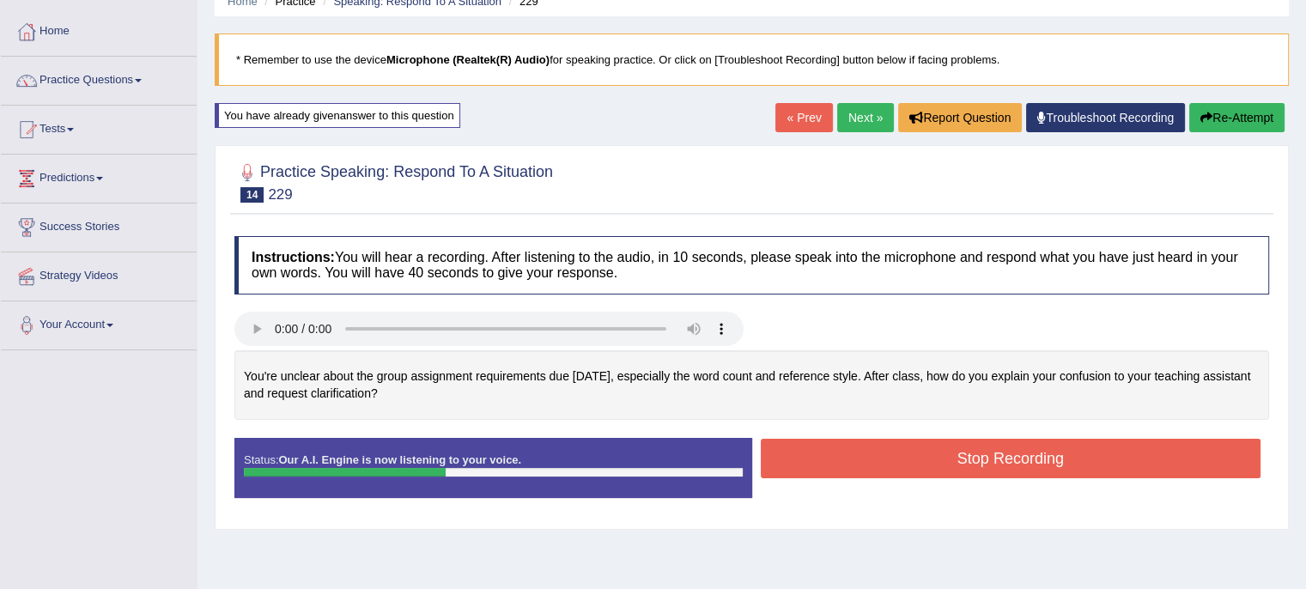
click at [1047, 458] on button "Stop Recording" at bounding box center [1011, 458] width 500 height 39
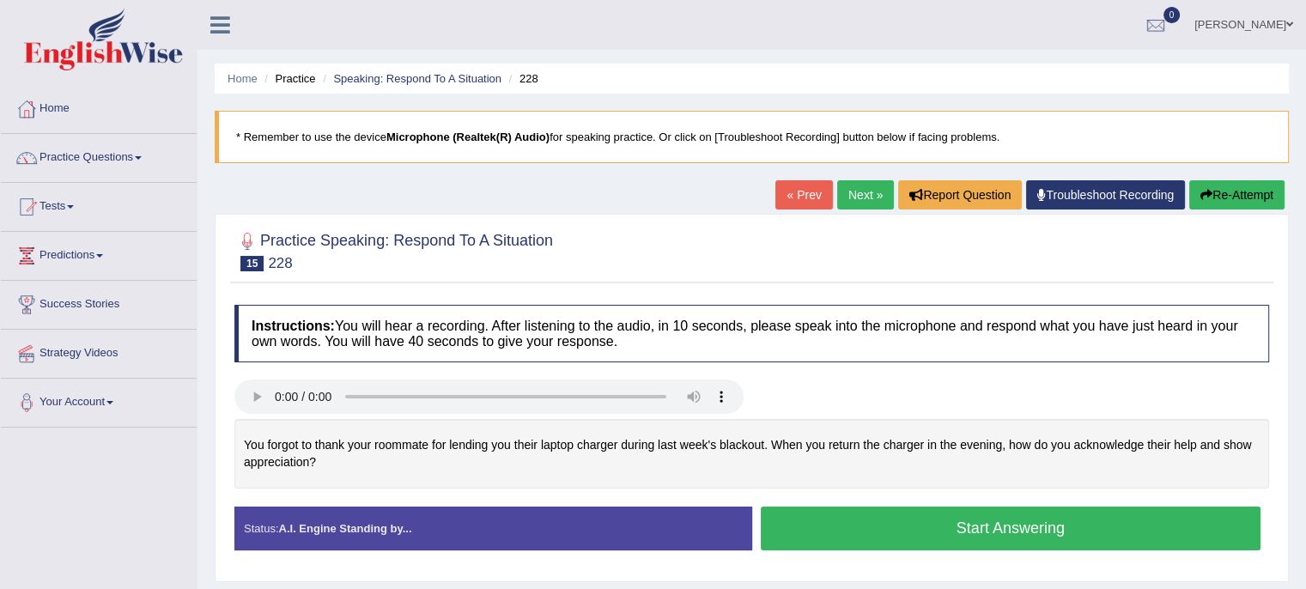
click at [920, 523] on button "Start Answering" at bounding box center [1011, 528] width 500 height 44
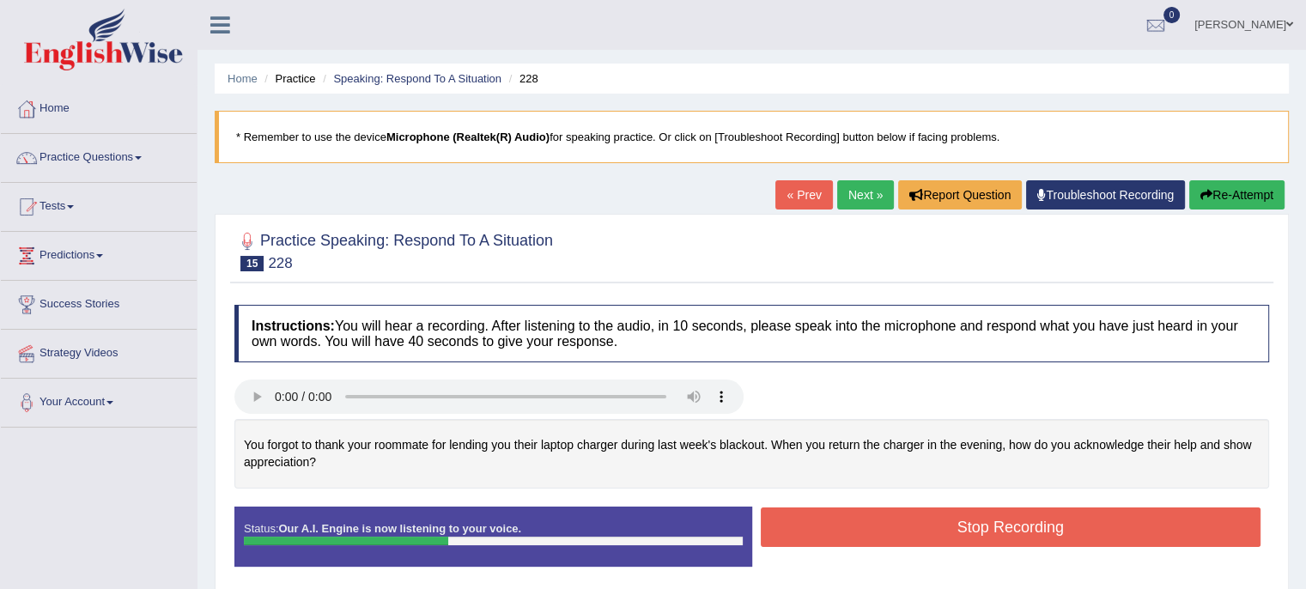
click at [920, 523] on button "Stop Recording" at bounding box center [1011, 526] width 500 height 39
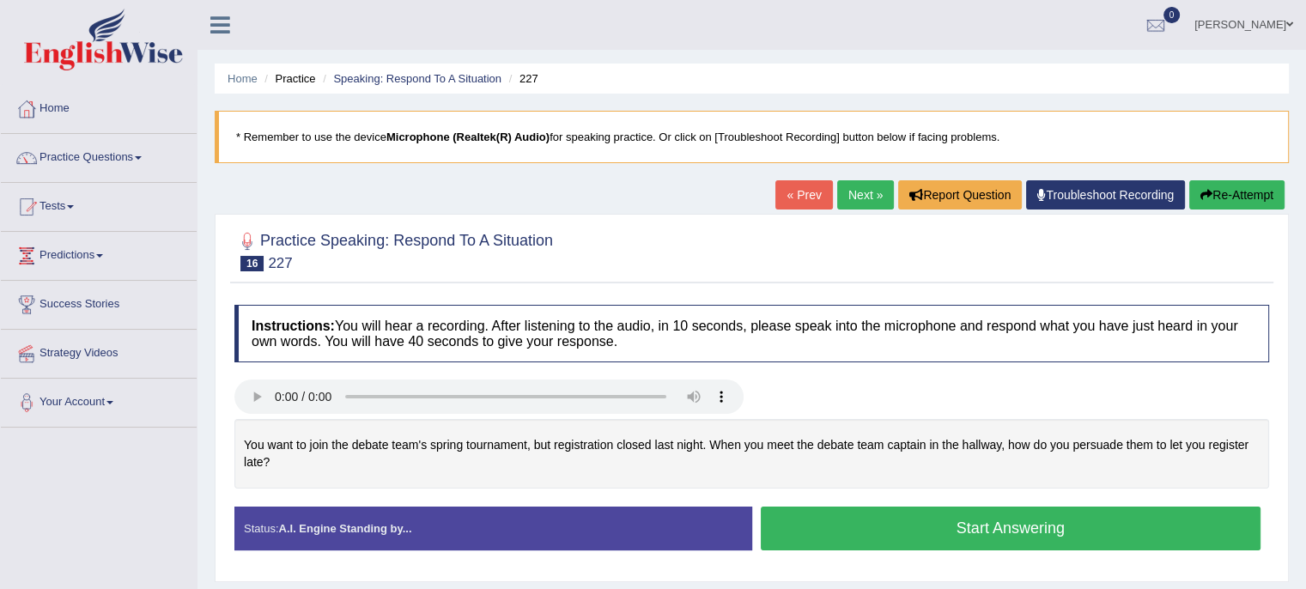
click at [915, 523] on button "Start Answering" at bounding box center [1011, 528] width 500 height 44
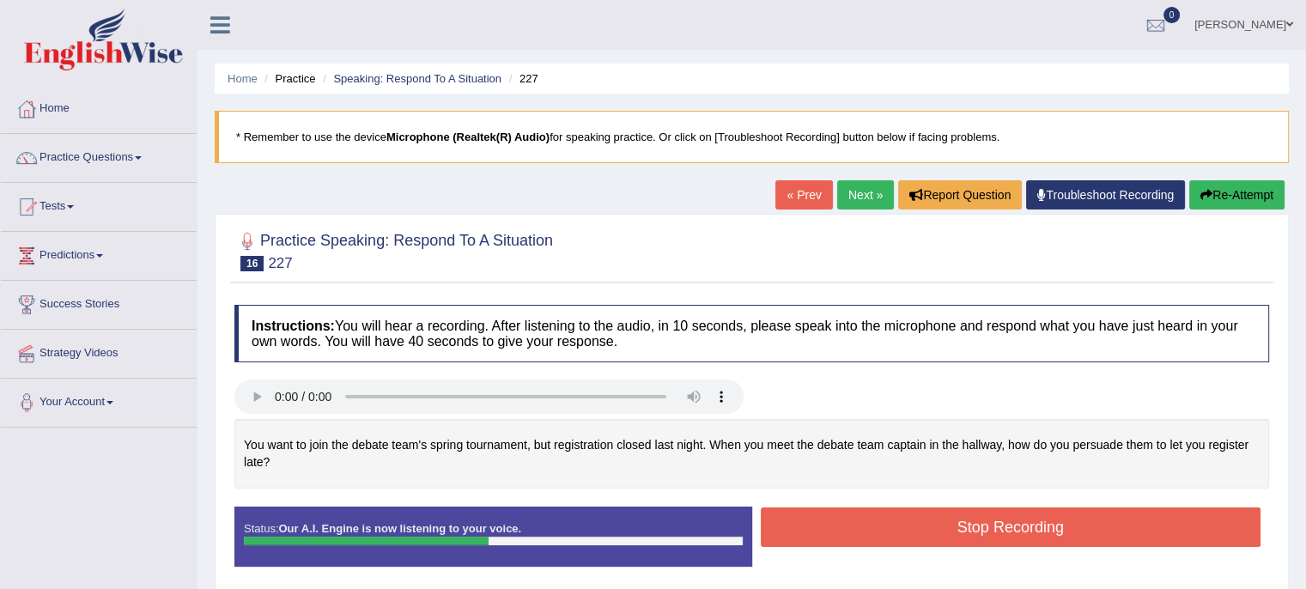
click at [977, 523] on button "Stop Recording" at bounding box center [1011, 526] width 500 height 39
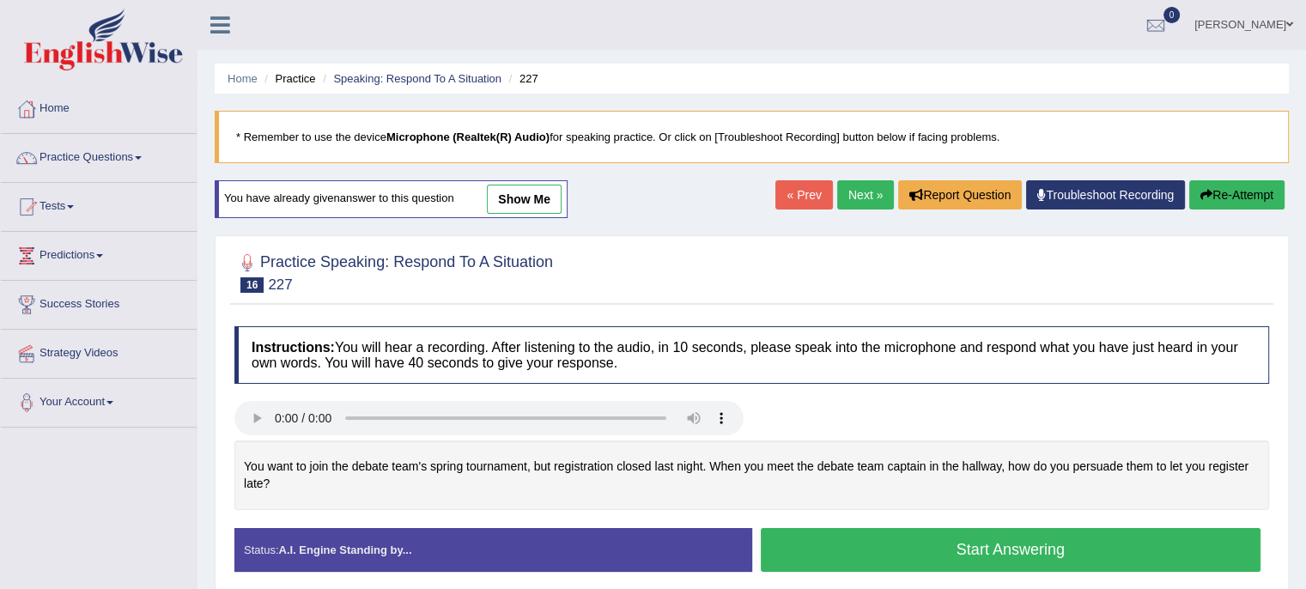
click at [871, 546] on button "Start Answering" at bounding box center [1011, 550] width 500 height 44
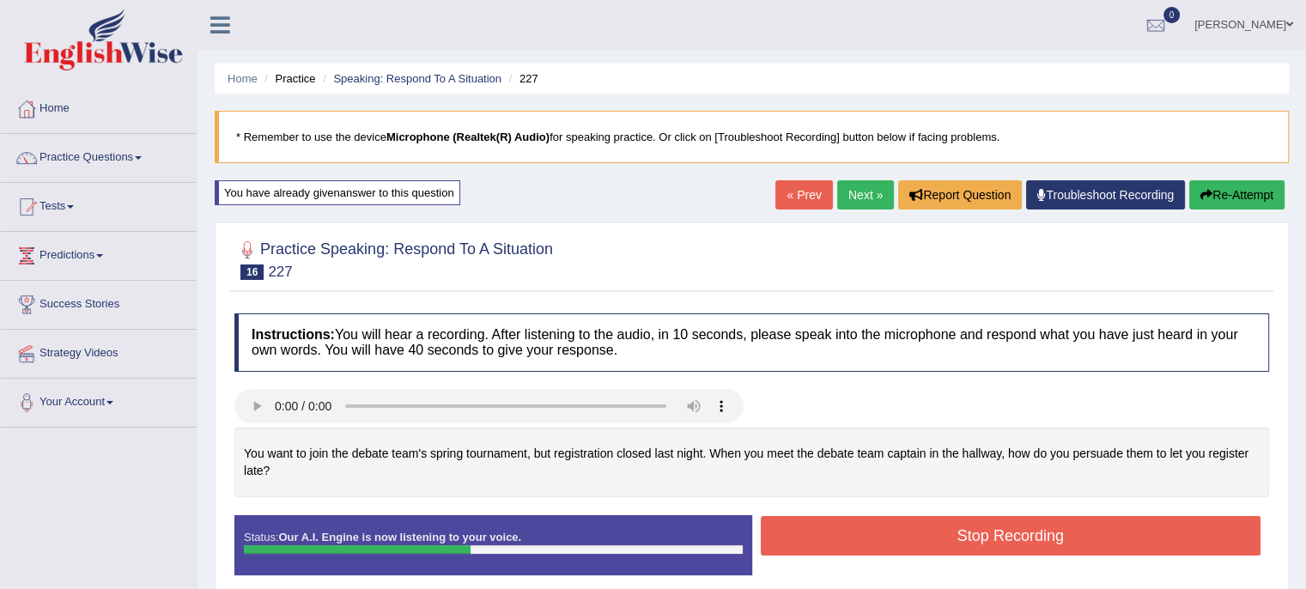
click at [871, 546] on button "Stop Recording" at bounding box center [1011, 535] width 500 height 39
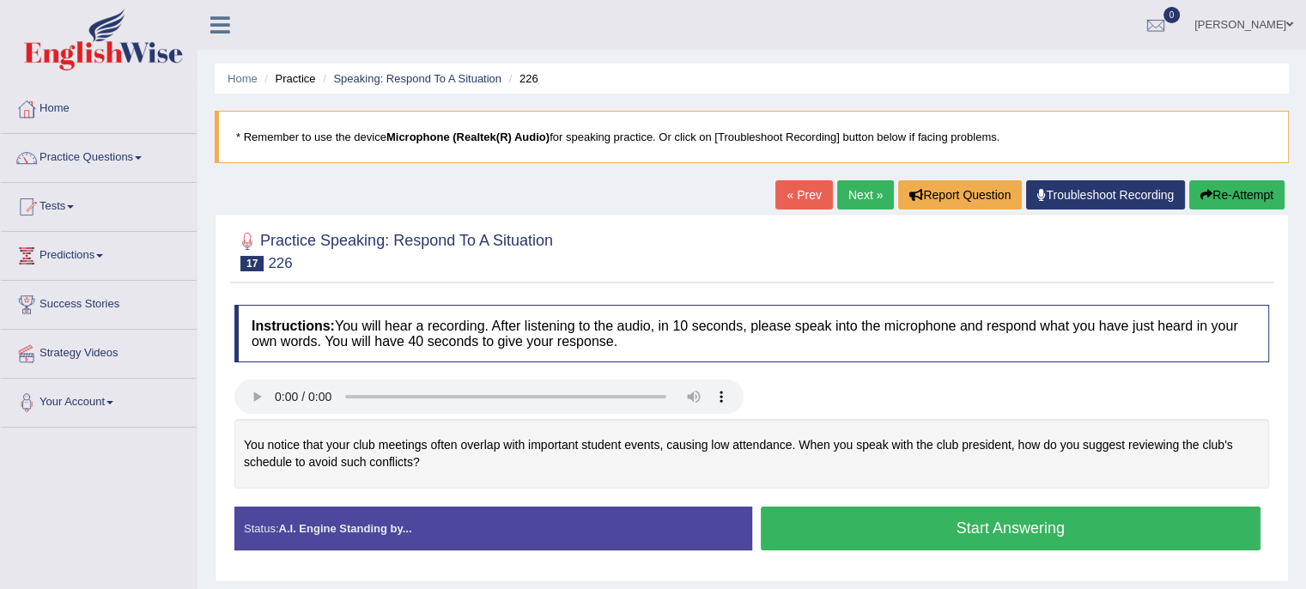
click at [838, 520] on button "Start Answering" at bounding box center [1011, 528] width 500 height 44
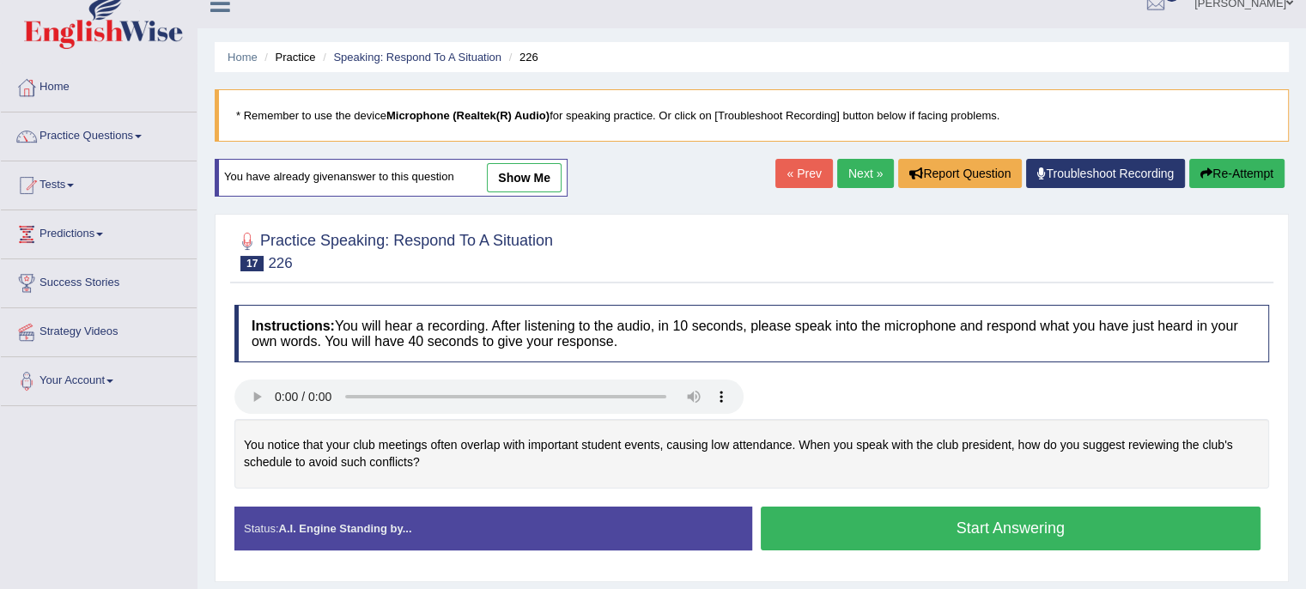
scroll to position [21, 0]
click at [1058, 533] on button "Start Answering" at bounding box center [1011, 528] width 500 height 44
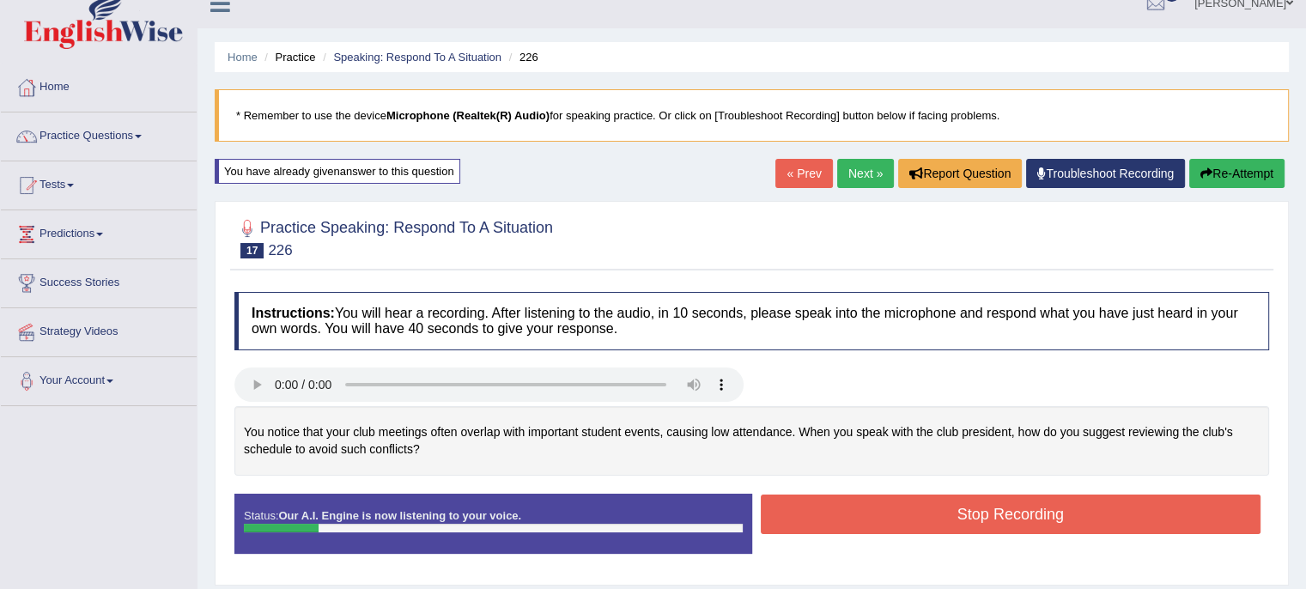
click at [1252, 174] on button "Re-Attempt" at bounding box center [1236, 173] width 95 height 29
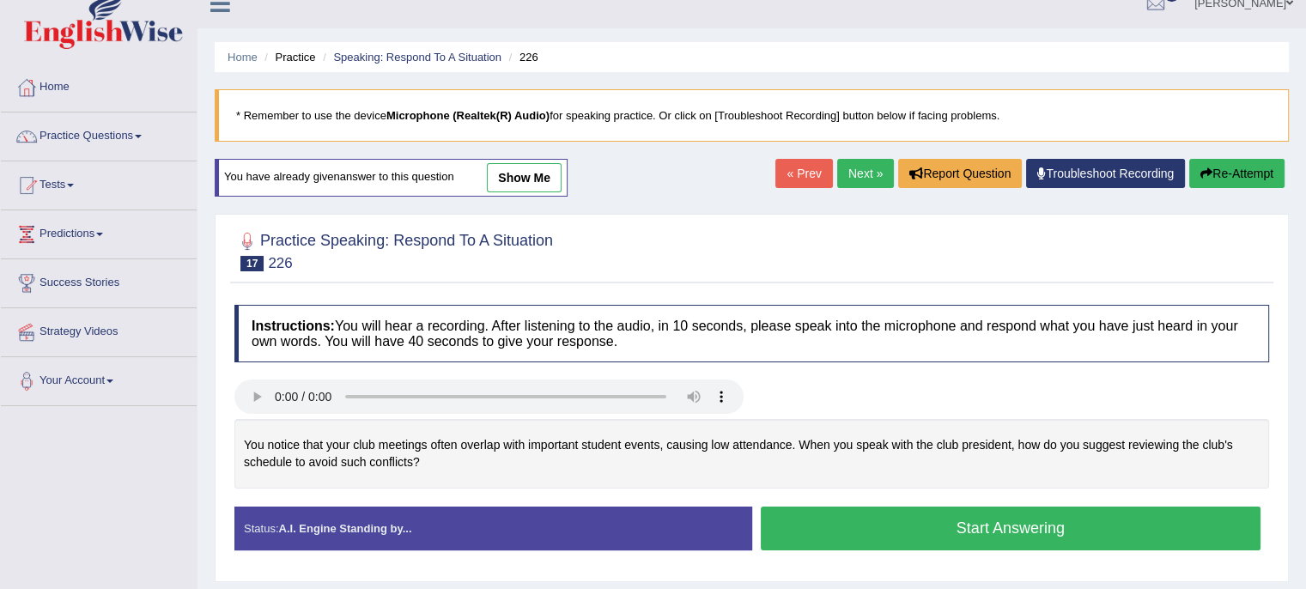
click at [1037, 539] on button "Start Answering" at bounding box center [1011, 528] width 500 height 44
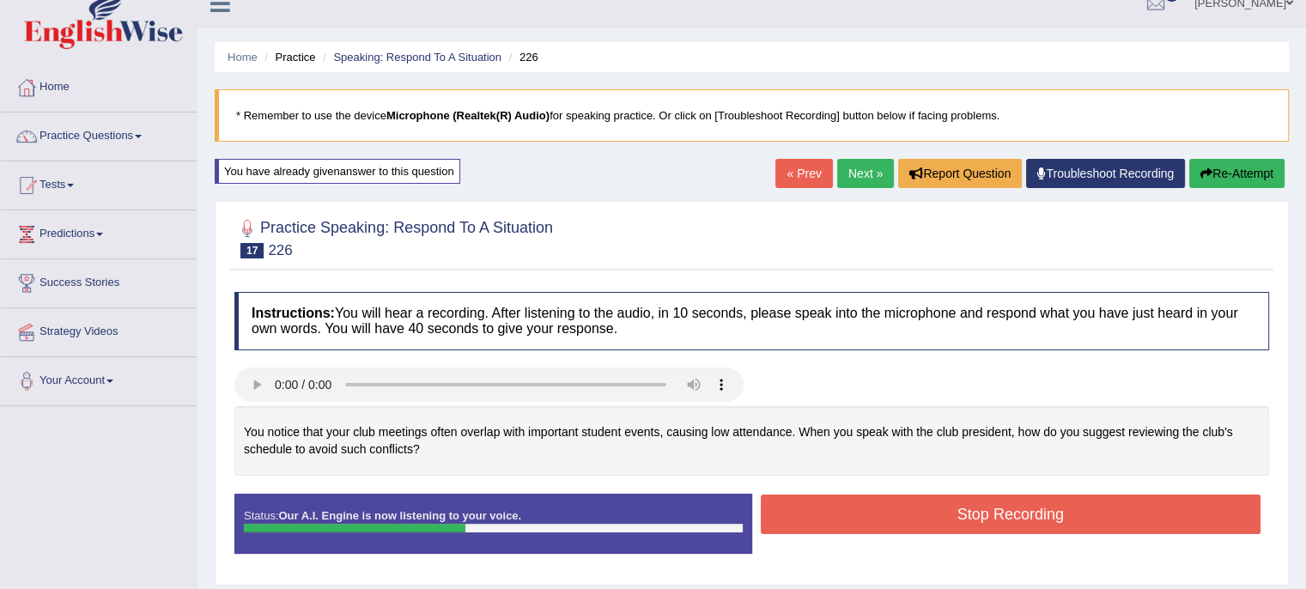
click at [1040, 512] on button "Stop Recording" at bounding box center [1011, 513] width 500 height 39
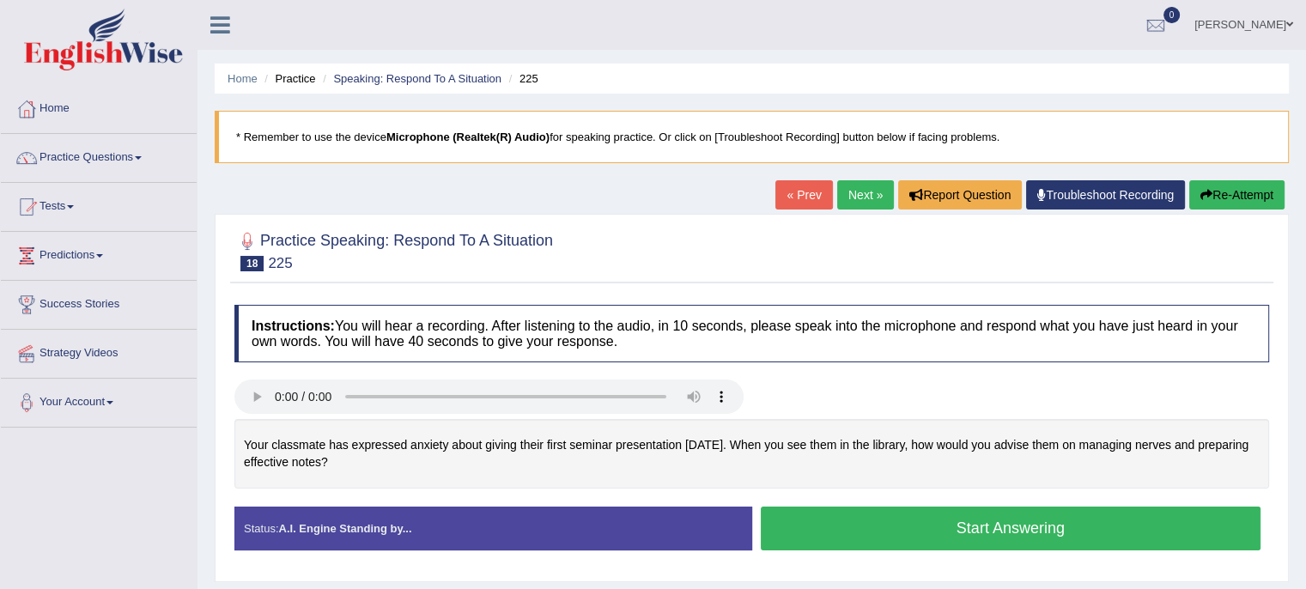
click at [962, 530] on button "Start Answering" at bounding box center [1011, 528] width 500 height 44
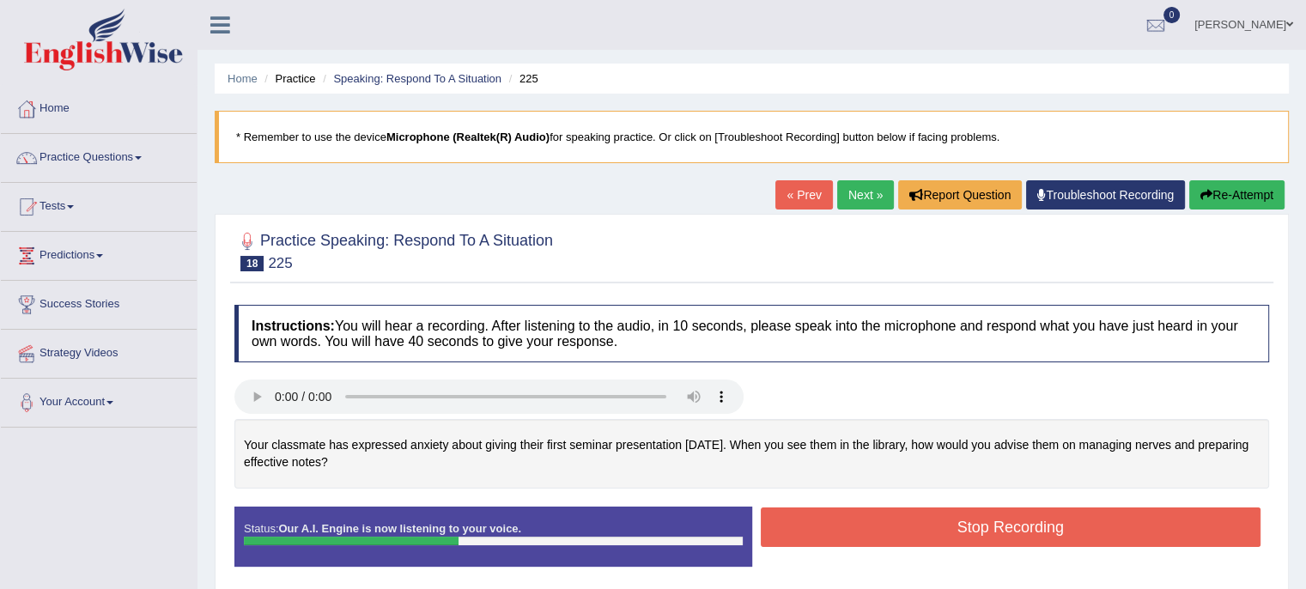
click at [962, 530] on button "Stop Recording" at bounding box center [1011, 526] width 500 height 39
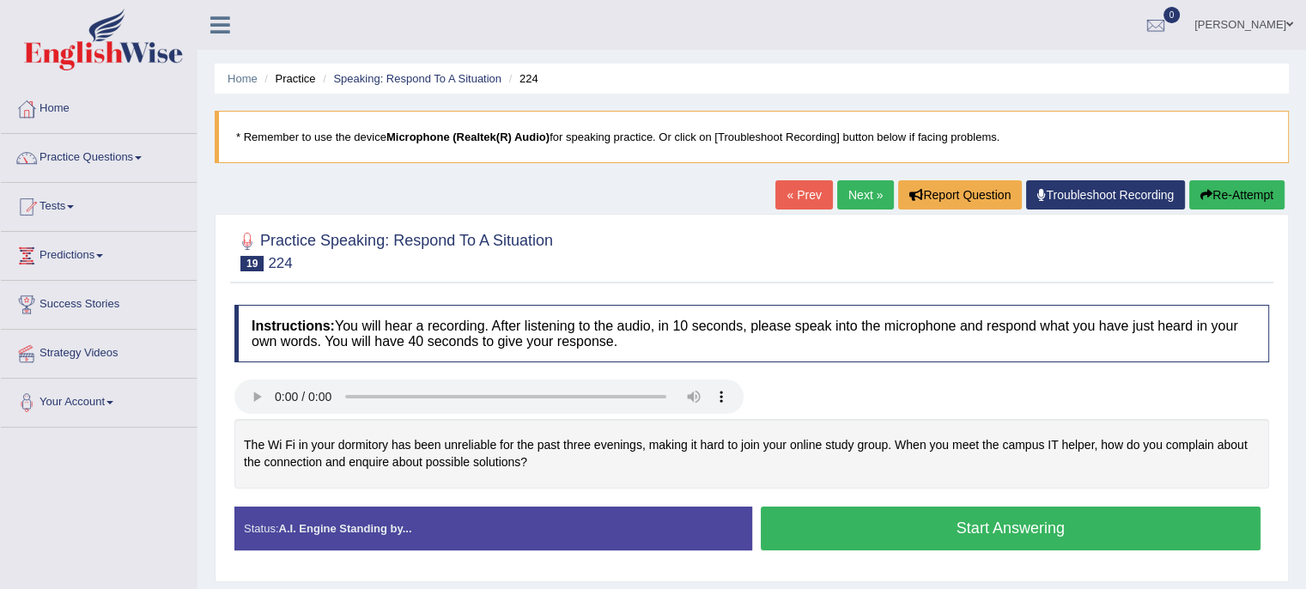
click at [931, 524] on button "Start Answering" at bounding box center [1011, 528] width 500 height 44
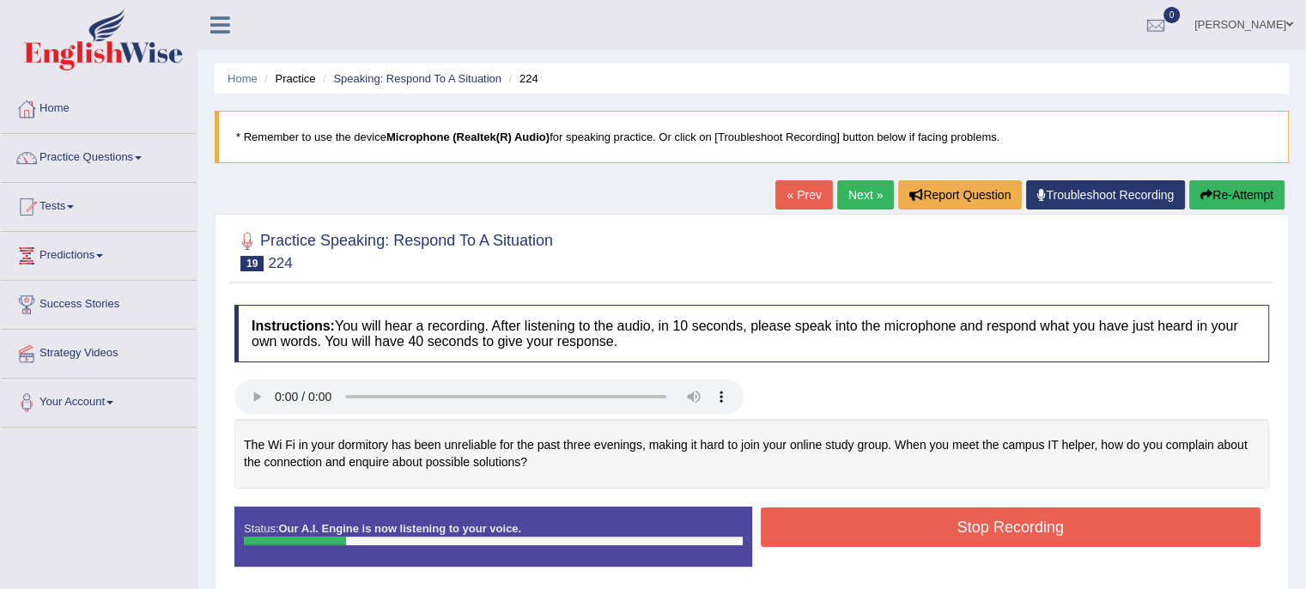
click at [1227, 202] on button "Re-Attempt" at bounding box center [1236, 194] width 95 height 29
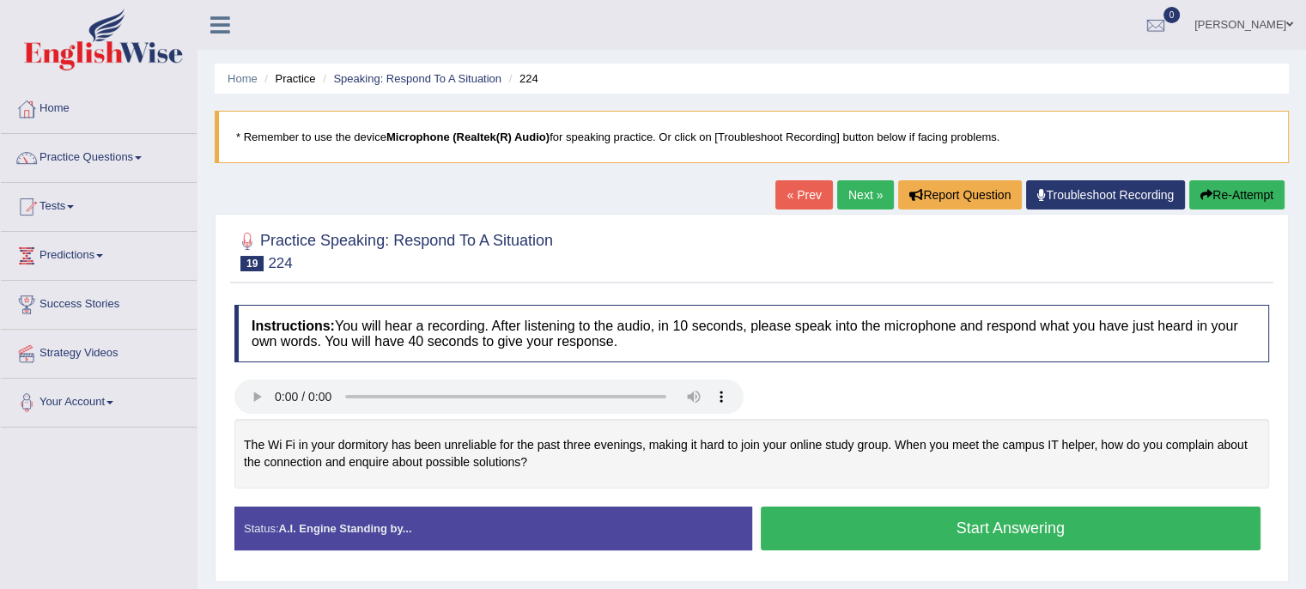
click at [1013, 532] on button "Start Answering" at bounding box center [1011, 528] width 500 height 44
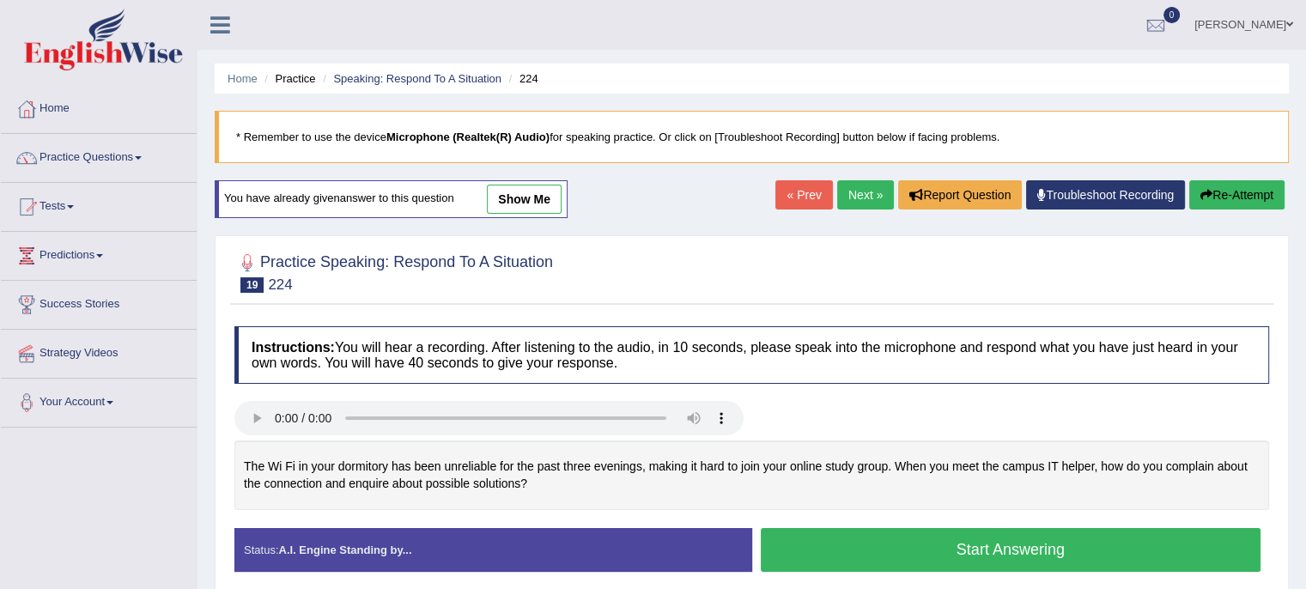
click at [1023, 548] on button "Start Answering" at bounding box center [1011, 550] width 500 height 44
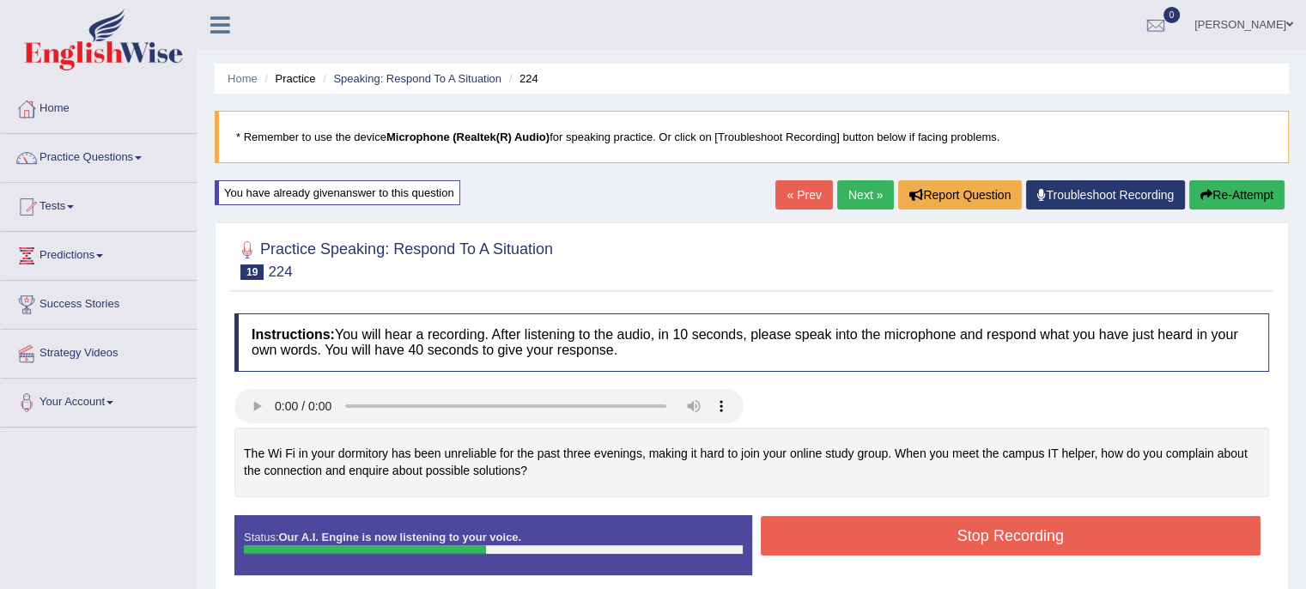
drag, startPoint x: 1023, startPoint y: 548, endPoint x: 1076, endPoint y: 538, distance: 54.1
click at [1076, 538] on button "Stop Recording" at bounding box center [1011, 535] width 500 height 39
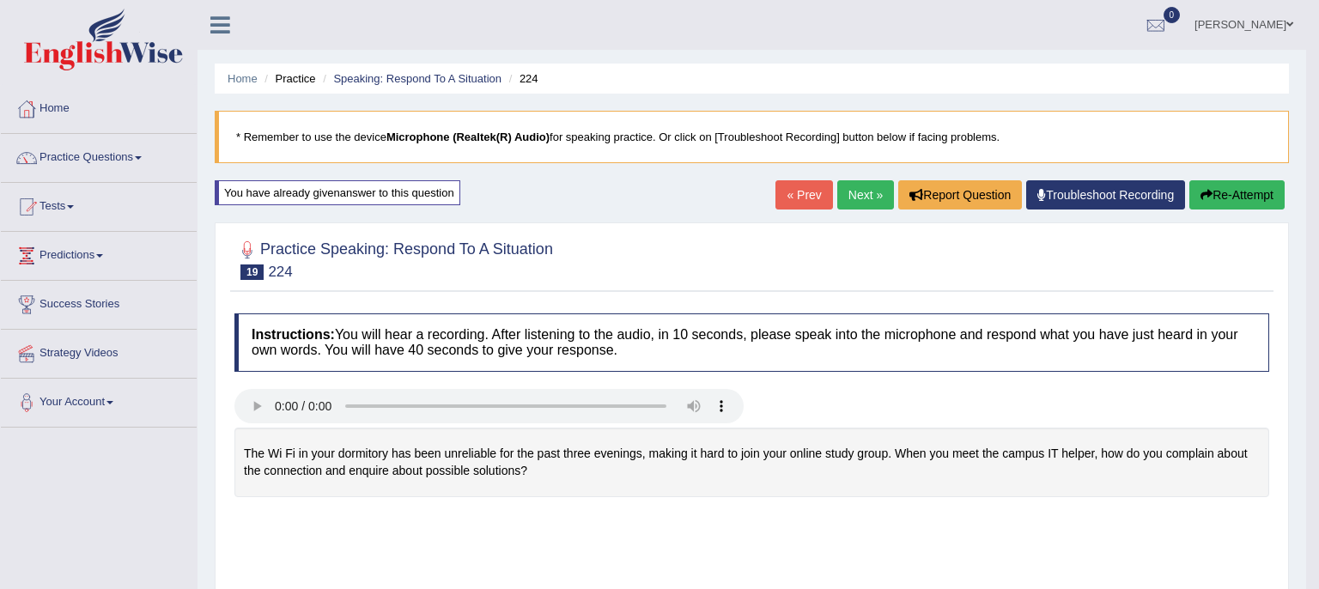
click at [1076, 538] on body "Toggle navigation Home Practice Questions Speaking Practice Read Aloud Repeat S…" at bounding box center [659, 294] width 1319 height 589
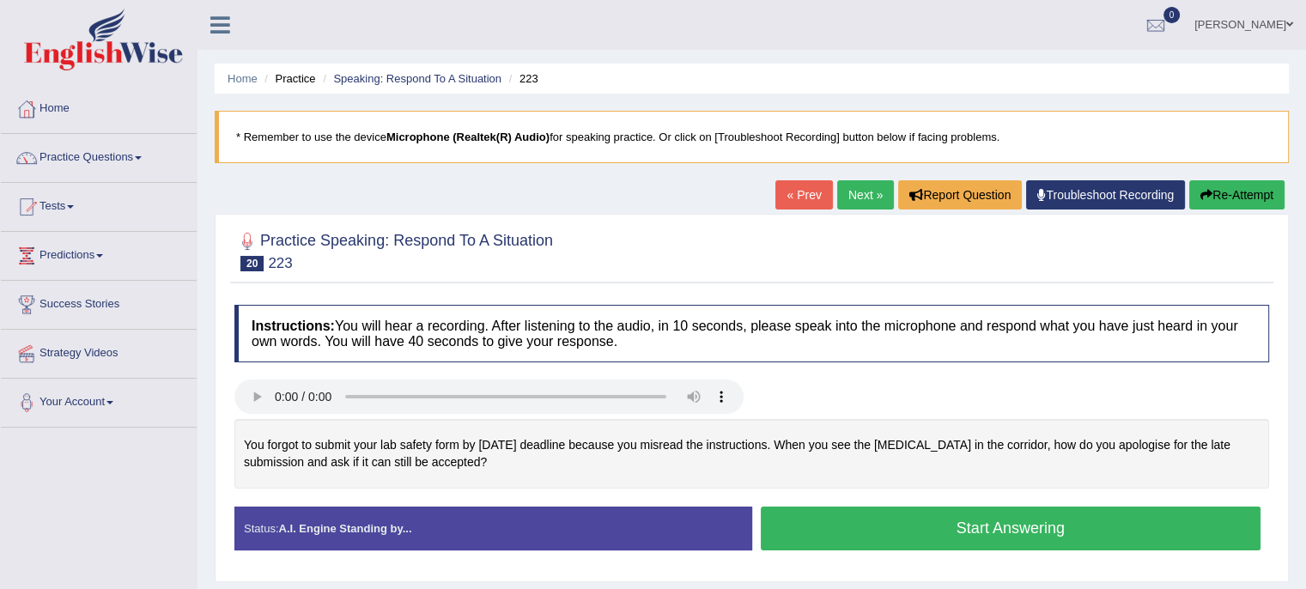
click at [796, 517] on button "Start Answering" at bounding box center [1011, 528] width 500 height 44
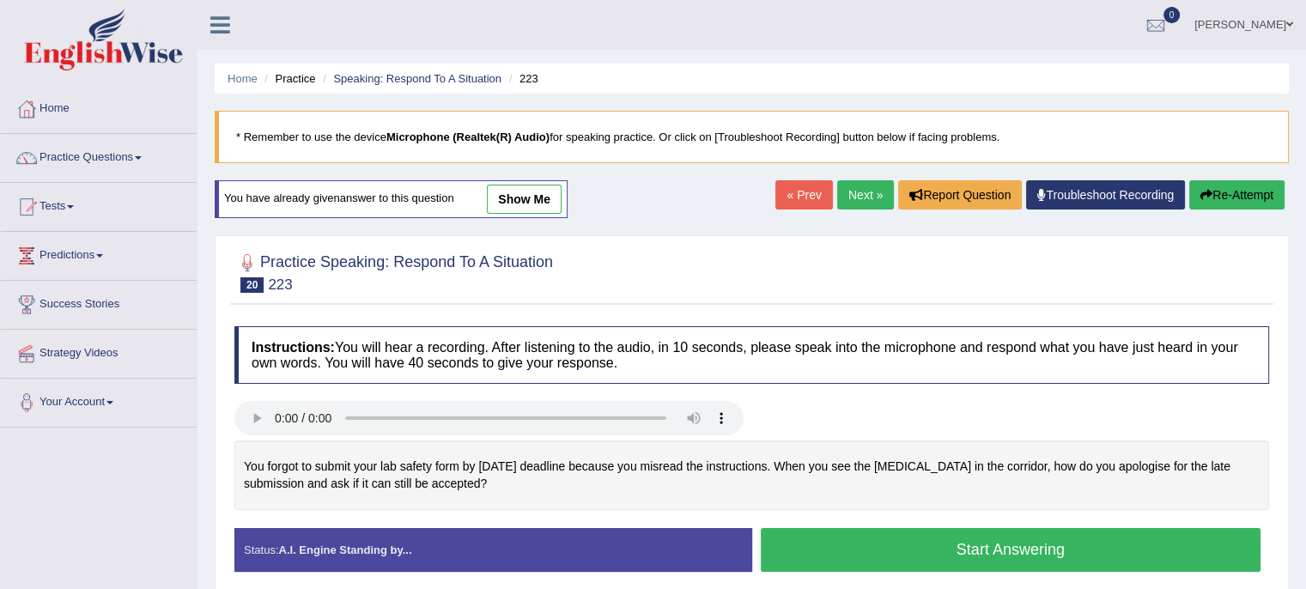
click at [994, 542] on button "Start Answering" at bounding box center [1011, 550] width 500 height 44
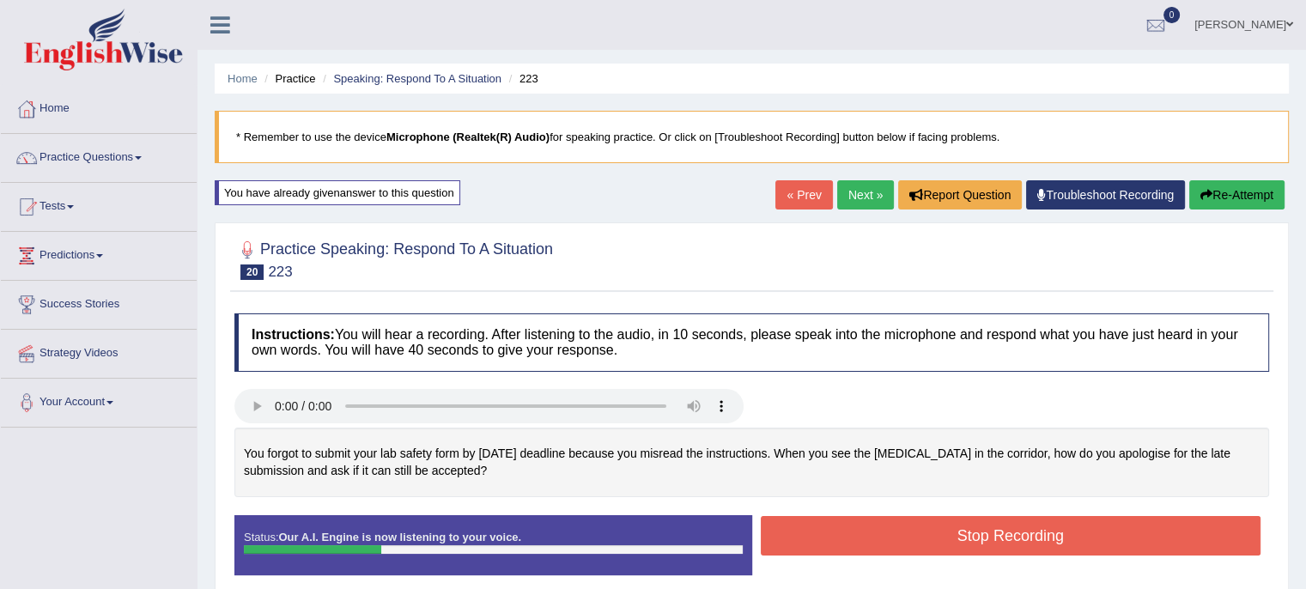
drag, startPoint x: 994, startPoint y: 542, endPoint x: 1254, endPoint y: 191, distance: 436.9
click at [1254, 191] on div "Home Practice Speaking: Respond To A Situation 223 * Remember to use the device…" at bounding box center [751, 429] width 1108 height 858
click at [1254, 191] on button "Re-Attempt" at bounding box center [1236, 194] width 95 height 29
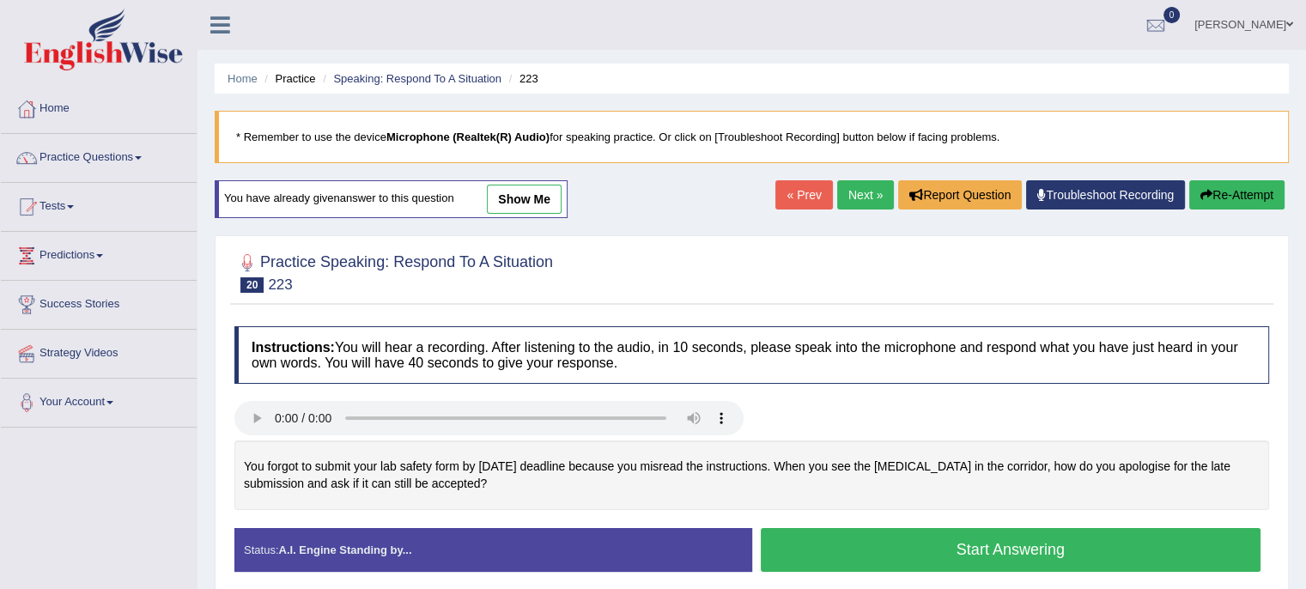
click at [1015, 550] on button "Start Answering" at bounding box center [1011, 550] width 500 height 44
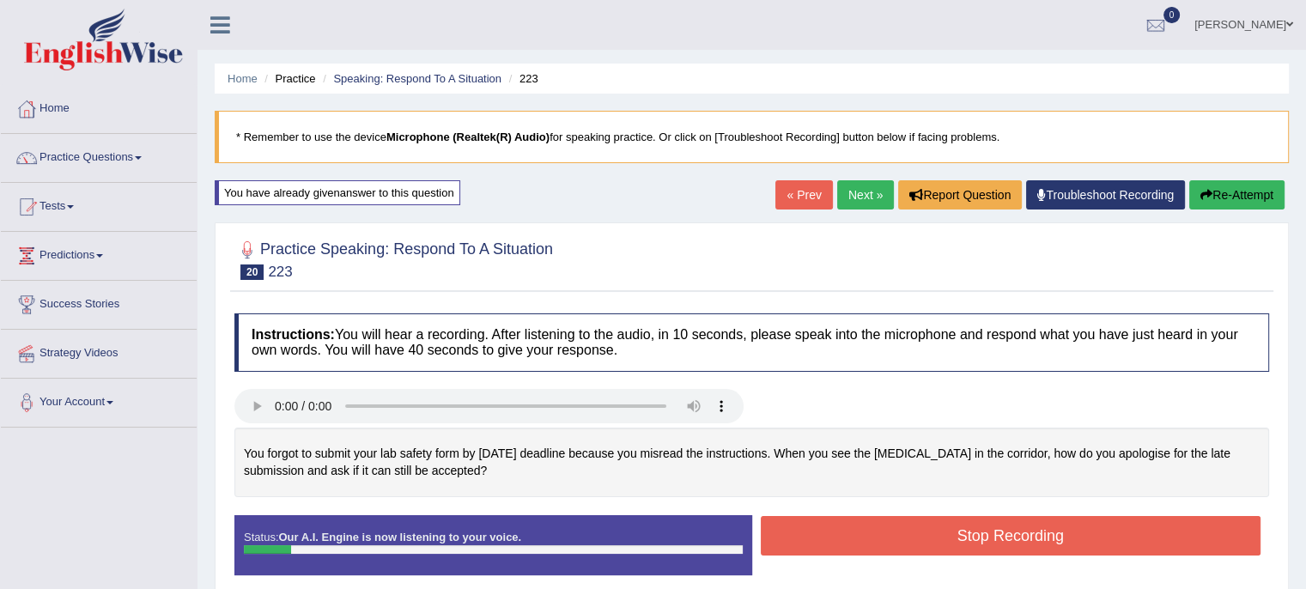
click at [1267, 195] on button "Re-Attempt" at bounding box center [1236, 194] width 95 height 29
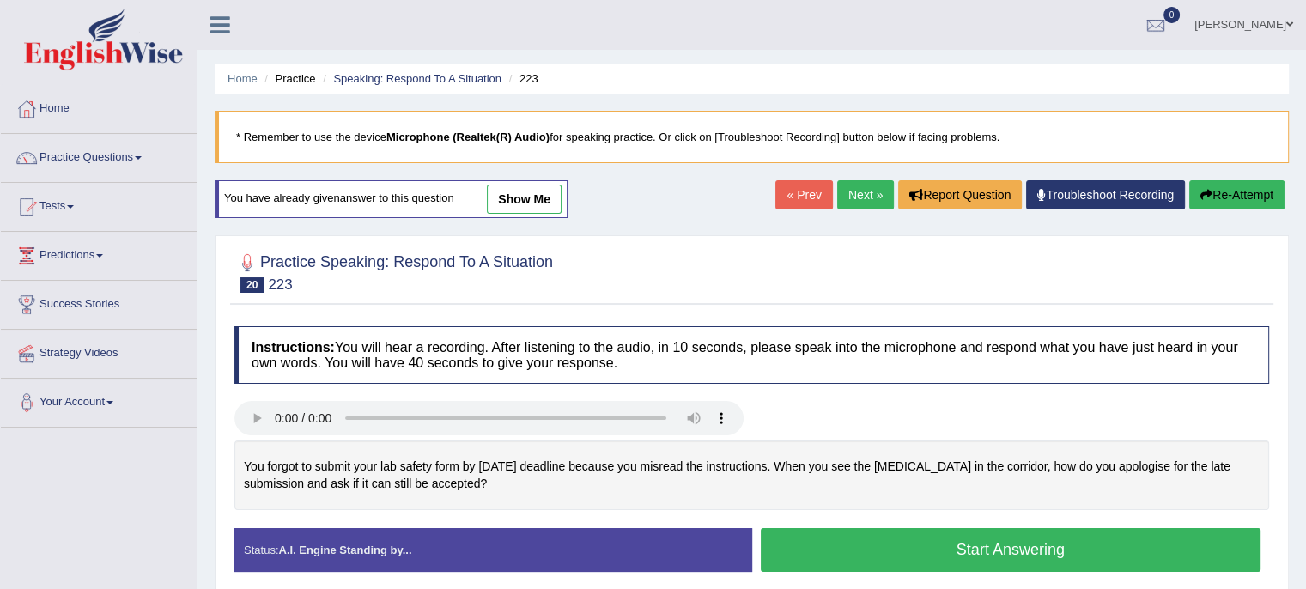
click at [828, 557] on button "Start Answering" at bounding box center [1011, 550] width 500 height 44
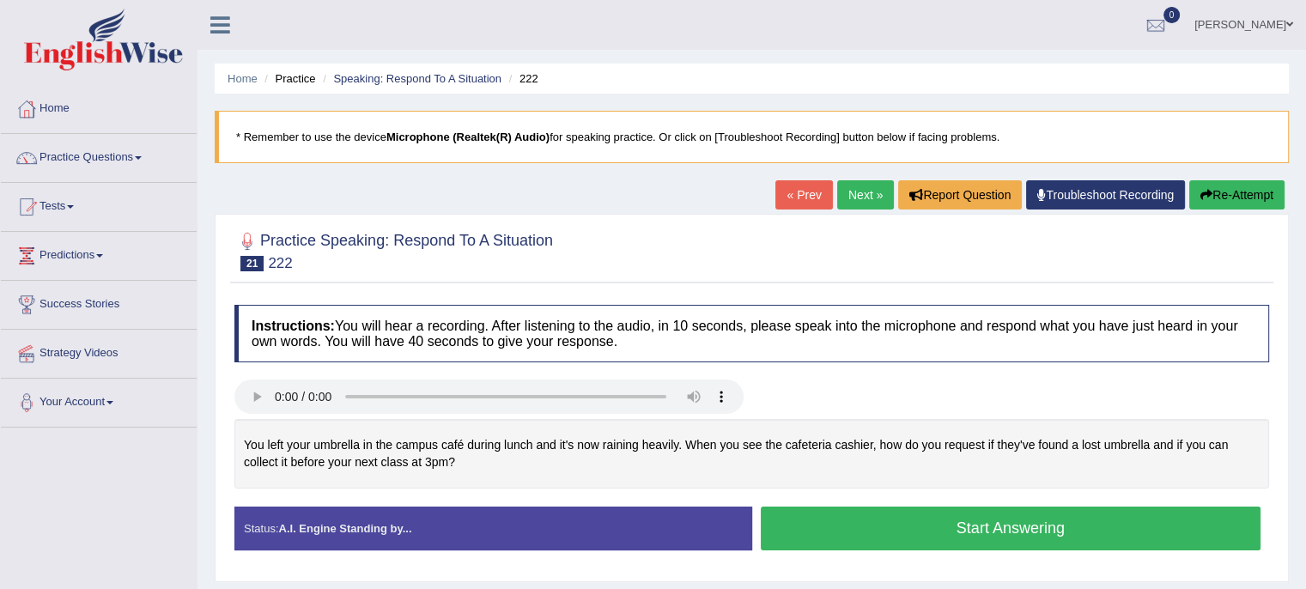
click at [885, 512] on button "Start Answering" at bounding box center [1011, 528] width 500 height 44
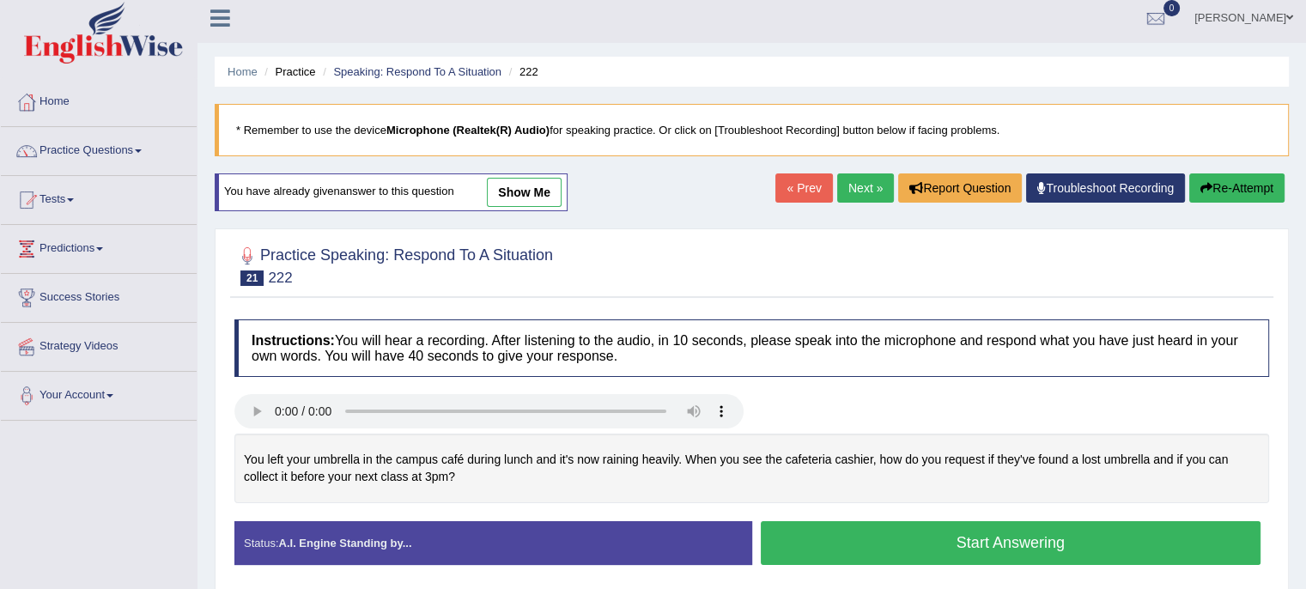
click at [1027, 537] on button "Start Answering" at bounding box center [1011, 543] width 500 height 44
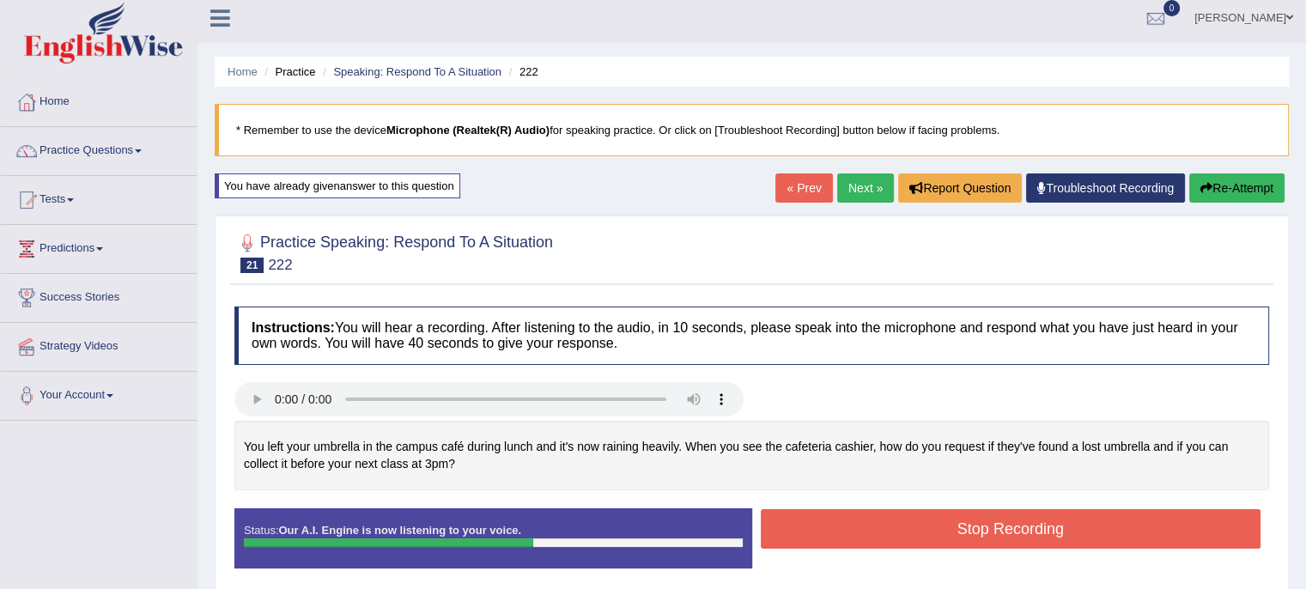
click at [1048, 524] on button "Stop Recording" at bounding box center [1011, 528] width 500 height 39
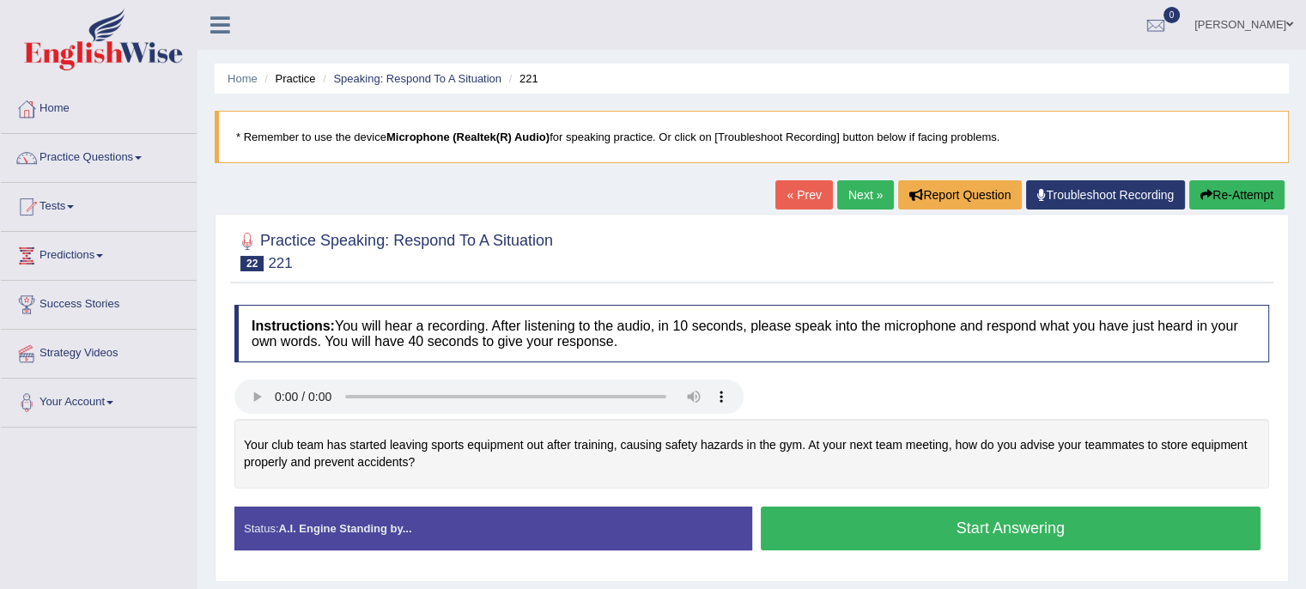
click at [815, 520] on button "Start Answering" at bounding box center [1011, 528] width 500 height 44
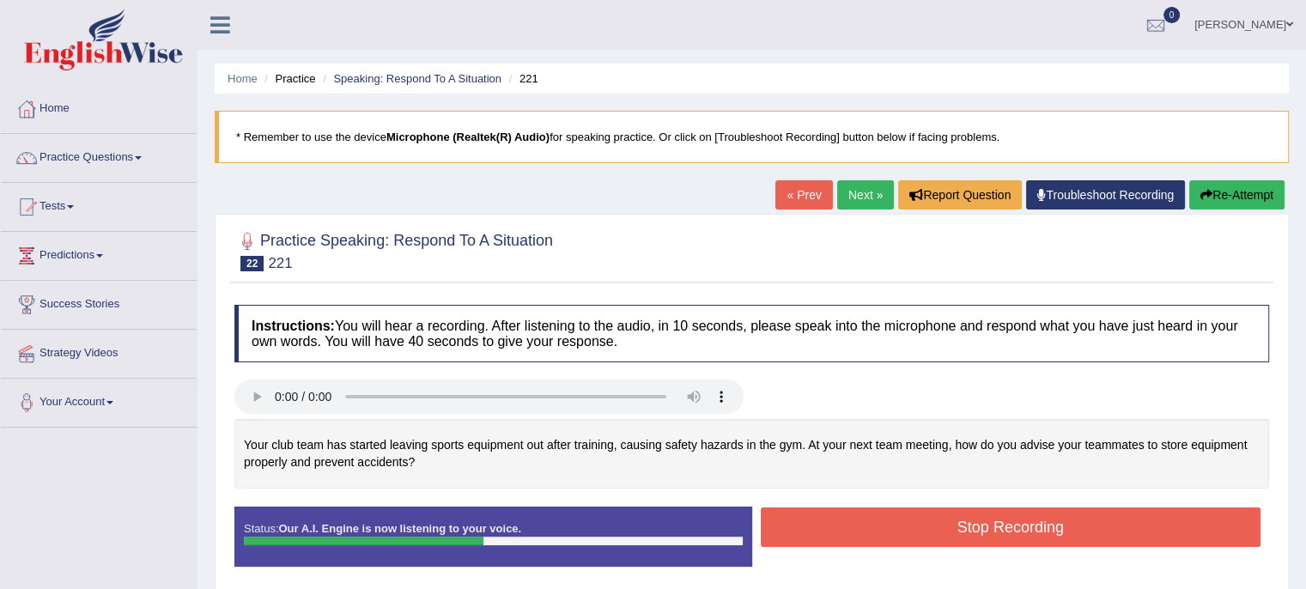
click at [815, 520] on button "Stop Recording" at bounding box center [1011, 526] width 500 height 39
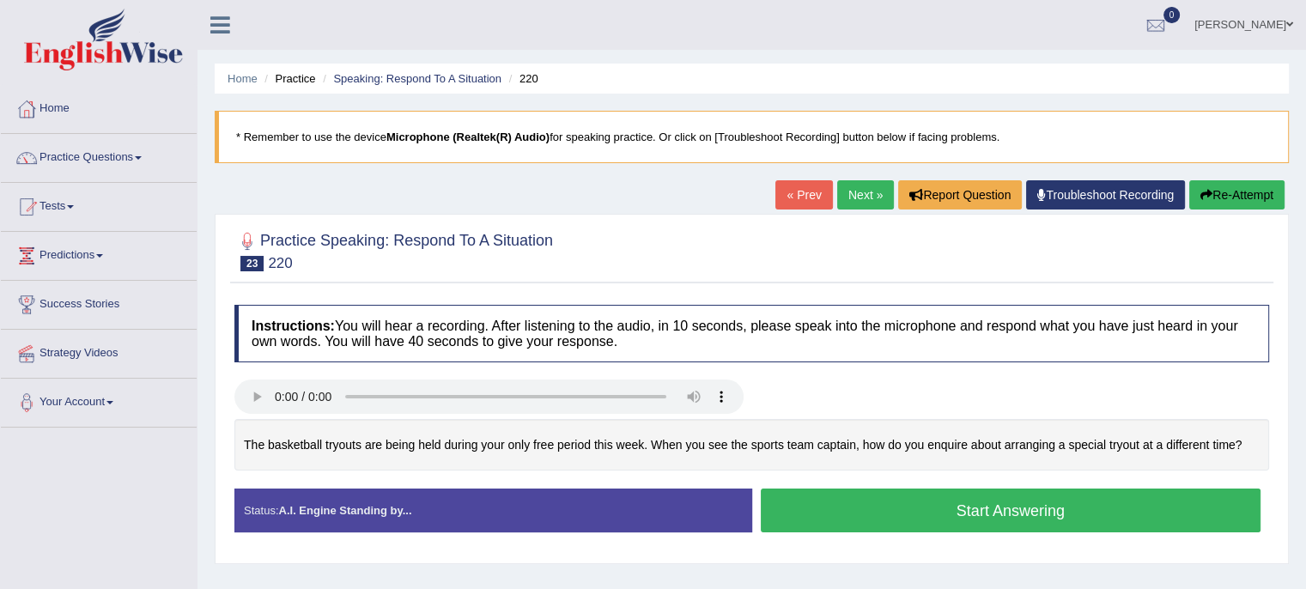
click at [834, 492] on button "Start Answering" at bounding box center [1011, 510] width 500 height 44
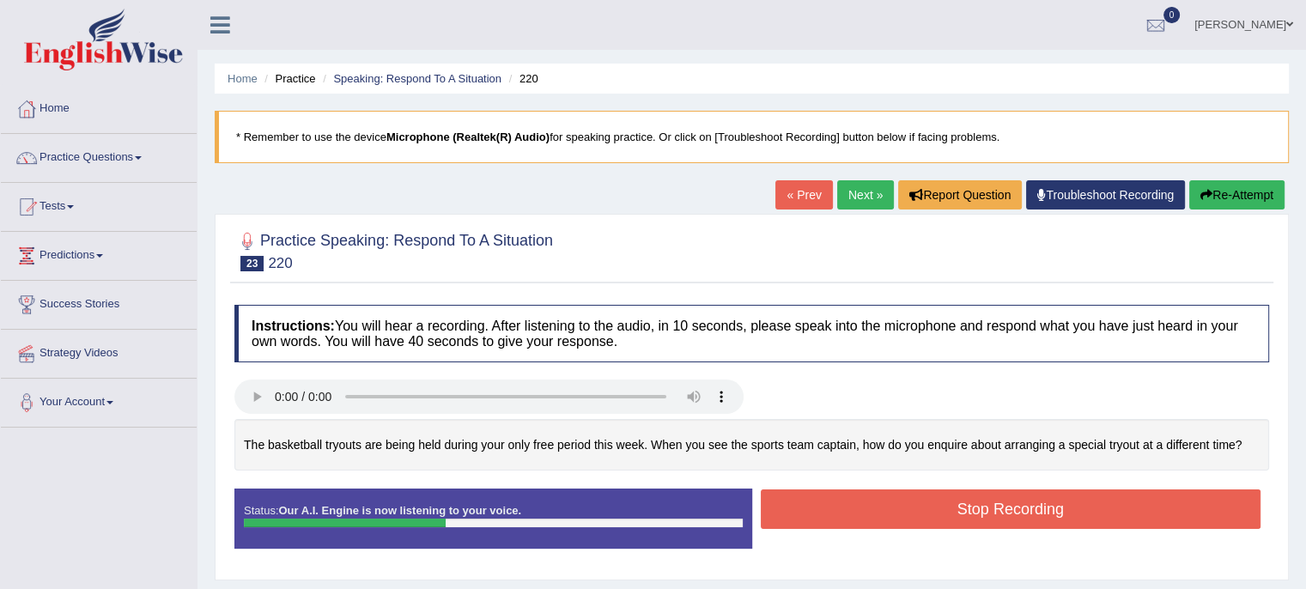
click at [834, 492] on button "Stop Recording" at bounding box center [1011, 508] width 500 height 39
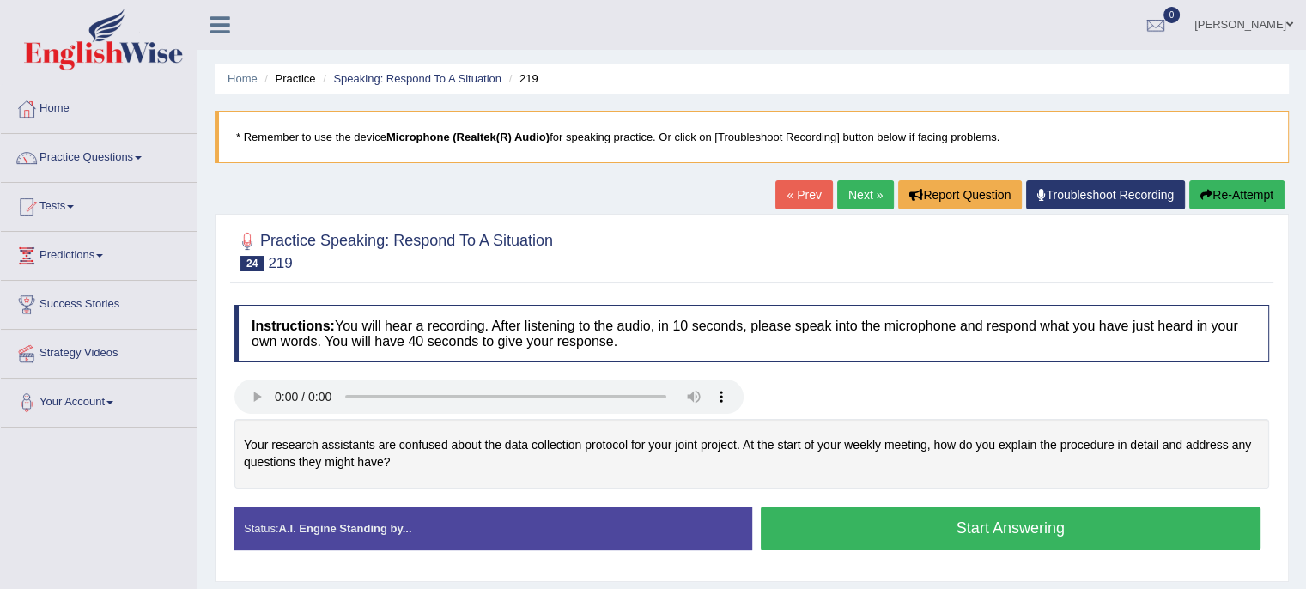
click at [795, 528] on button "Start Answering" at bounding box center [1011, 528] width 500 height 44
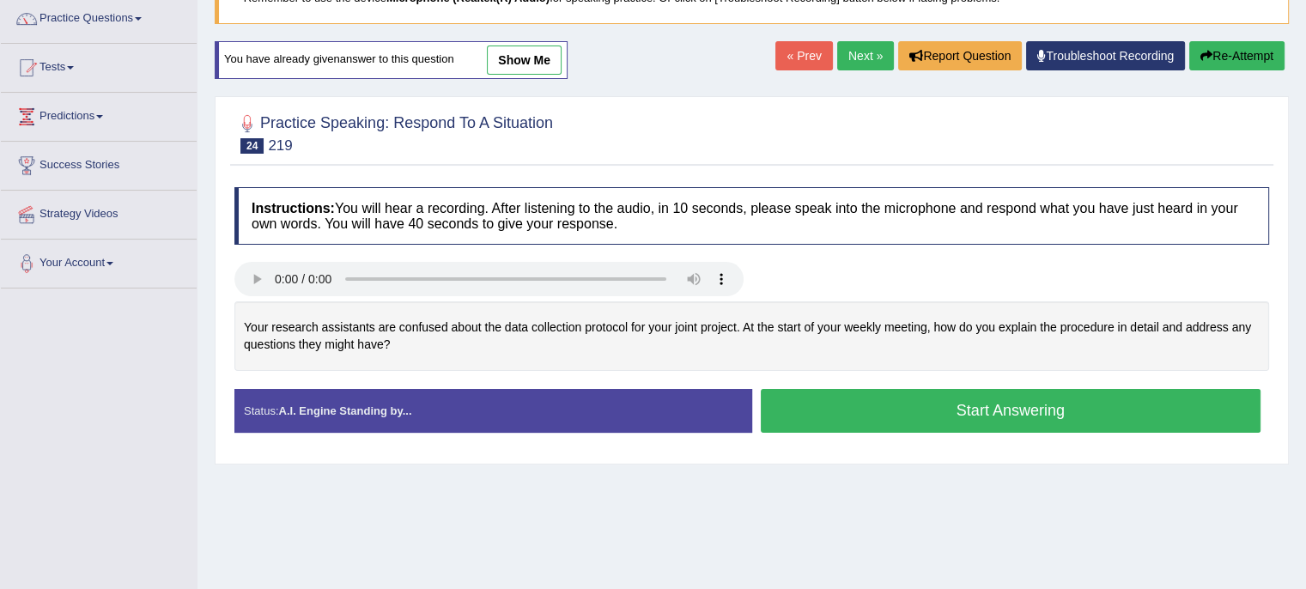
click at [1123, 399] on button "Start Answering" at bounding box center [1011, 411] width 500 height 44
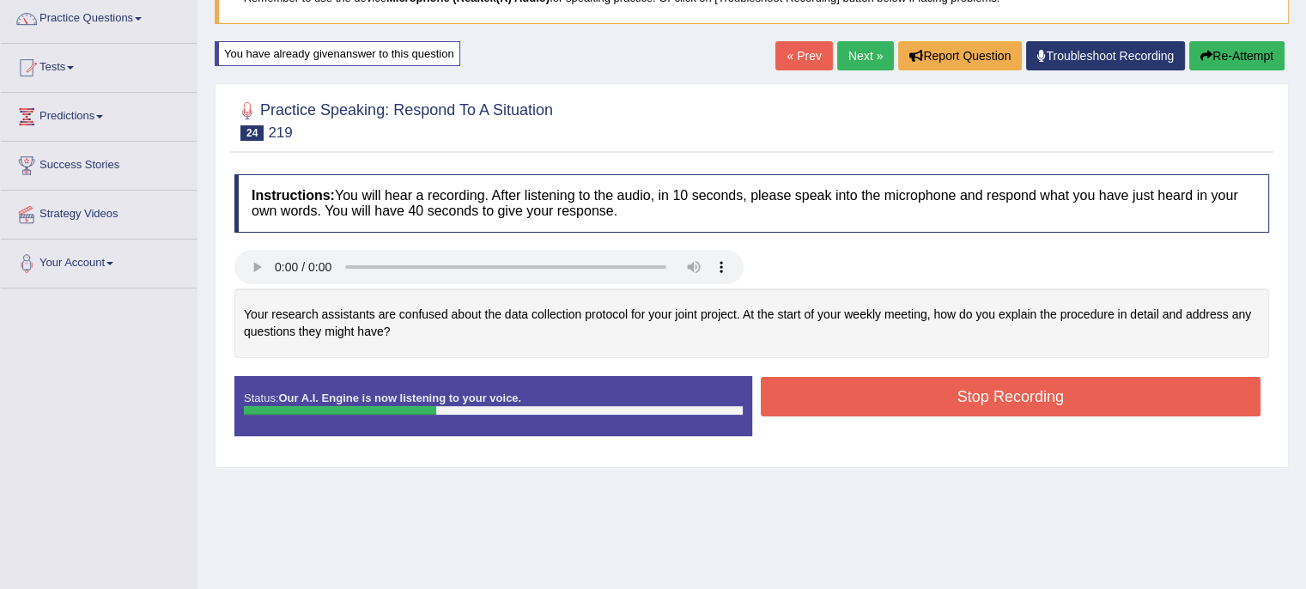
click at [1123, 399] on button "Stop Recording" at bounding box center [1011, 396] width 500 height 39
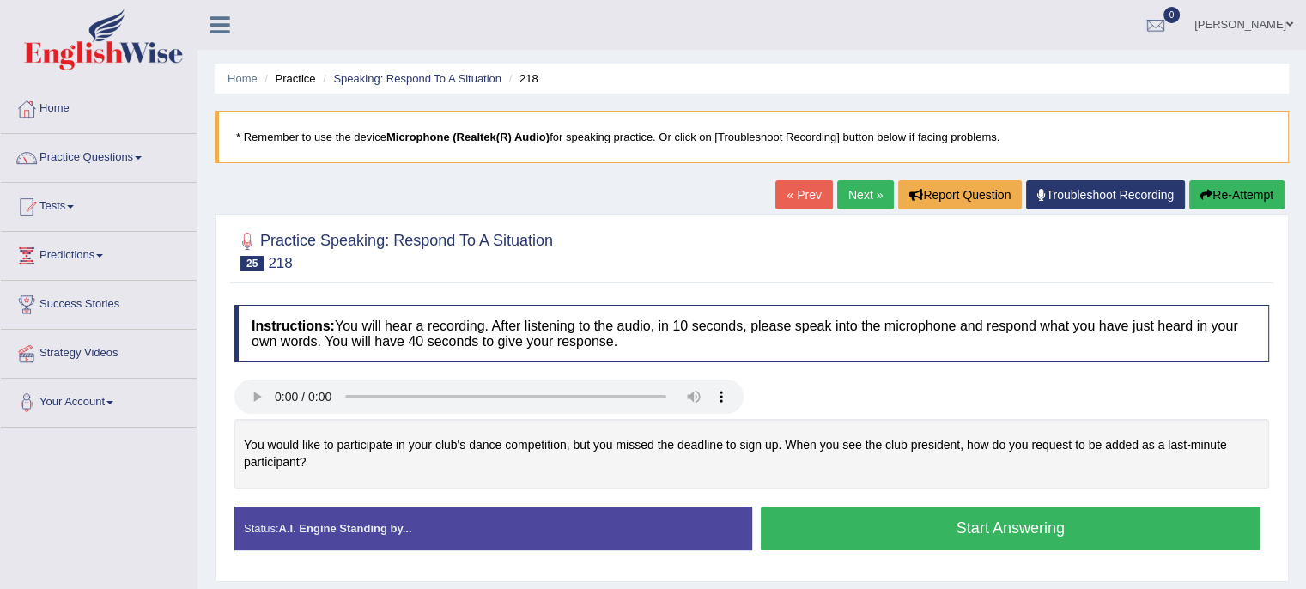
click at [818, 517] on button "Start Answering" at bounding box center [1011, 528] width 500 height 44
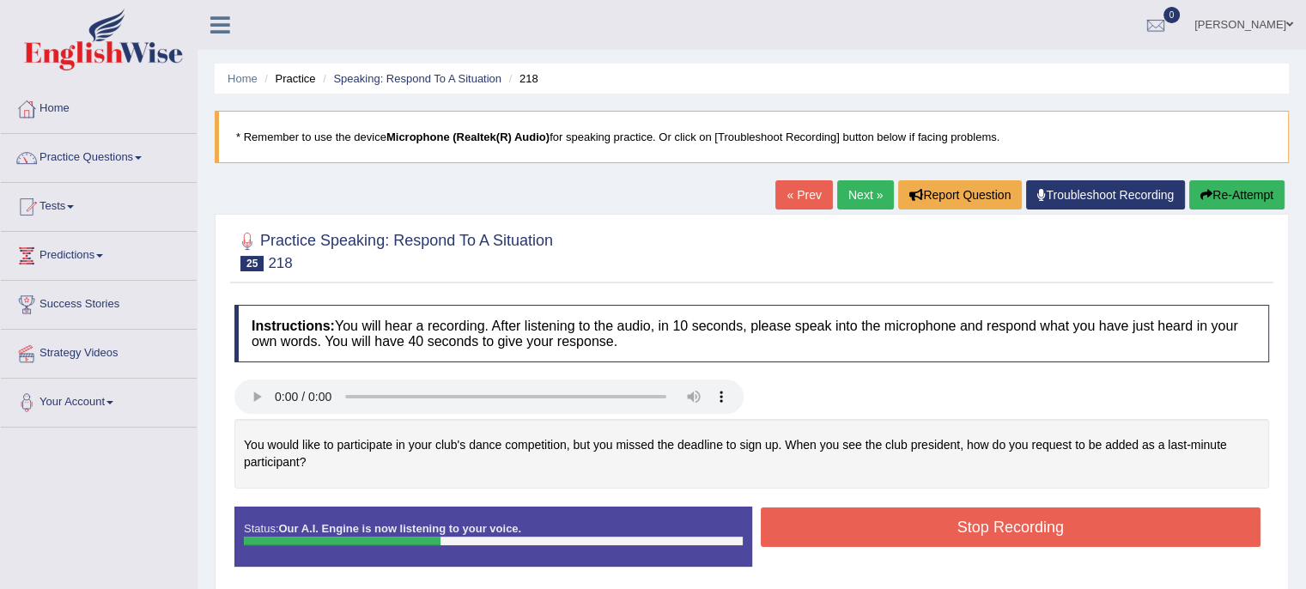
click at [872, 524] on button "Stop Recording" at bounding box center [1011, 526] width 500 height 39
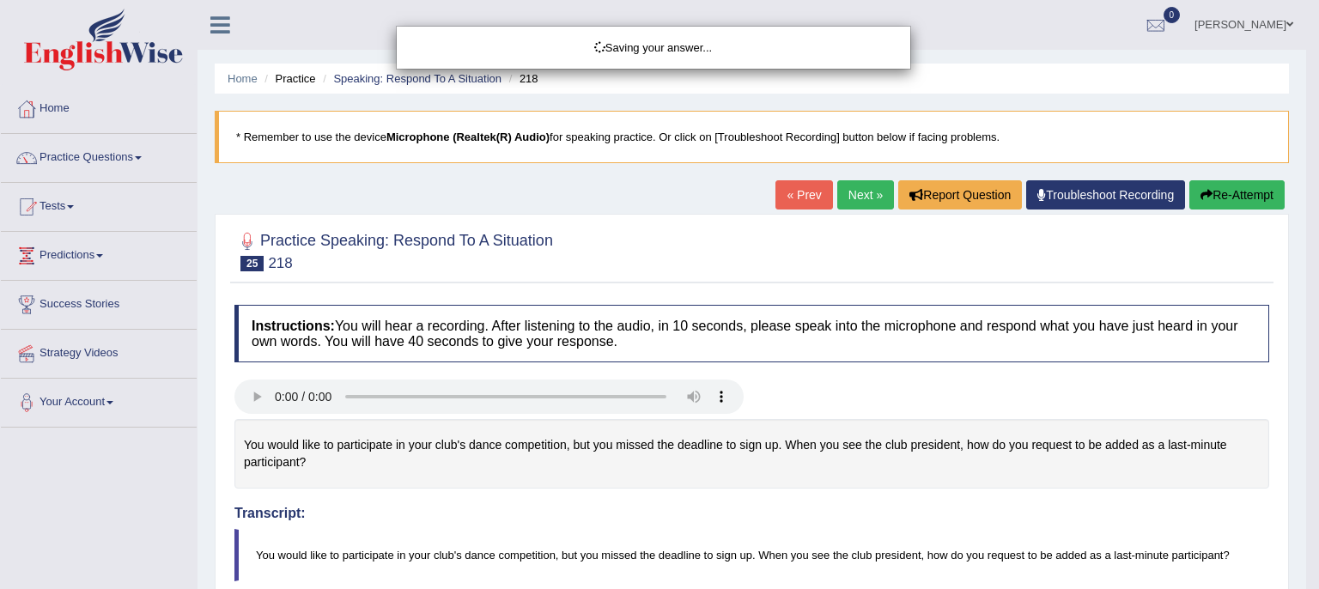
click at [872, 524] on div "Saving your answer..." at bounding box center [659, 294] width 1319 height 589
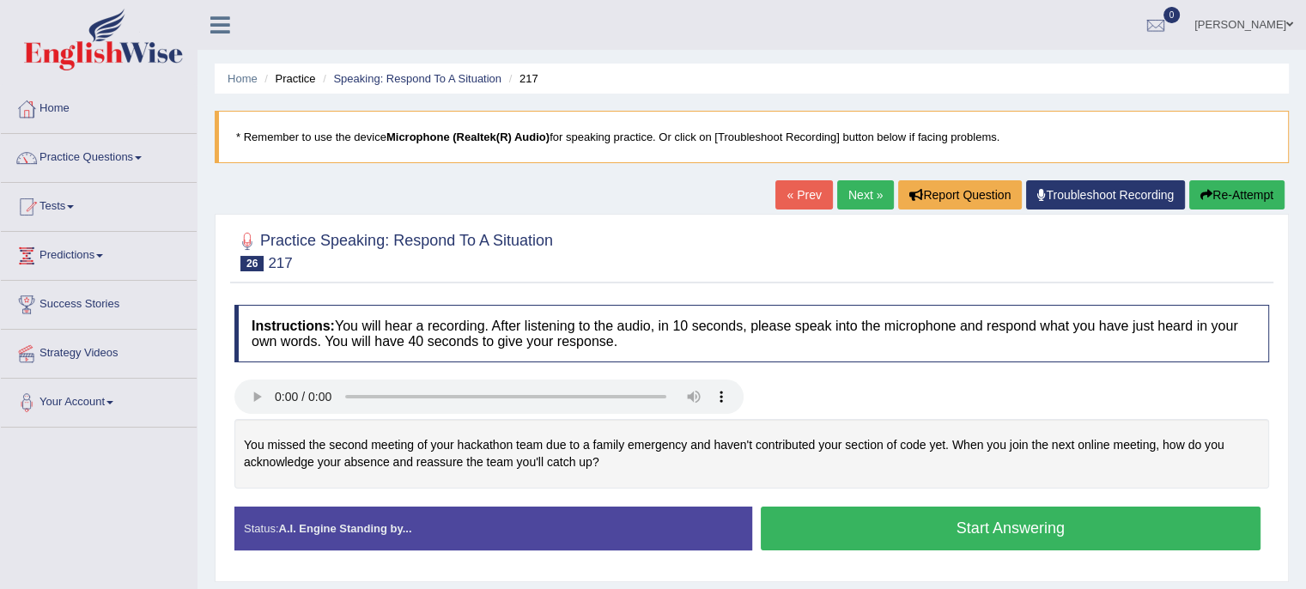
click at [791, 537] on button "Start Answering" at bounding box center [1011, 528] width 500 height 44
click at [834, 526] on button "Start Answering" at bounding box center [1011, 528] width 500 height 44
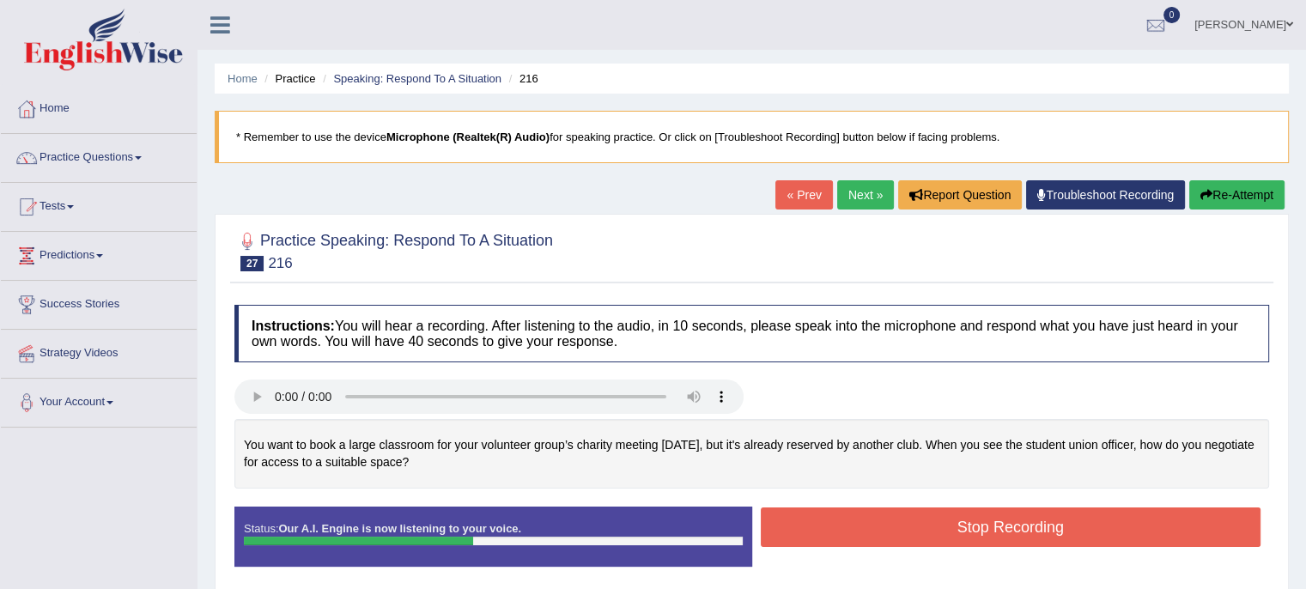
click at [1008, 534] on button "Stop Recording" at bounding box center [1011, 526] width 500 height 39
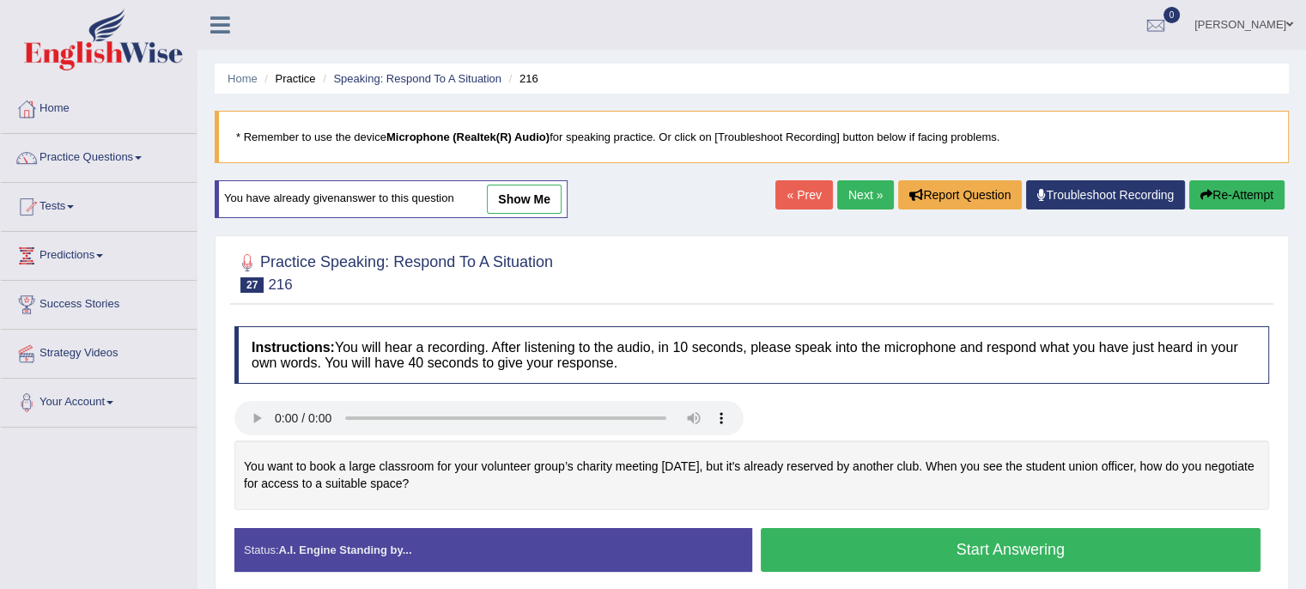
click at [852, 537] on button "Start Answering" at bounding box center [1011, 550] width 500 height 44
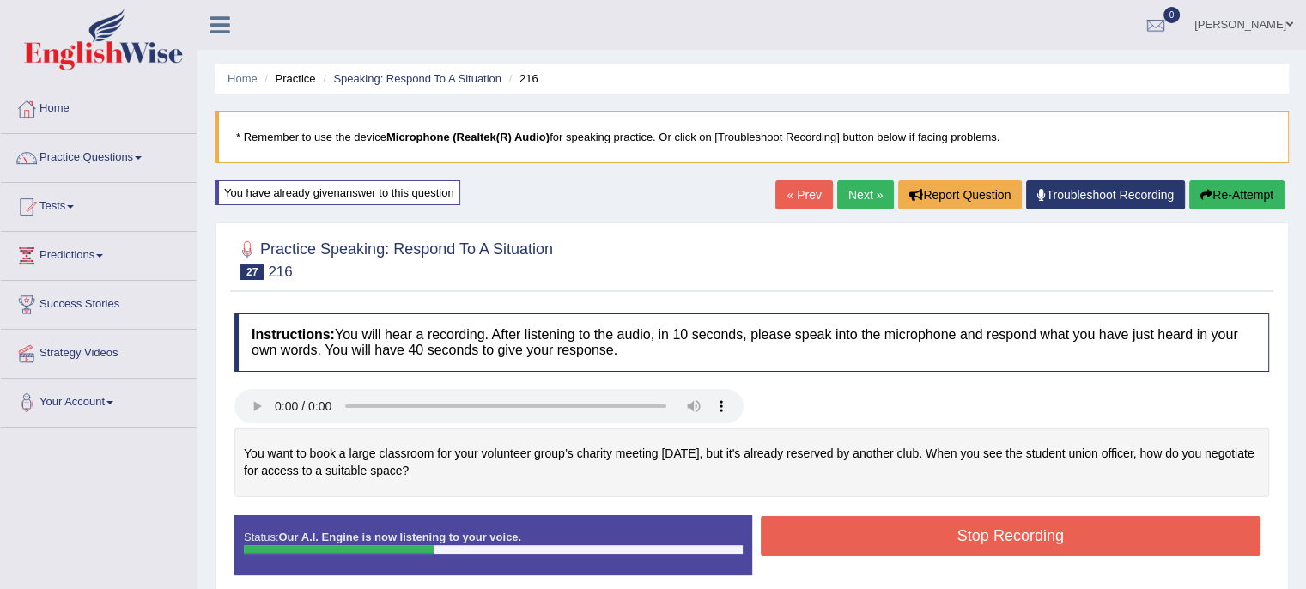
click at [1051, 528] on button "Stop Recording" at bounding box center [1011, 535] width 500 height 39
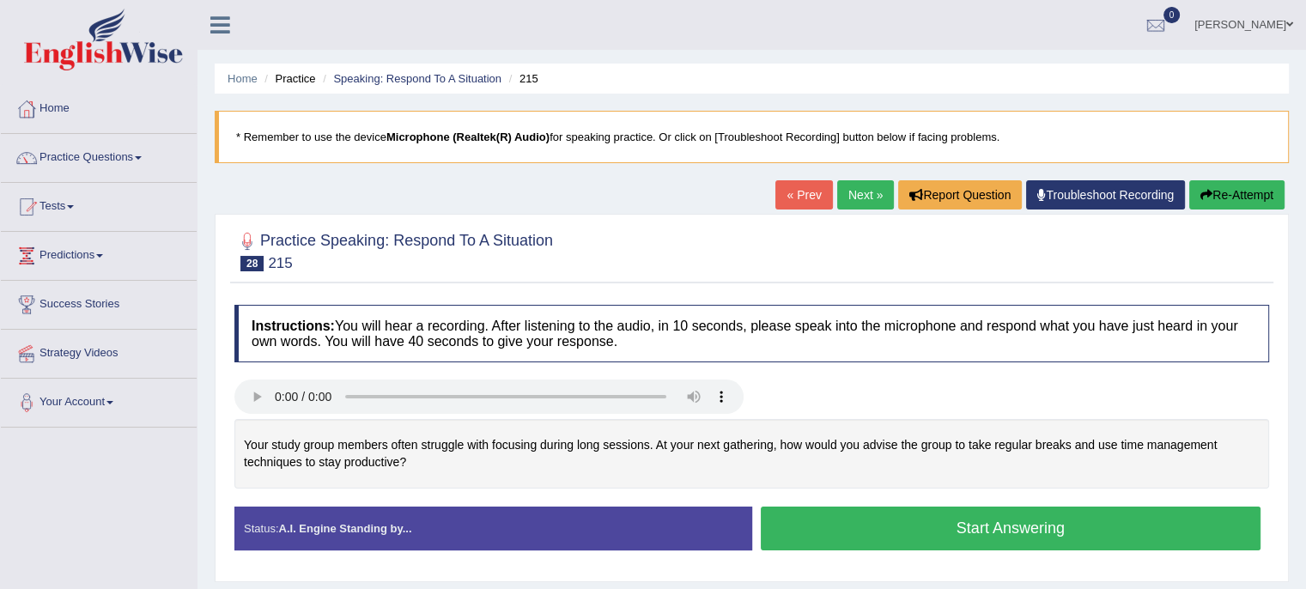
click at [882, 519] on button "Start Answering" at bounding box center [1011, 528] width 500 height 44
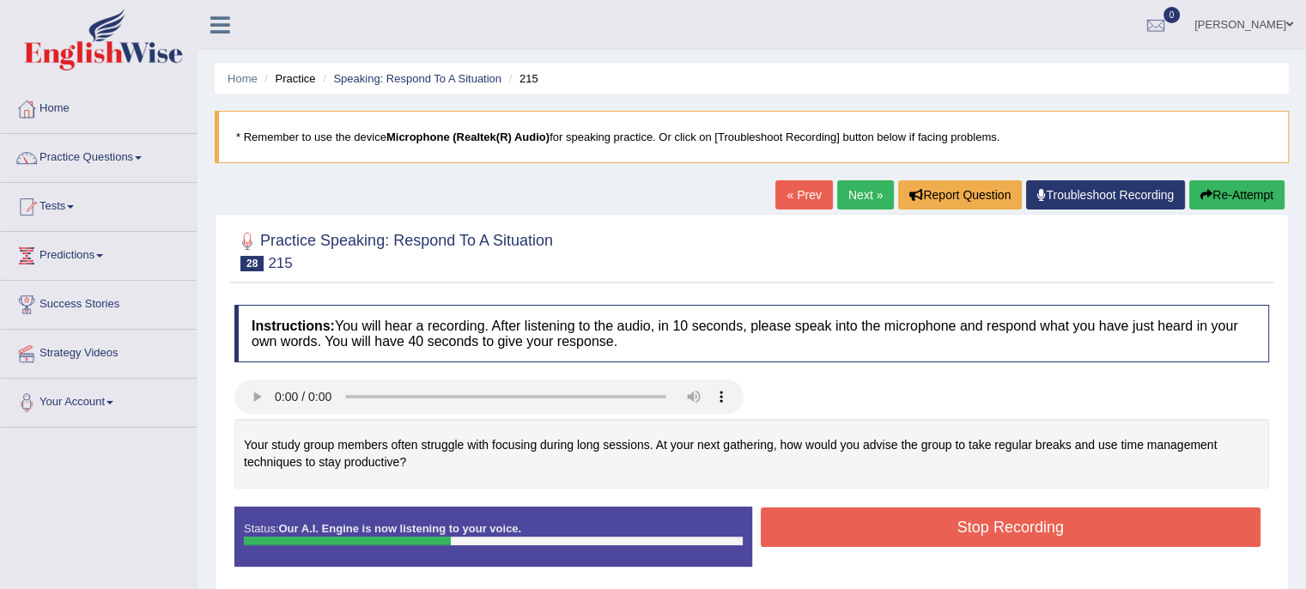
click at [1002, 530] on button "Stop Recording" at bounding box center [1011, 526] width 500 height 39
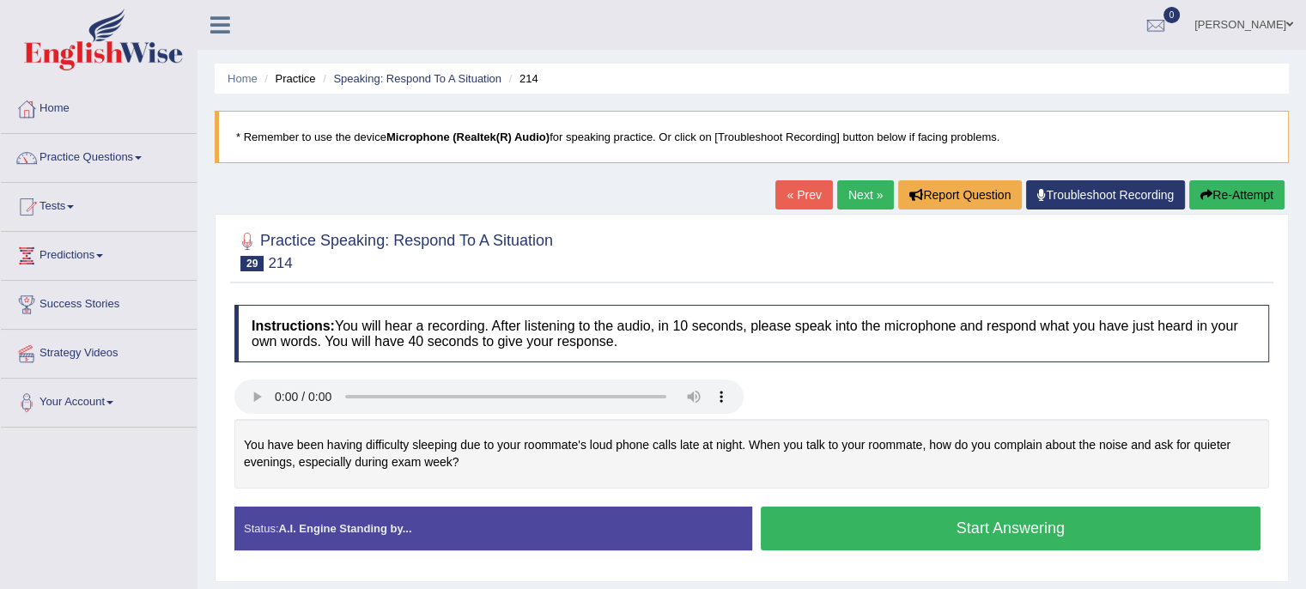
click at [817, 523] on button "Start Answering" at bounding box center [1011, 528] width 500 height 44
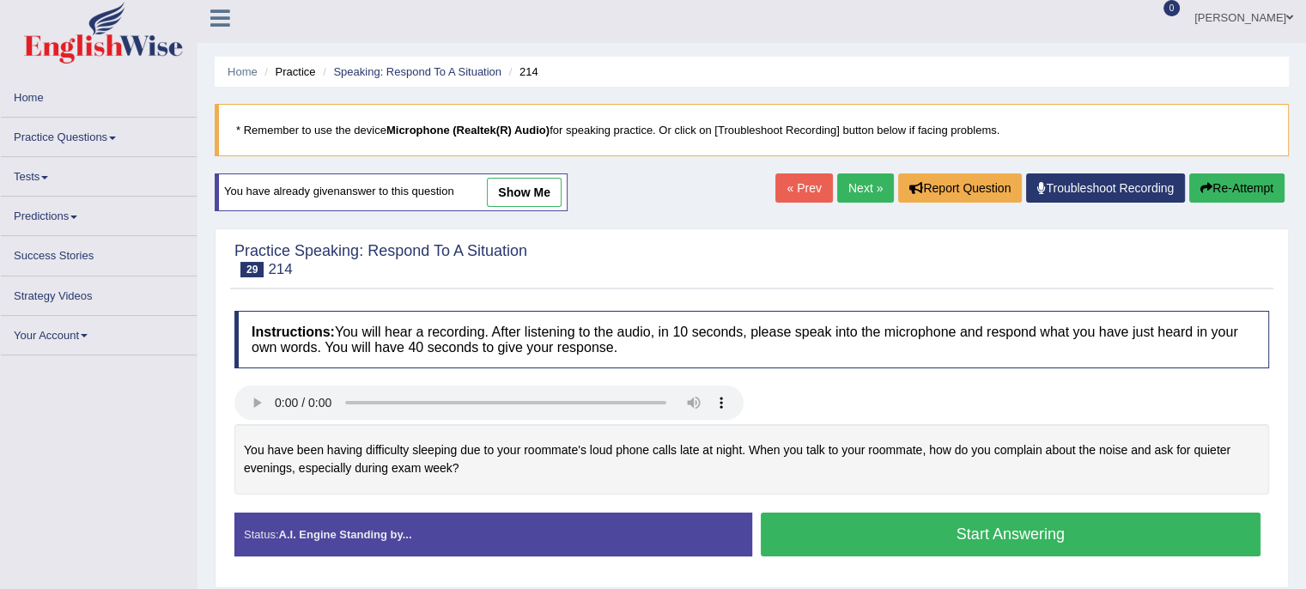
click at [1026, 530] on button "Start Answering" at bounding box center [1011, 534] width 500 height 44
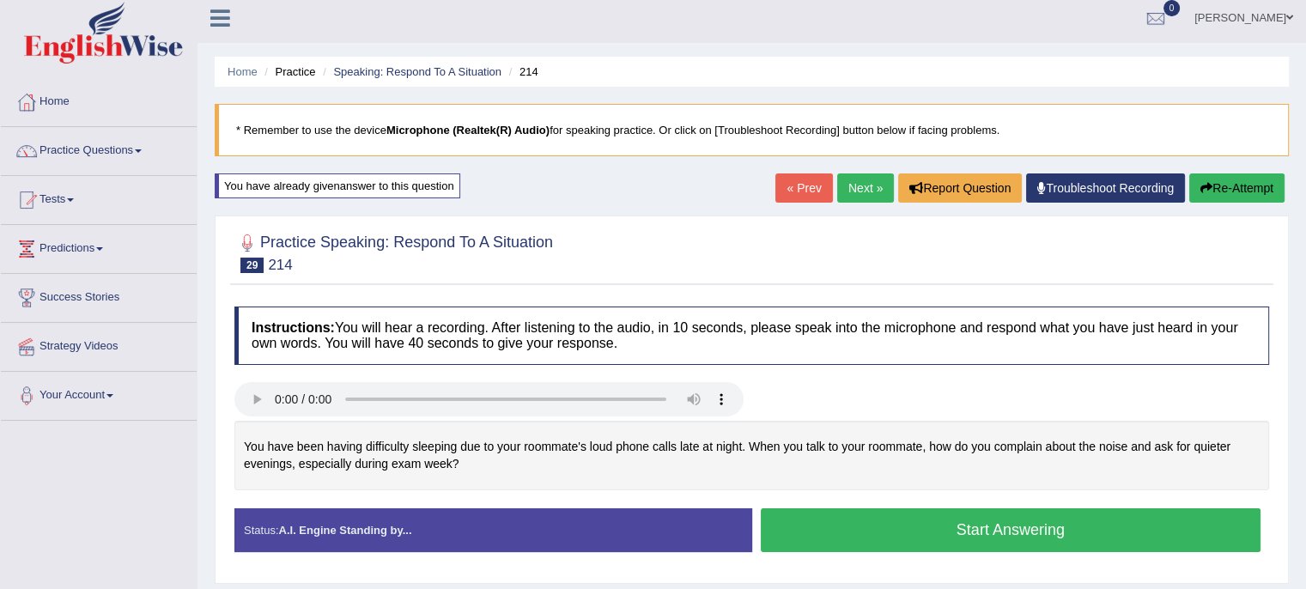
click at [1026, 530] on button "Start Answering" at bounding box center [1011, 530] width 500 height 44
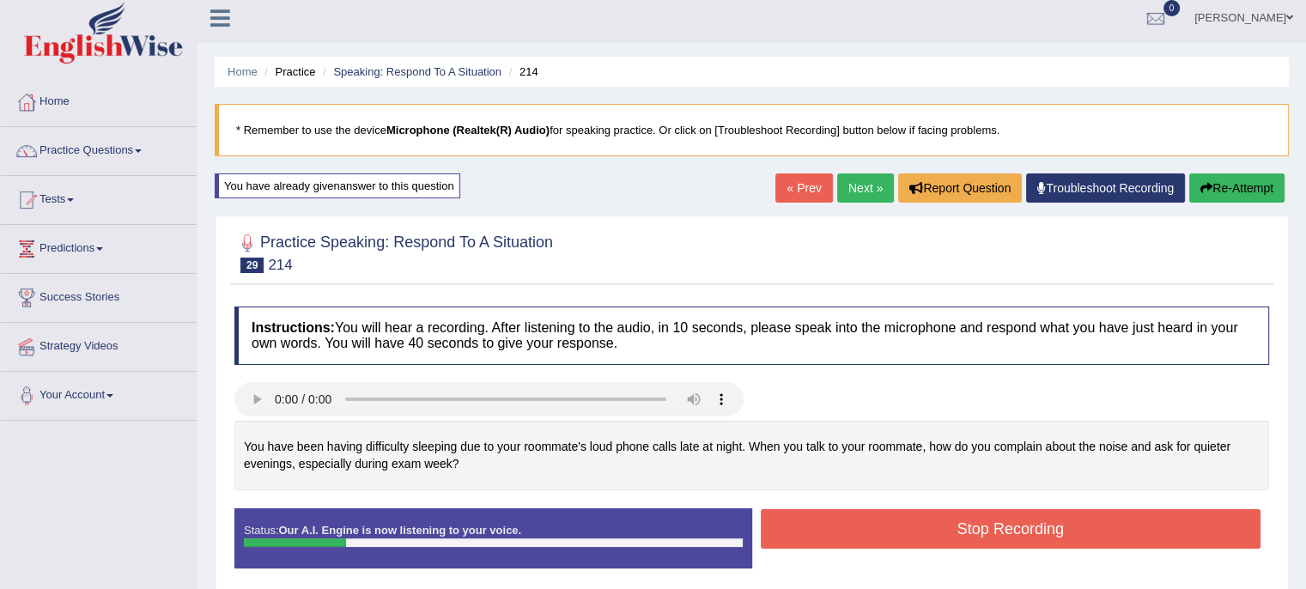
click at [1231, 190] on button "Re-Attempt" at bounding box center [1236, 187] width 95 height 29
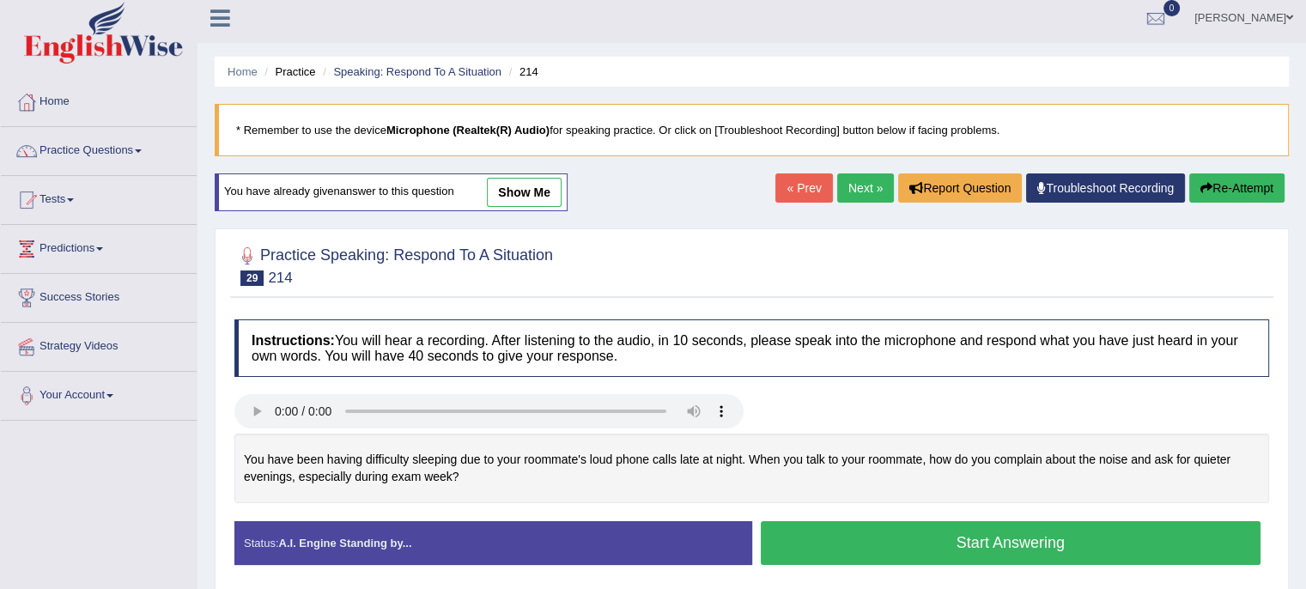
scroll to position [7, 0]
click at [1067, 539] on button "Start Answering" at bounding box center [1011, 543] width 500 height 44
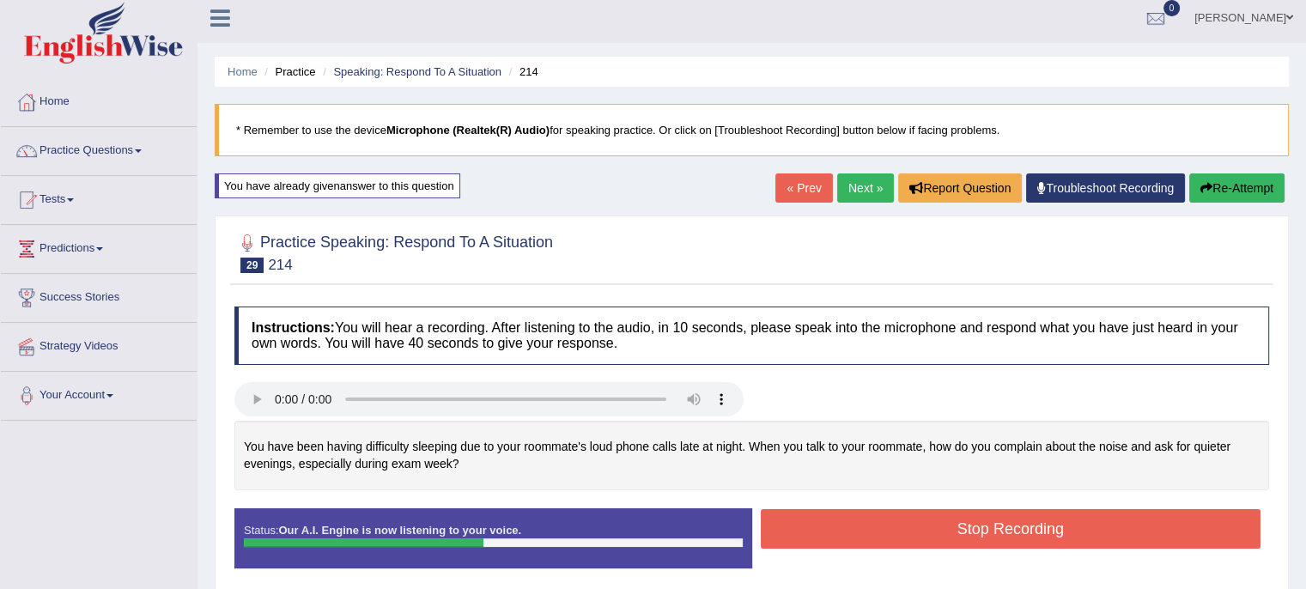
click at [1240, 191] on button "Re-Attempt" at bounding box center [1236, 187] width 95 height 29
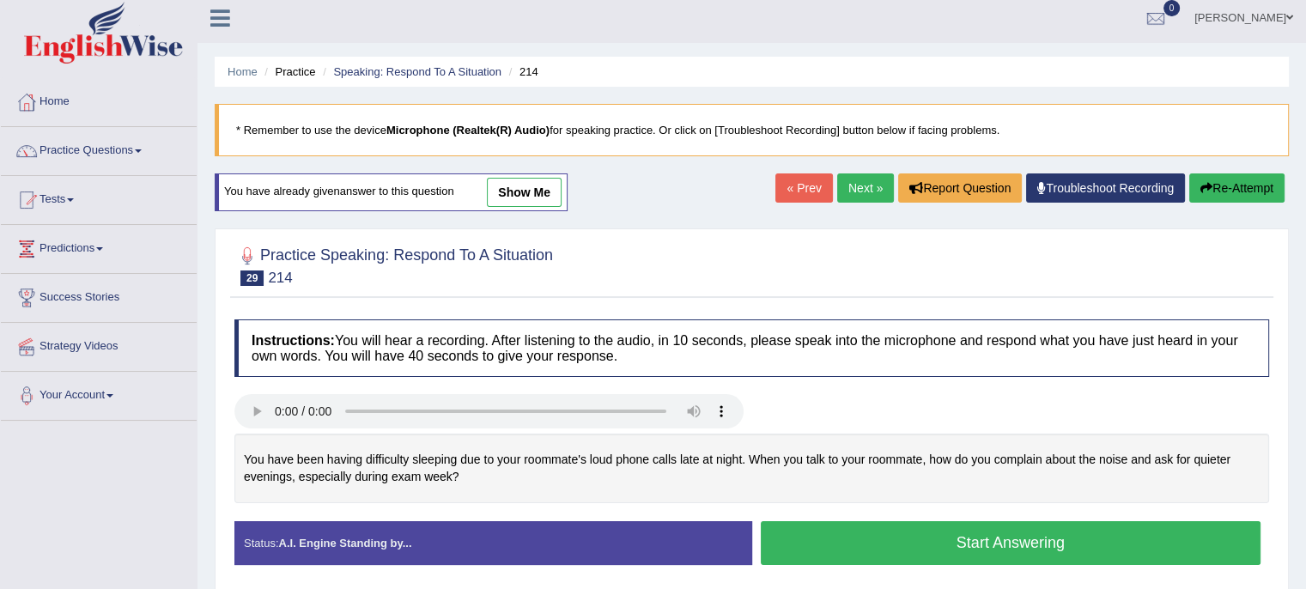
click at [1077, 546] on button "Start Answering" at bounding box center [1011, 543] width 500 height 44
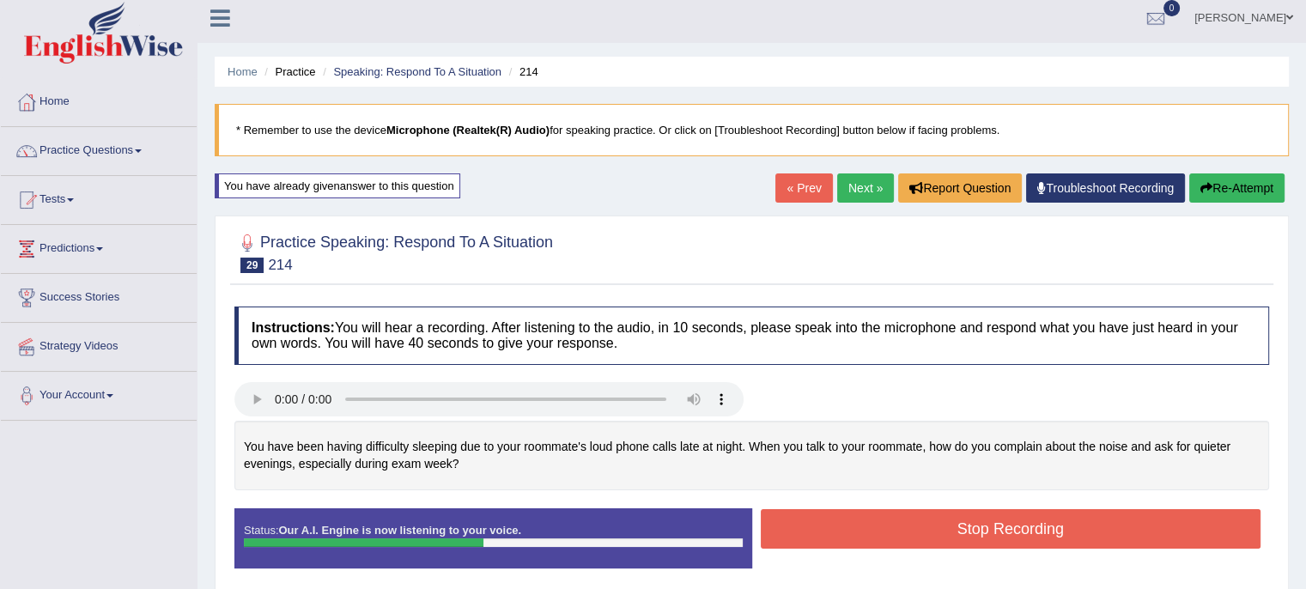
click at [1072, 530] on button "Stop Recording" at bounding box center [1011, 528] width 500 height 39
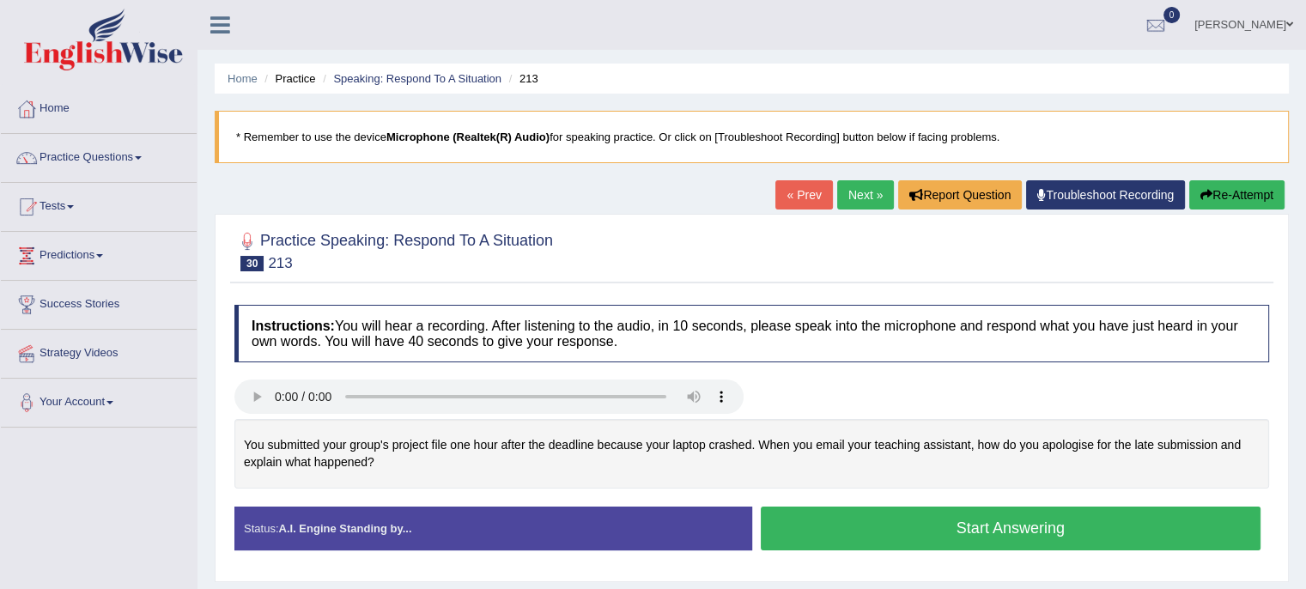
click at [834, 528] on button "Start Answering" at bounding box center [1011, 528] width 500 height 44
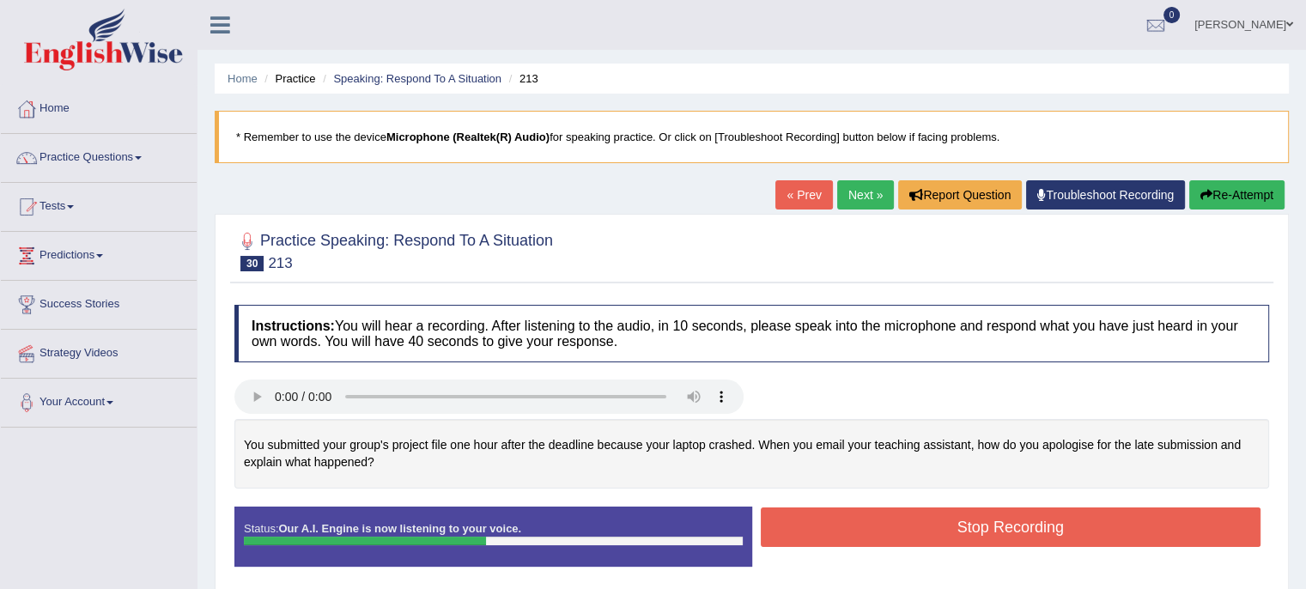
click at [872, 528] on button "Stop Recording" at bounding box center [1011, 526] width 500 height 39
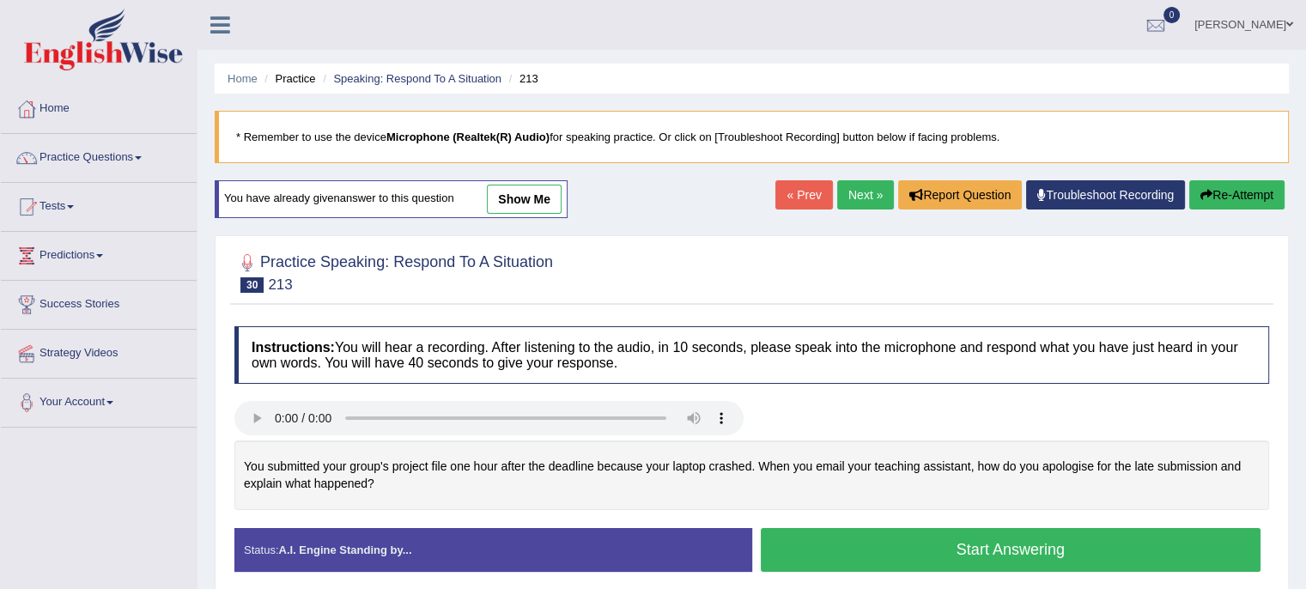
click at [1052, 543] on button "Start Answering" at bounding box center [1011, 550] width 500 height 44
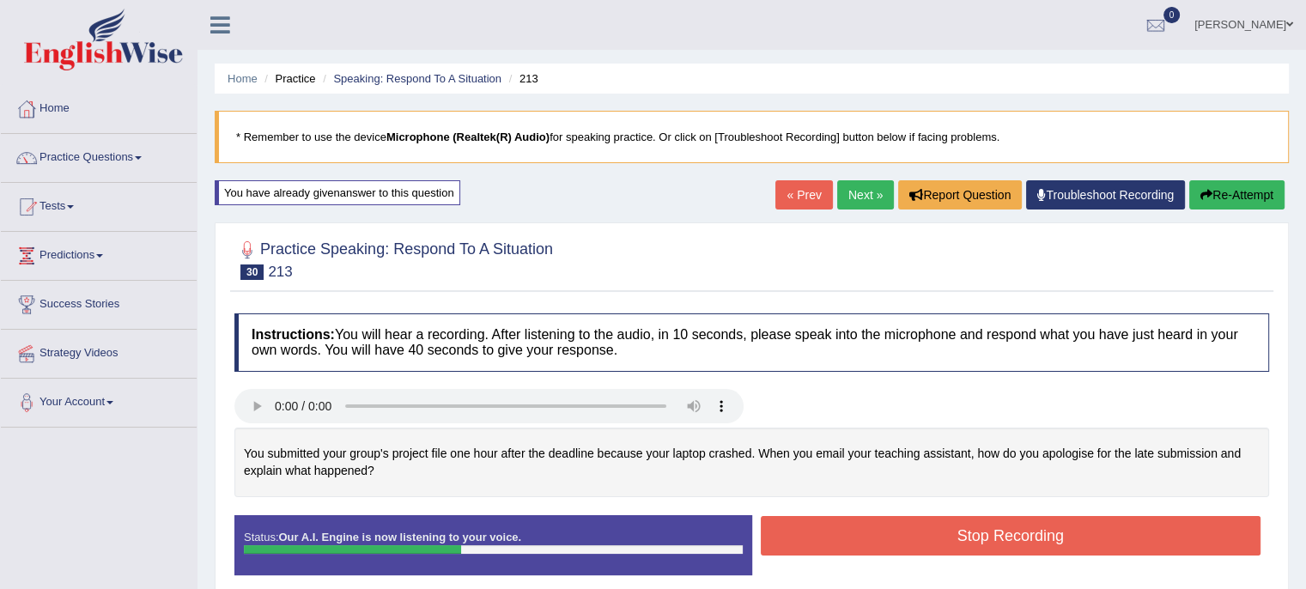
click at [1034, 543] on button "Stop Recording" at bounding box center [1011, 535] width 500 height 39
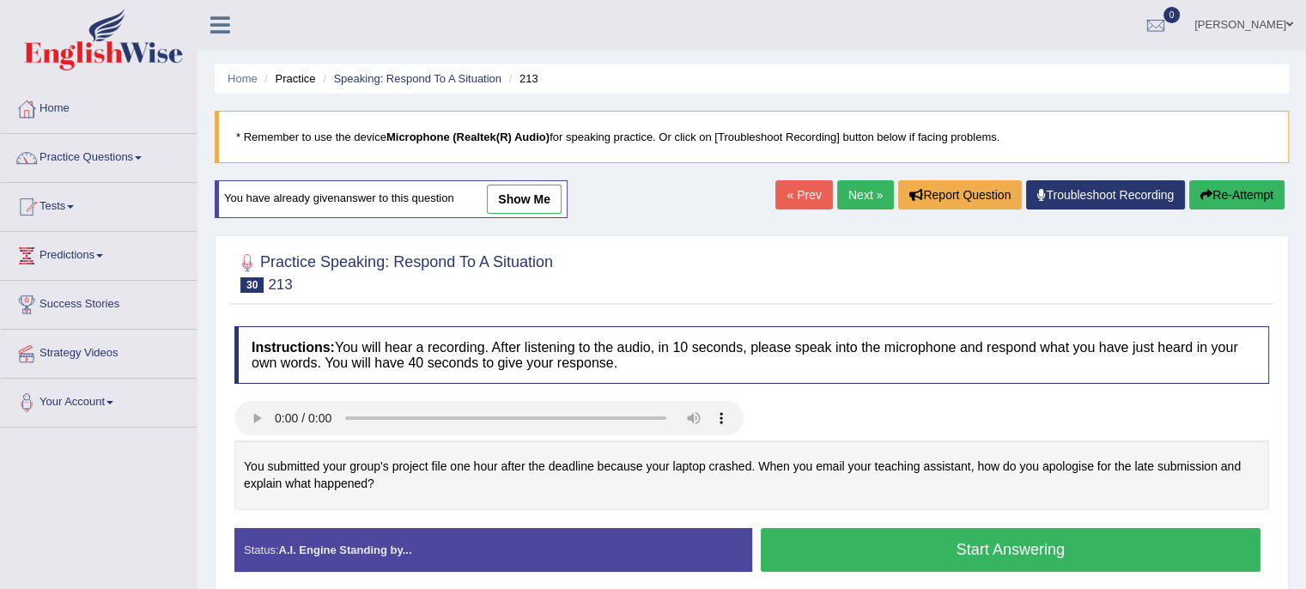
click at [894, 530] on button "Start Answering" at bounding box center [1011, 550] width 500 height 44
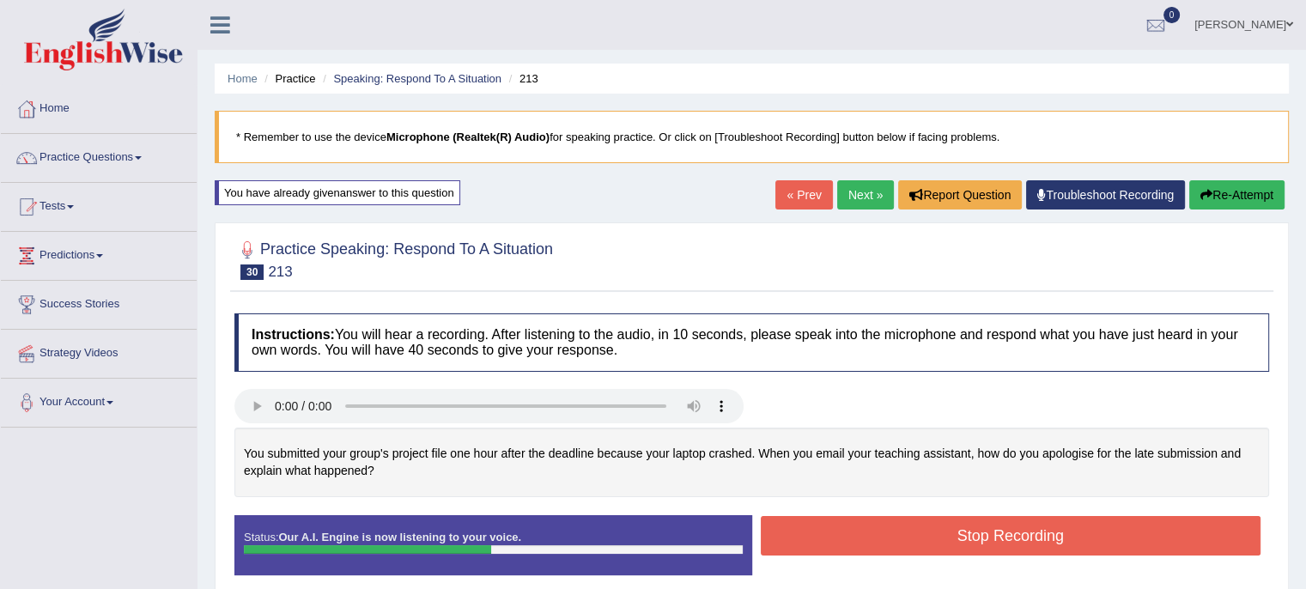
click at [894, 530] on button "Stop Recording" at bounding box center [1011, 535] width 500 height 39
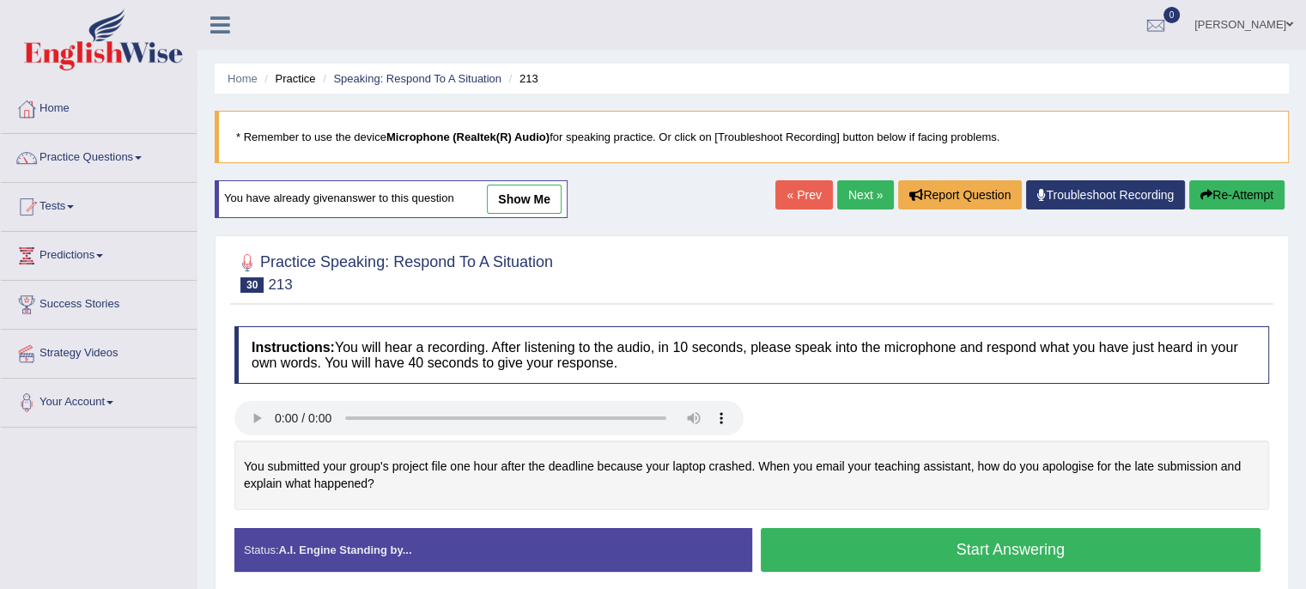
click at [1005, 550] on button "Start Answering" at bounding box center [1011, 550] width 500 height 44
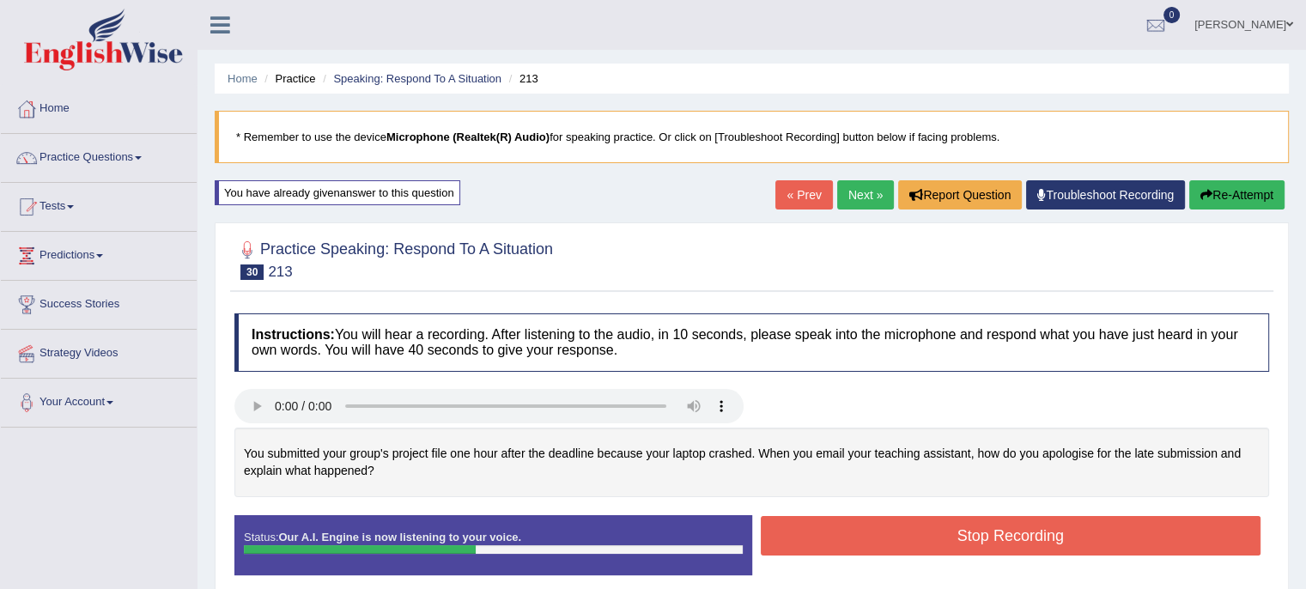
click at [989, 535] on button "Stop Recording" at bounding box center [1011, 535] width 500 height 39
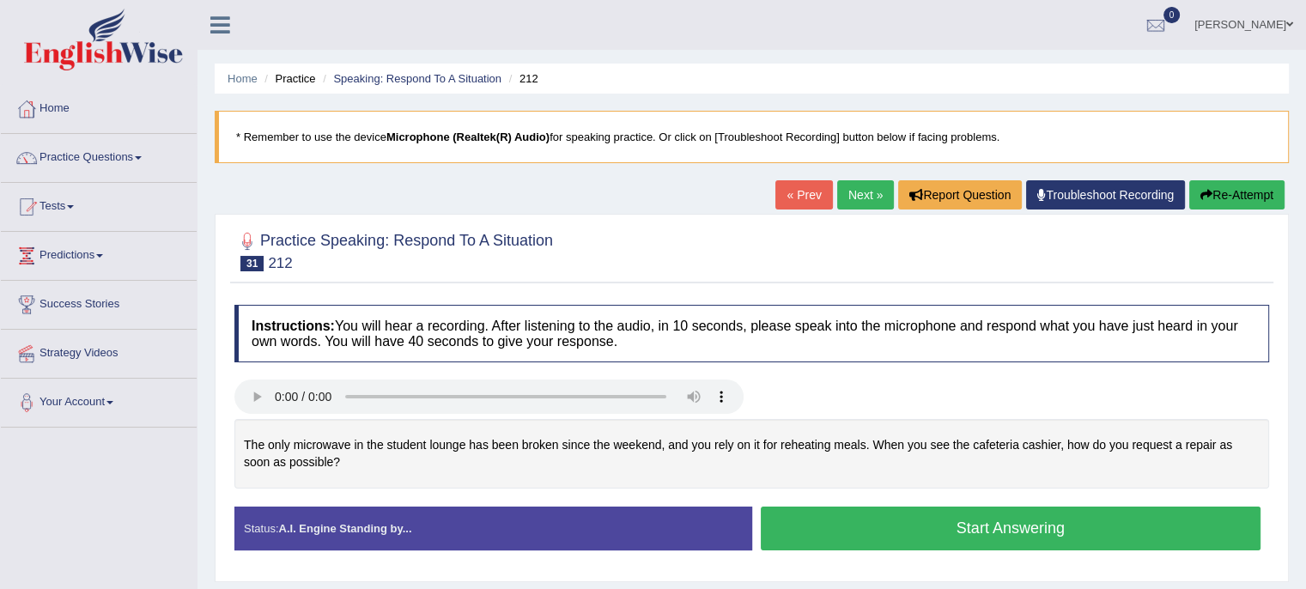
click at [820, 538] on button "Start Answering" at bounding box center [1011, 528] width 500 height 44
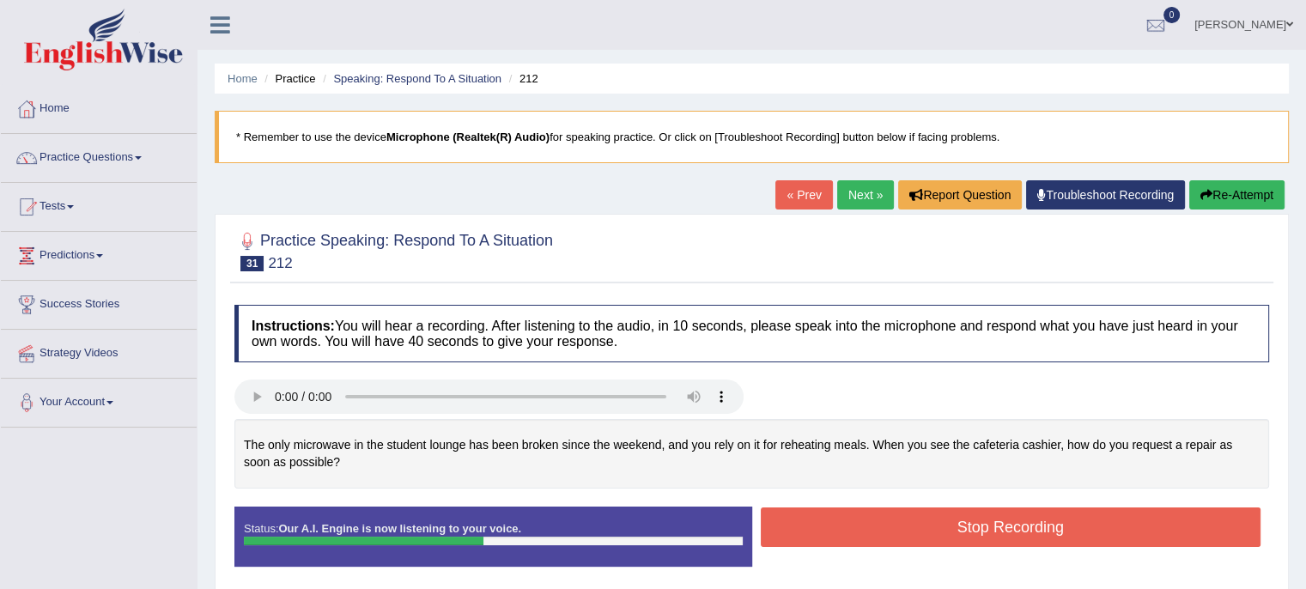
click at [820, 538] on button "Stop Recording" at bounding box center [1011, 526] width 500 height 39
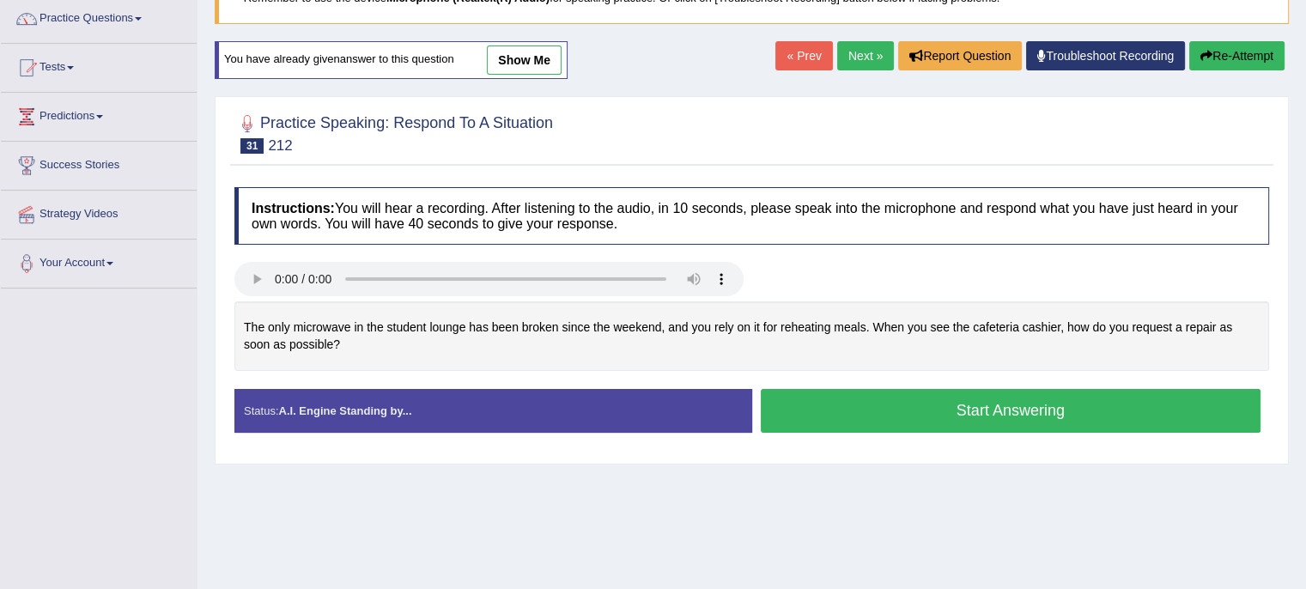
click at [1014, 401] on button "Start Answering" at bounding box center [1011, 411] width 500 height 44
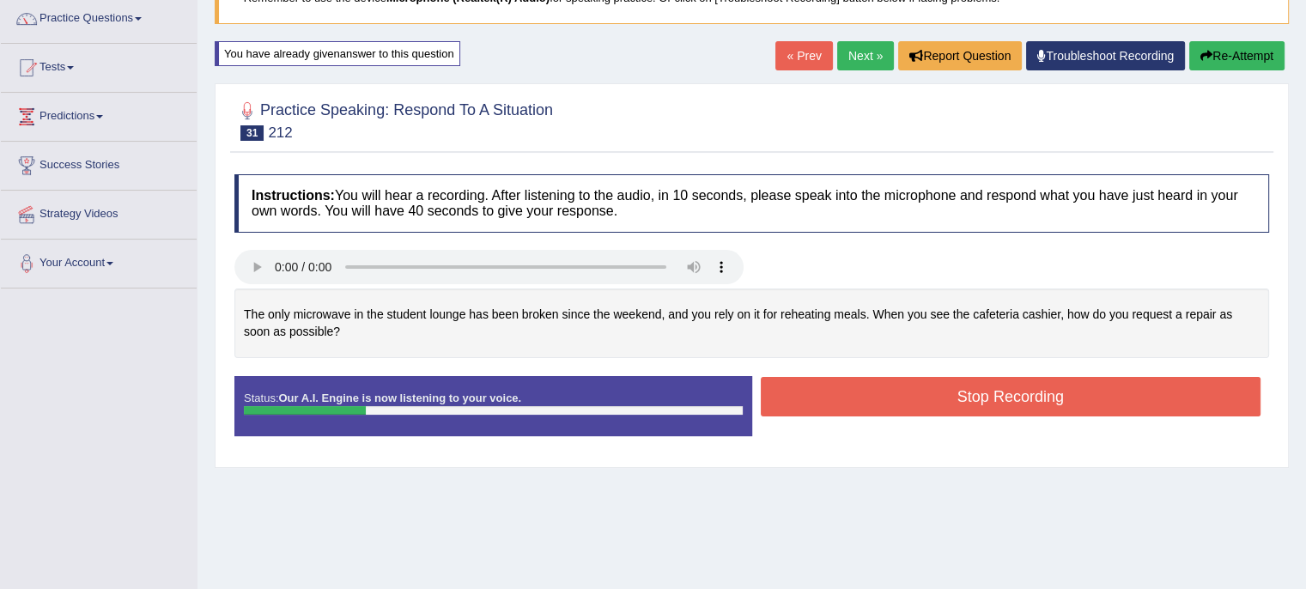
click at [1234, 53] on button "Re-Attempt" at bounding box center [1236, 55] width 95 height 29
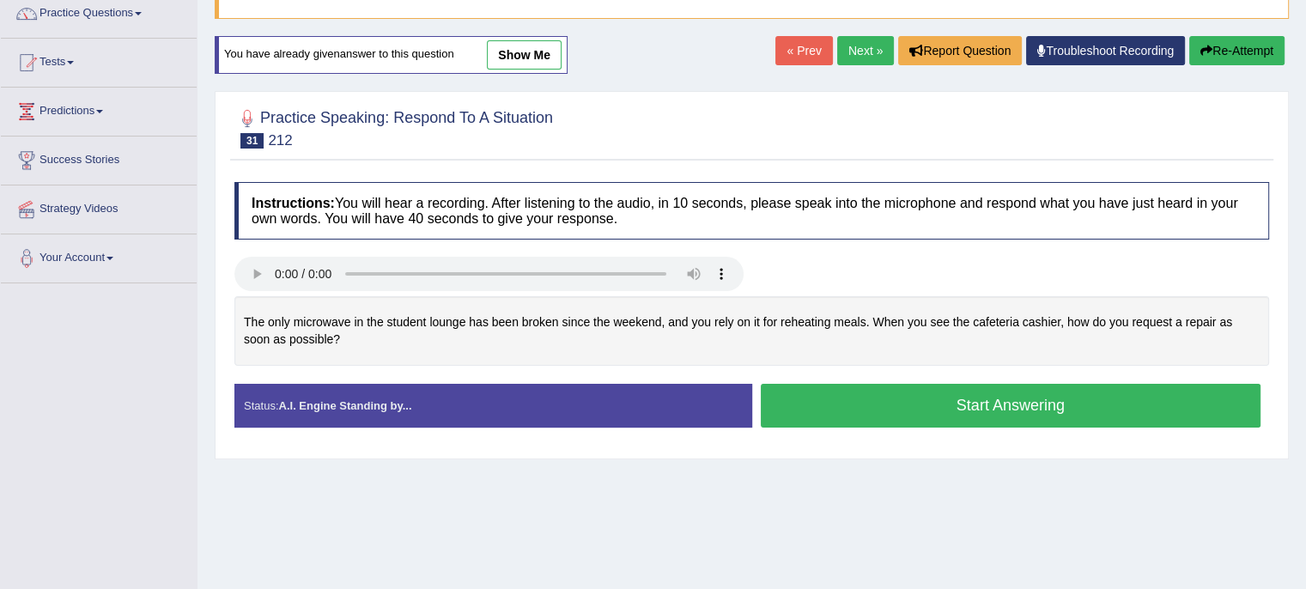
click at [1047, 409] on button "Start Answering" at bounding box center [1011, 406] width 500 height 44
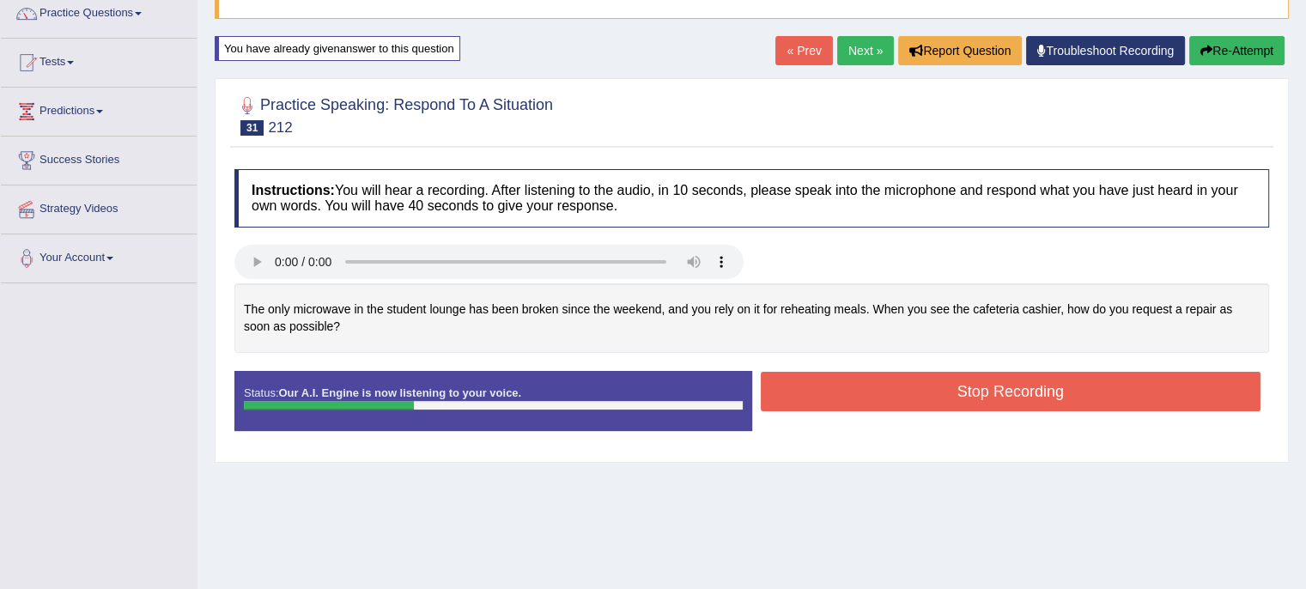
click at [1056, 389] on button "Stop Recording" at bounding box center [1011, 391] width 500 height 39
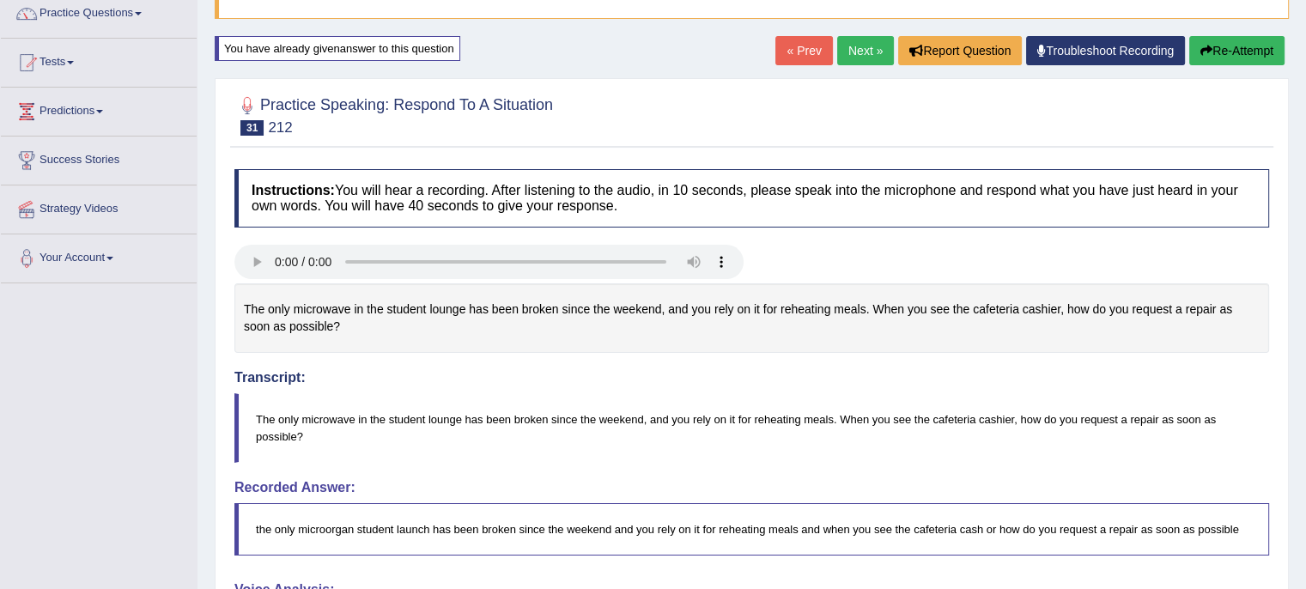
drag, startPoint x: 1308, startPoint y: 129, endPoint x: 1299, endPoint y: 245, distance: 116.3
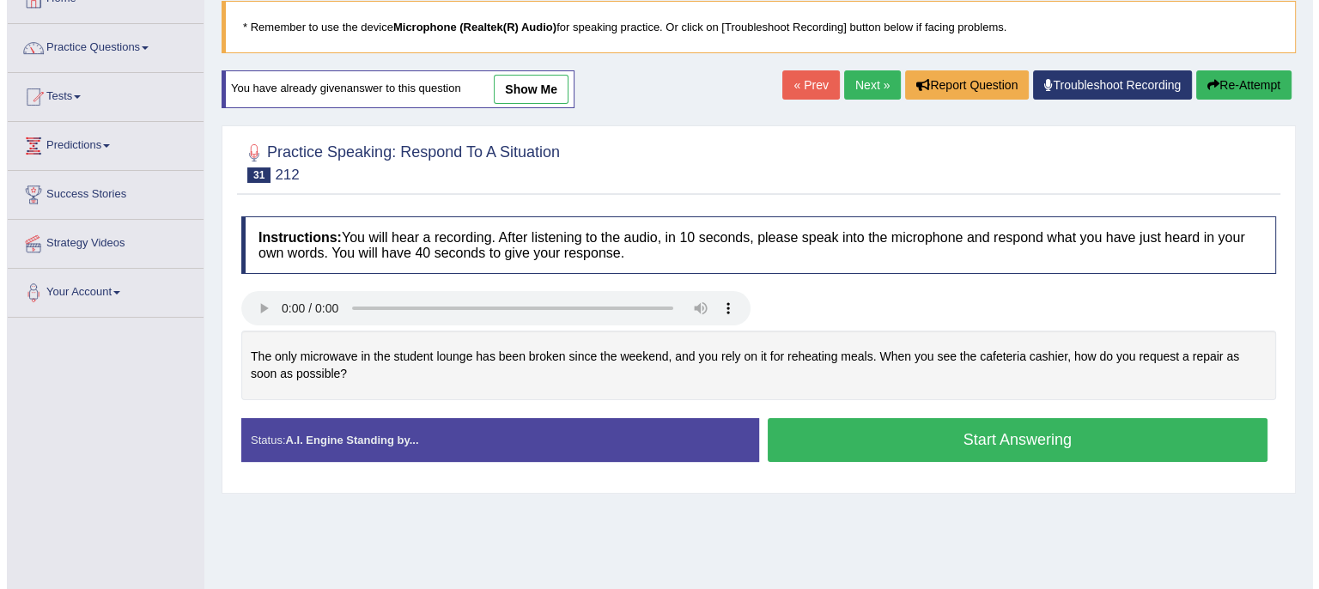
scroll to position [106, 0]
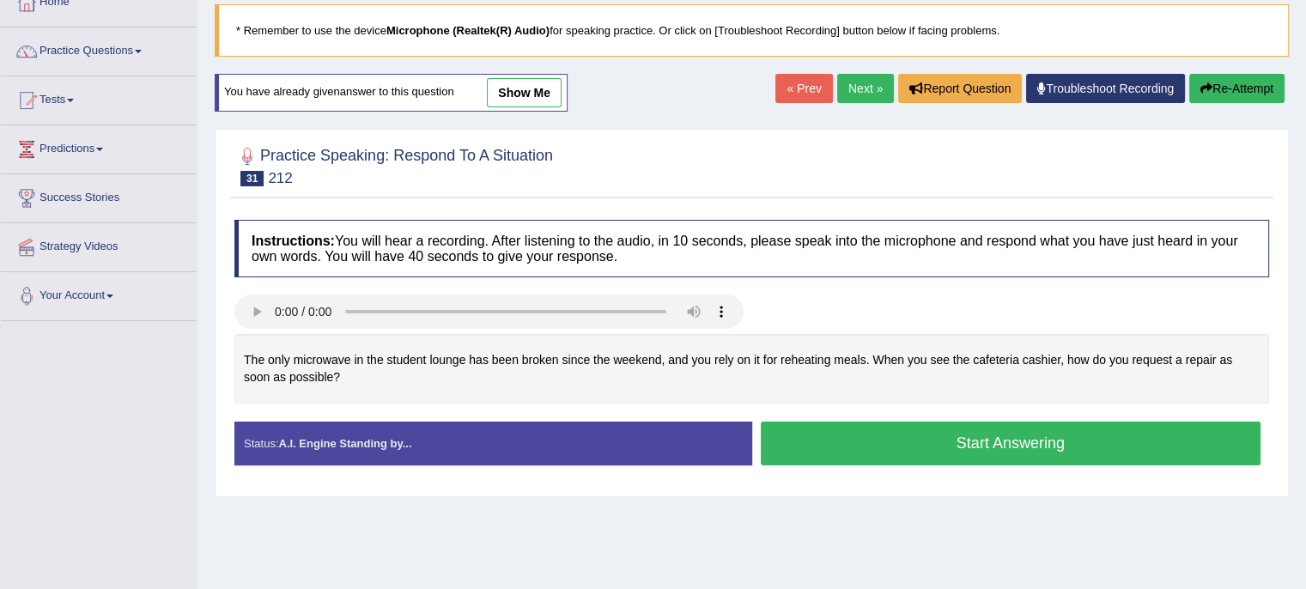
click at [843, 437] on button "Start Answering" at bounding box center [1011, 443] width 500 height 44
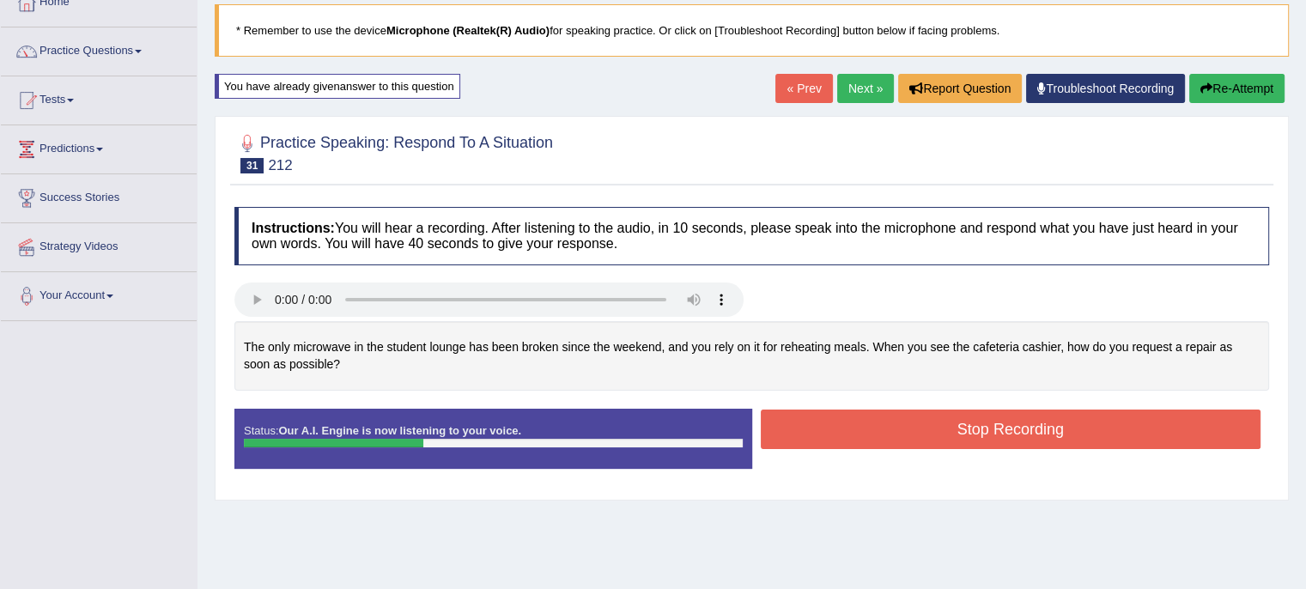
click at [843, 437] on button "Stop Recording" at bounding box center [1011, 428] width 500 height 39
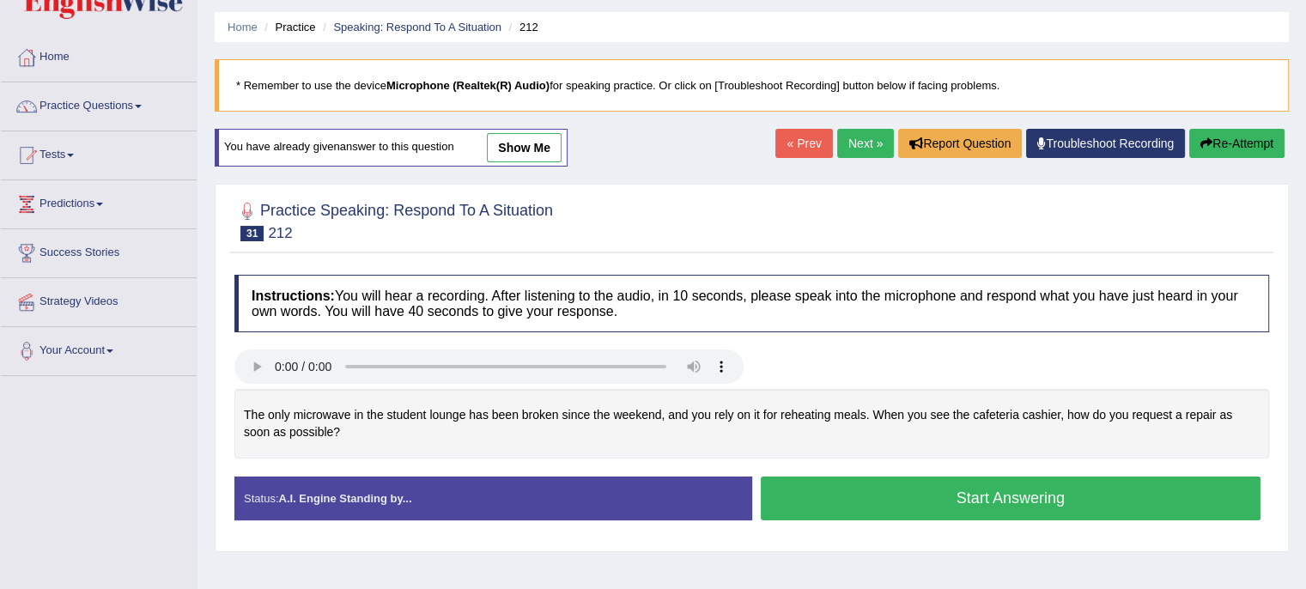
click at [893, 491] on button "Start Answering" at bounding box center [1011, 498] width 500 height 44
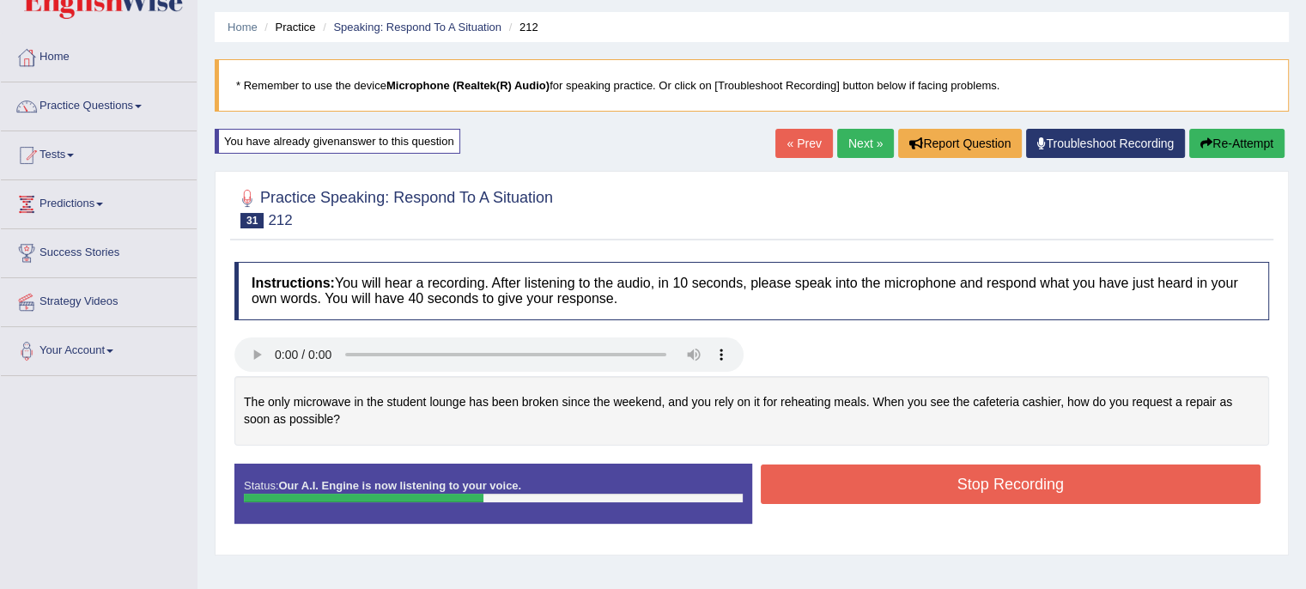
click at [893, 491] on button "Stop Recording" at bounding box center [1011, 483] width 500 height 39
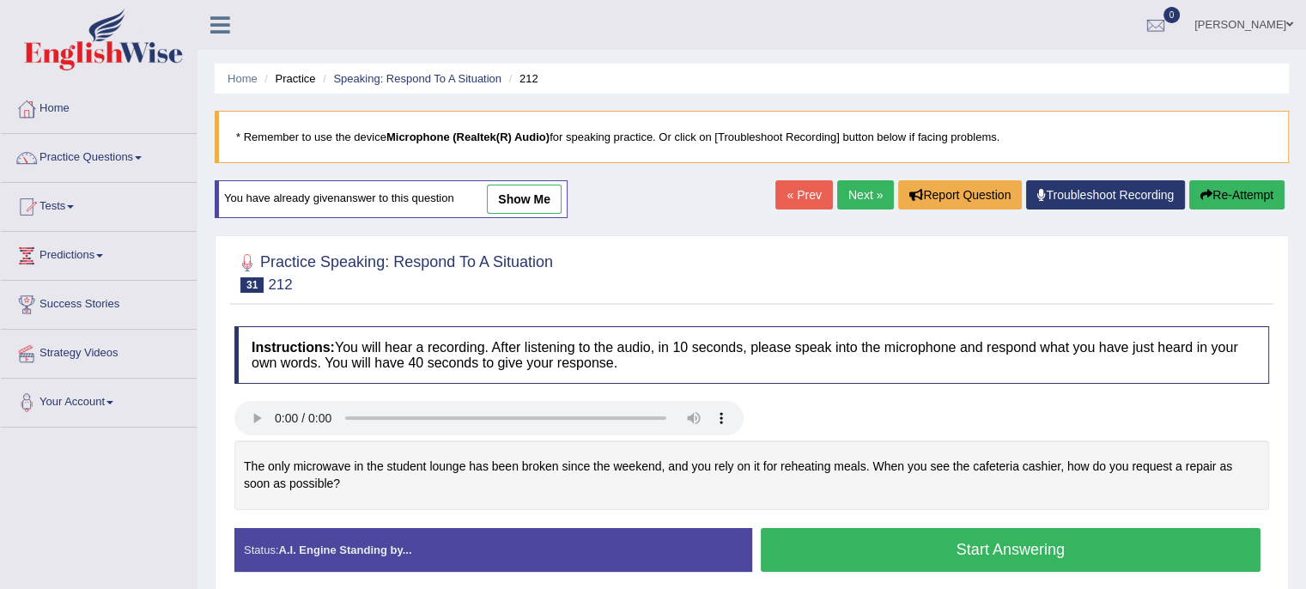
click at [989, 550] on button "Start Answering" at bounding box center [1011, 550] width 500 height 44
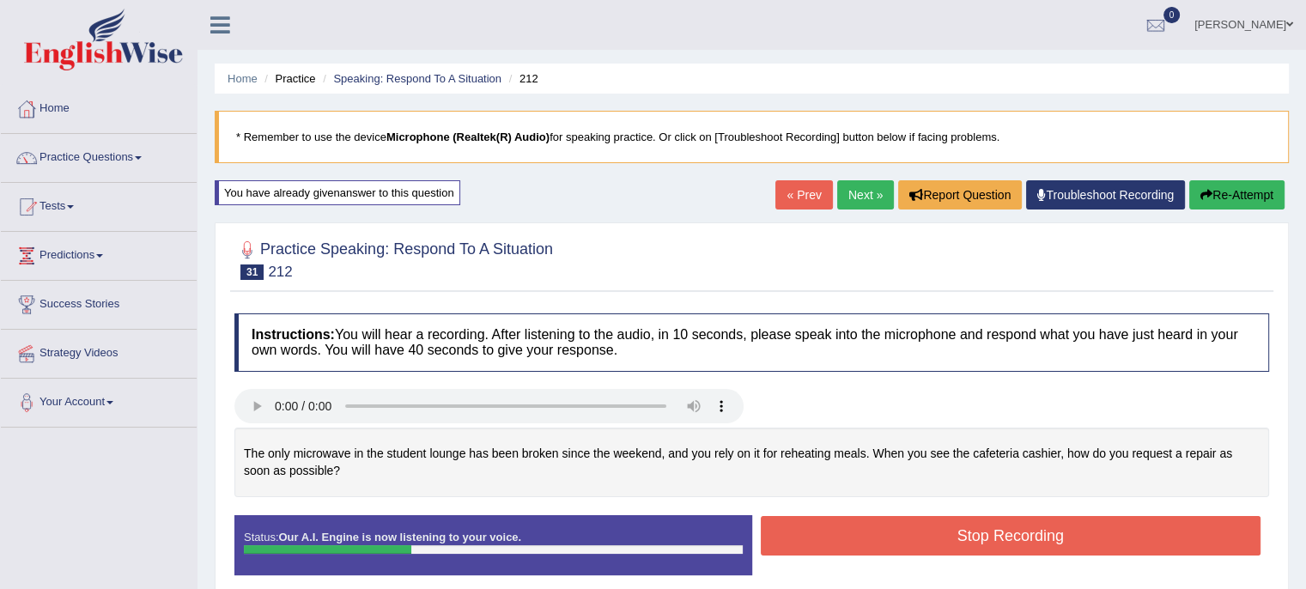
click at [989, 550] on button "Stop Recording" at bounding box center [1011, 535] width 500 height 39
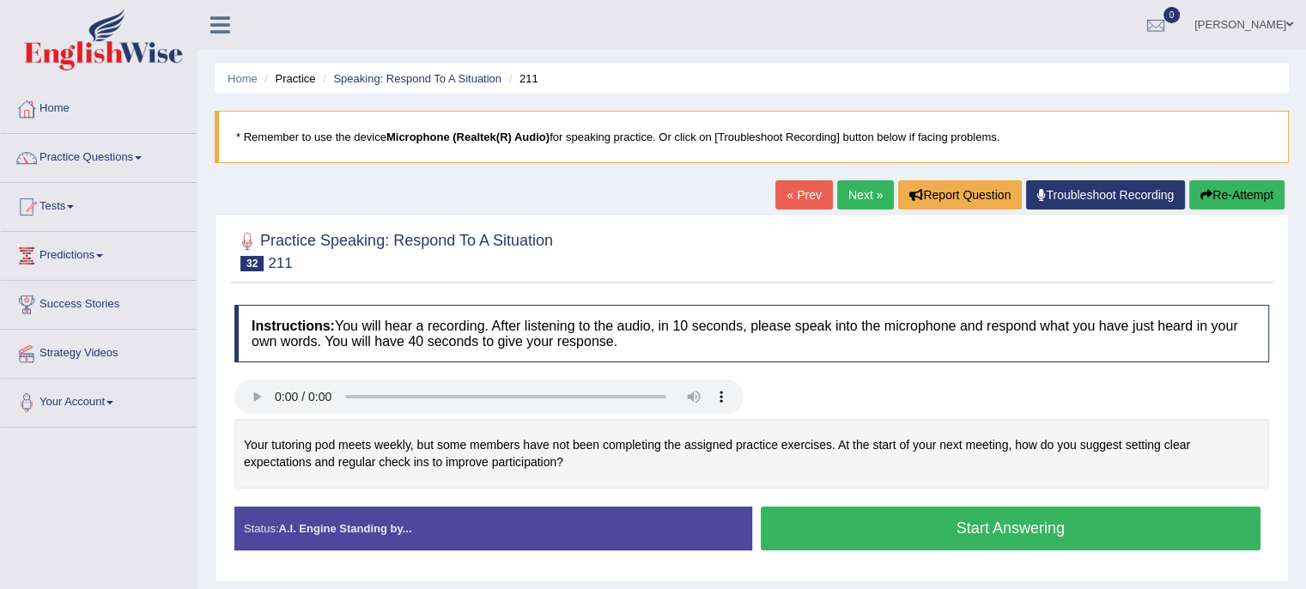
click at [934, 519] on button "Start Answering" at bounding box center [1011, 528] width 500 height 44
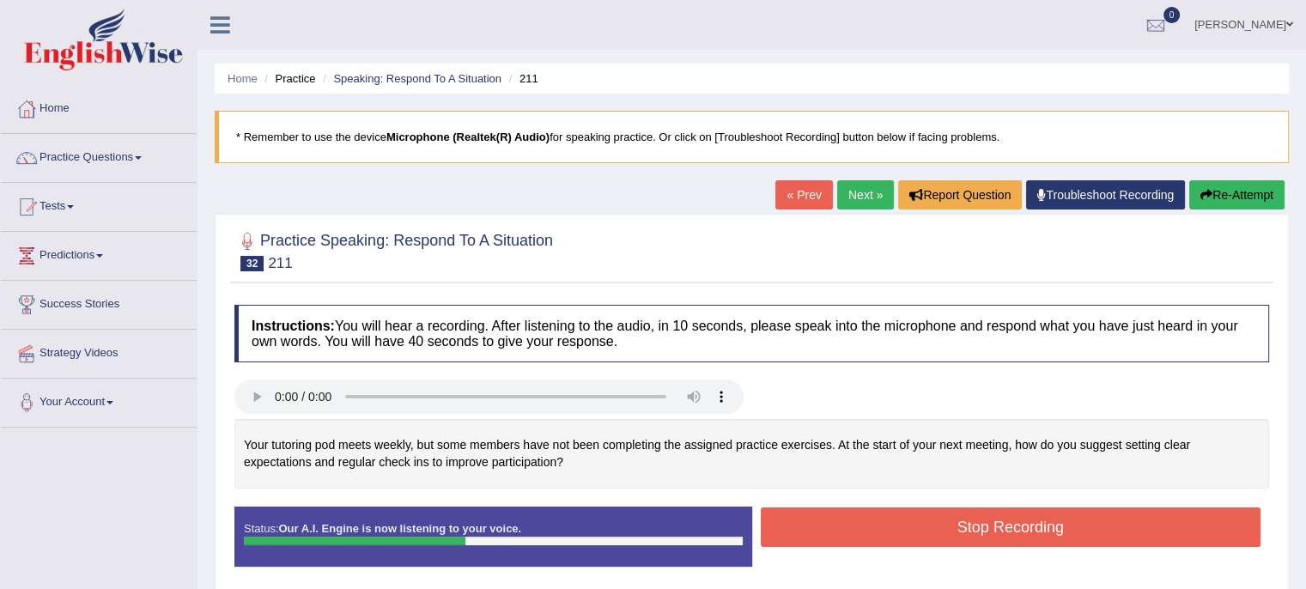
click at [1060, 524] on button "Stop Recording" at bounding box center [1011, 526] width 500 height 39
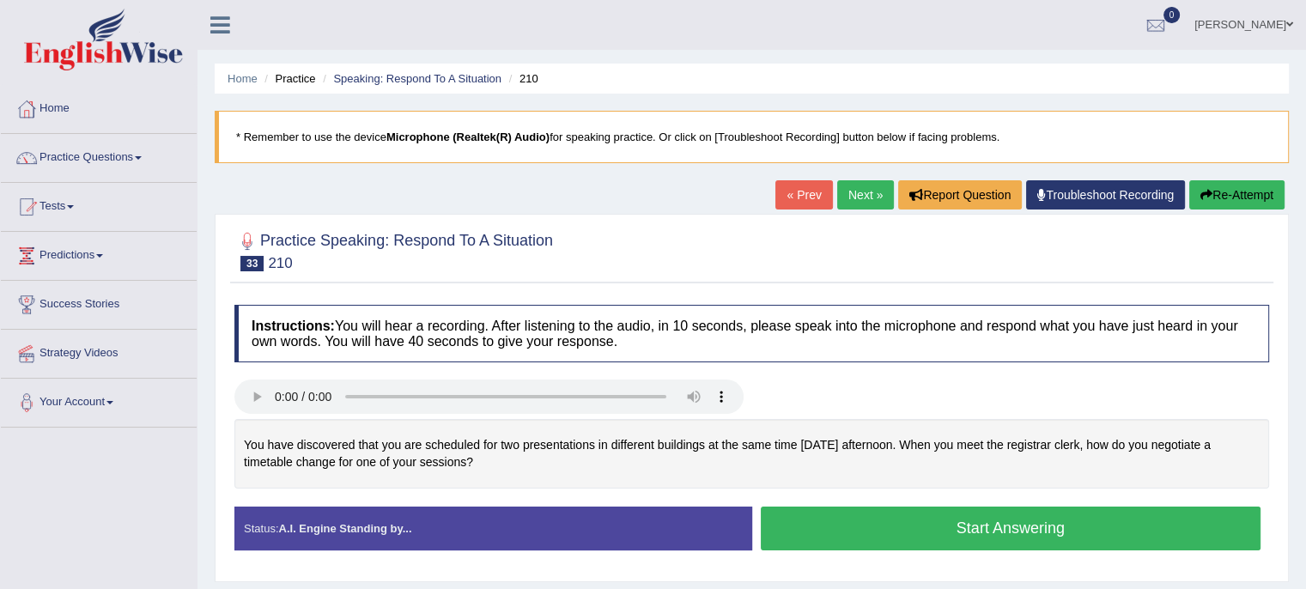
click at [804, 519] on button "Start Answering" at bounding box center [1011, 528] width 500 height 44
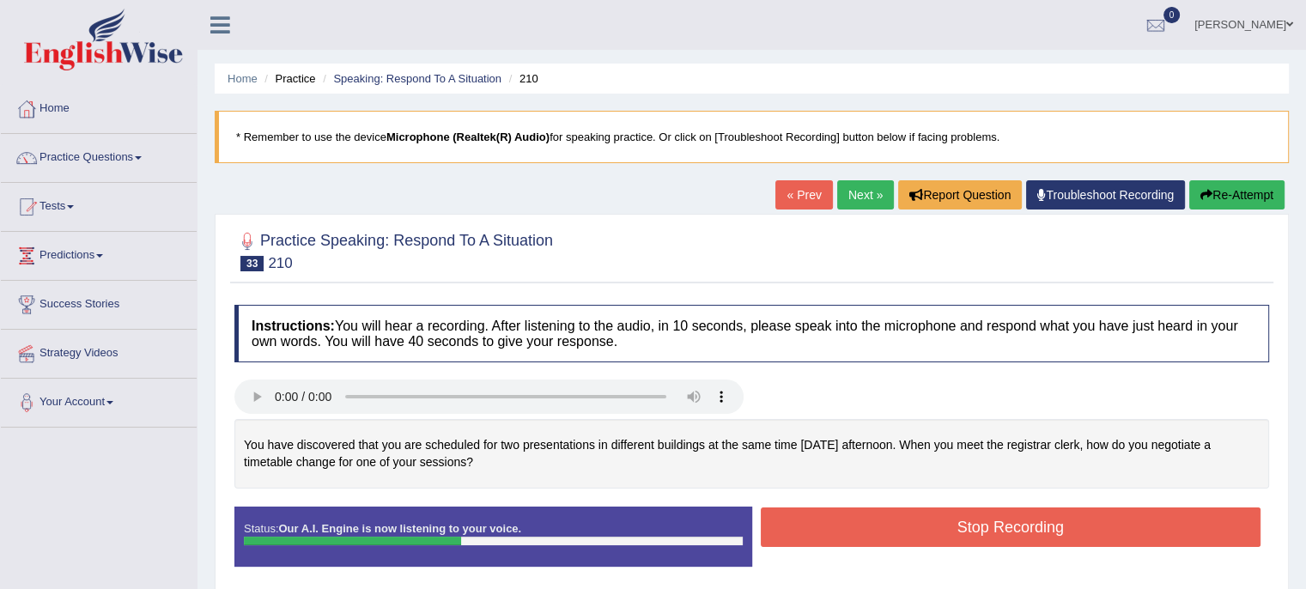
click at [948, 530] on button "Stop Recording" at bounding box center [1011, 526] width 500 height 39
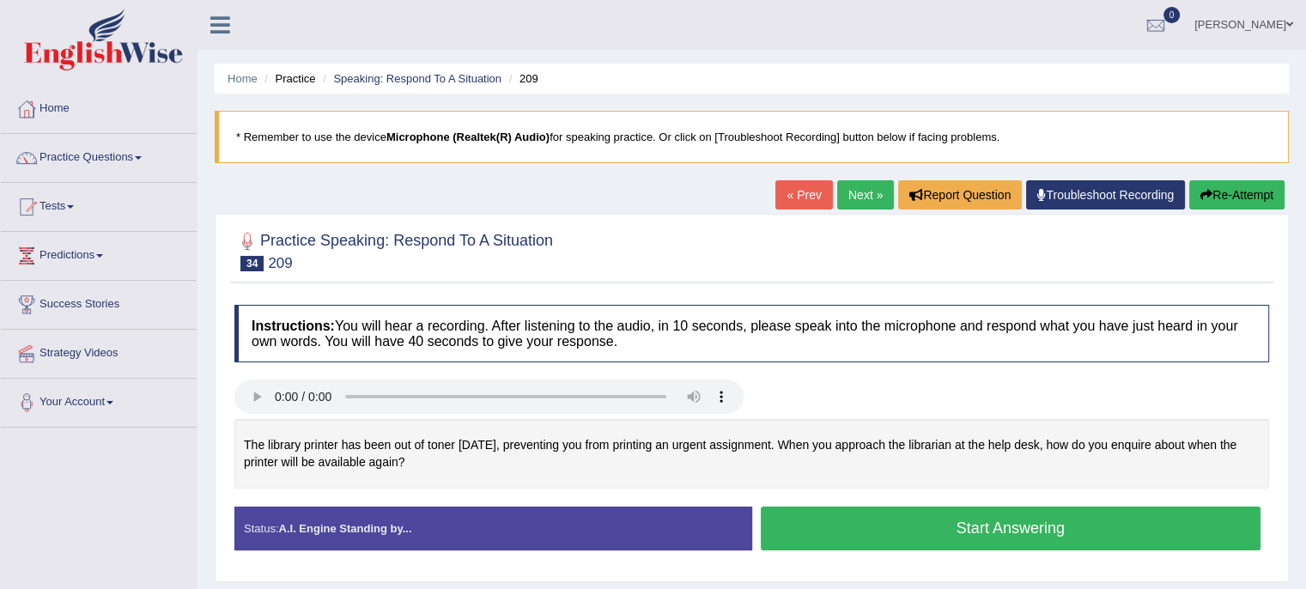
click at [894, 523] on button "Start Answering" at bounding box center [1011, 528] width 500 height 44
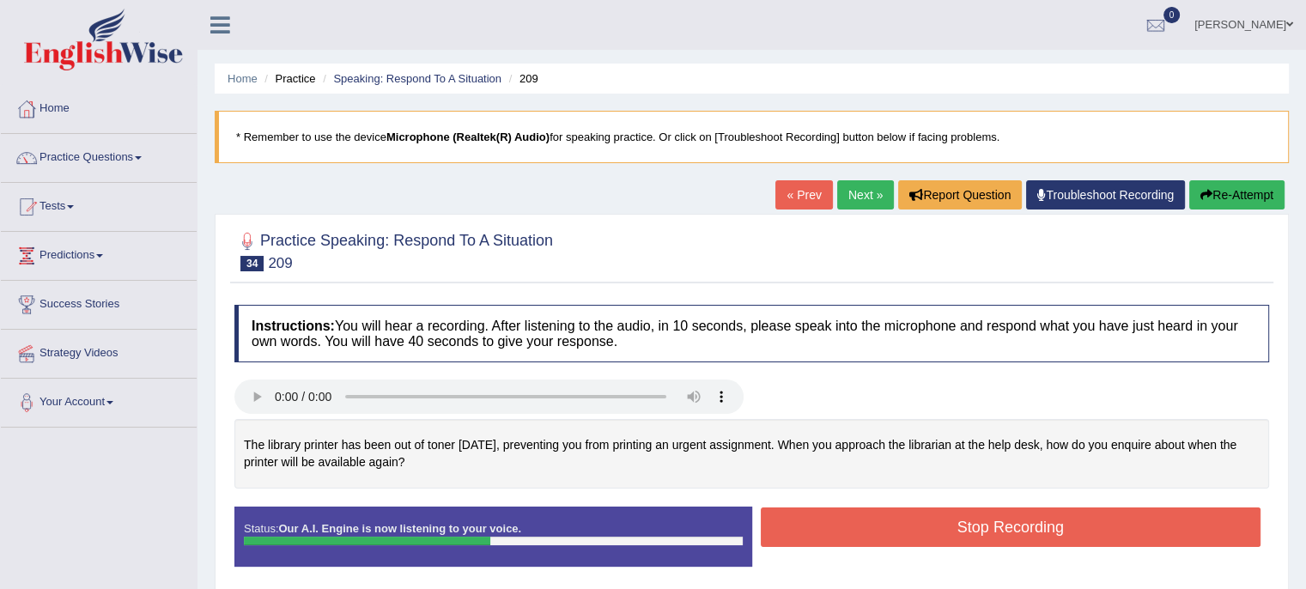
click at [931, 529] on button "Stop Recording" at bounding box center [1011, 526] width 500 height 39
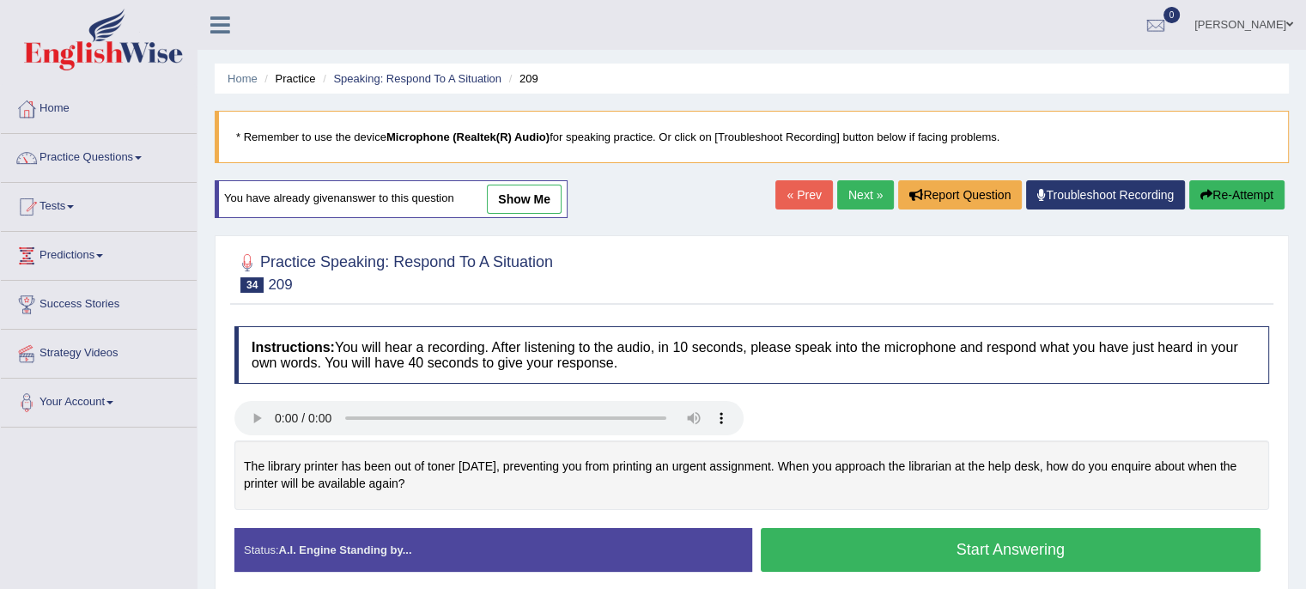
click at [1051, 549] on button "Start Answering" at bounding box center [1011, 550] width 500 height 44
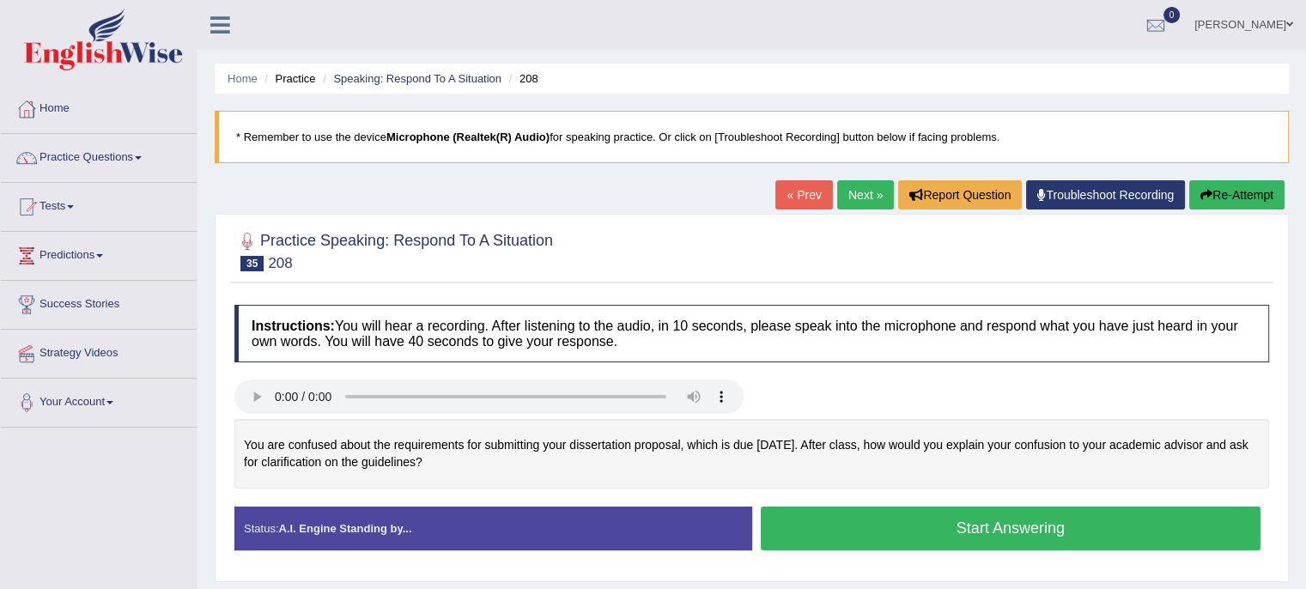
click at [101, 155] on link "Practice Questions" at bounding box center [99, 155] width 196 height 43
